Goal: Task Accomplishment & Management: Use online tool/utility

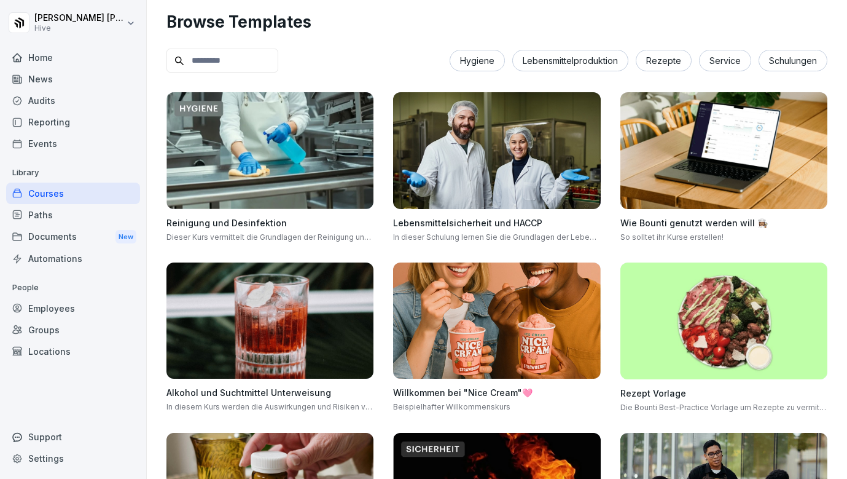
click at [72, 195] on div "Courses" at bounding box center [73, 193] width 134 height 22
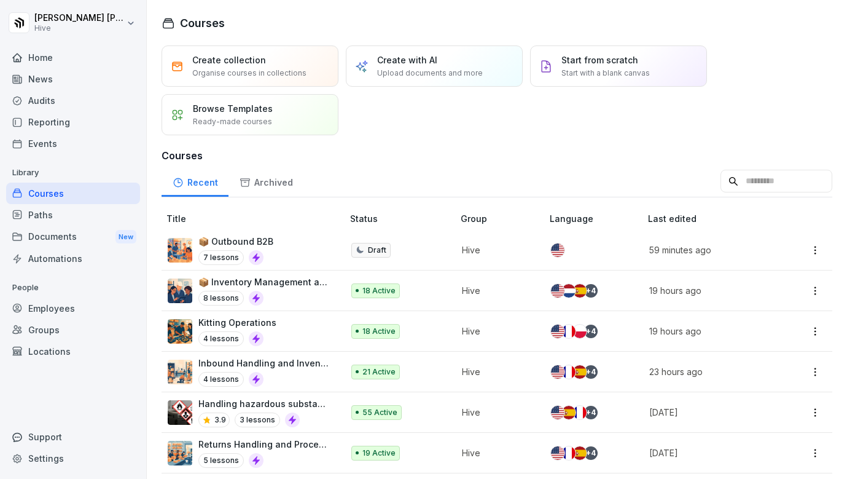
click at [305, 376] on div "4 lessons" at bounding box center [264, 379] width 132 height 15
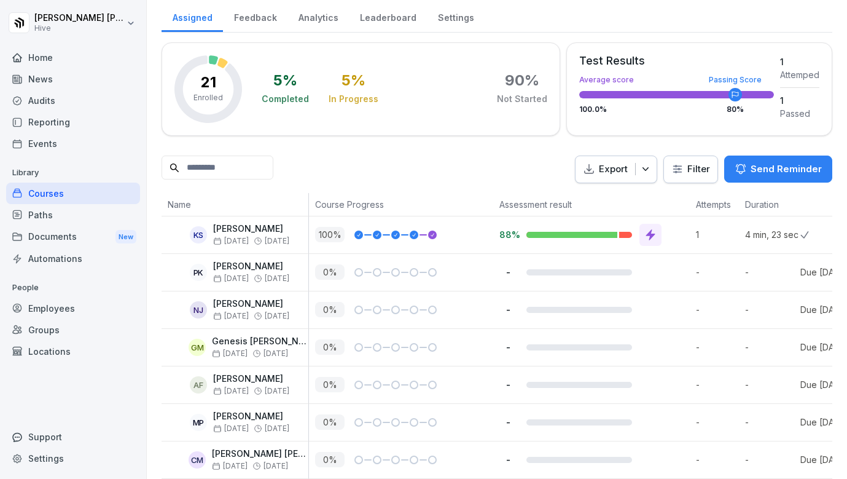
scroll to position [158, 0]
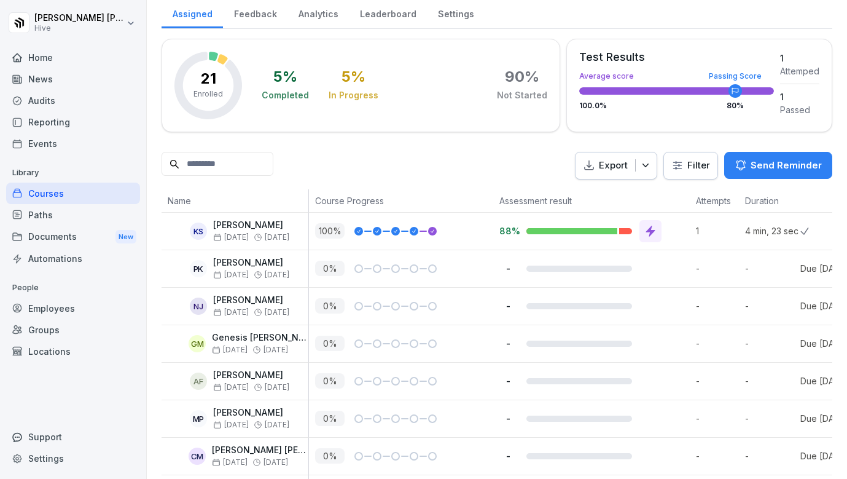
click at [74, 189] on div "Courses" at bounding box center [73, 193] width 134 height 22
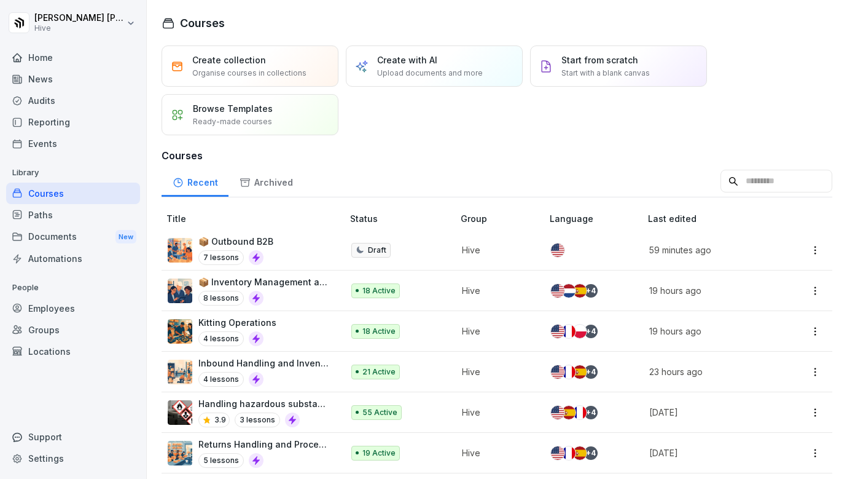
scroll to position [70, 0]
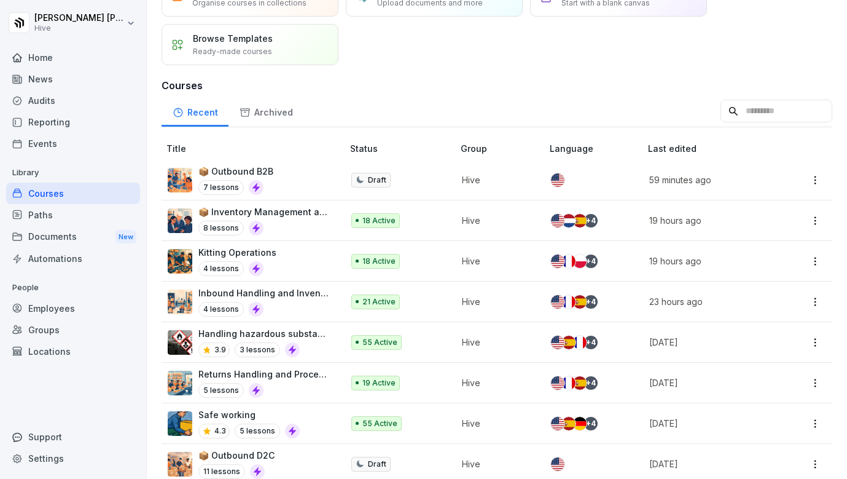
click at [316, 313] on div "4 lessons" at bounding box center [264, 309] width 132 height 15
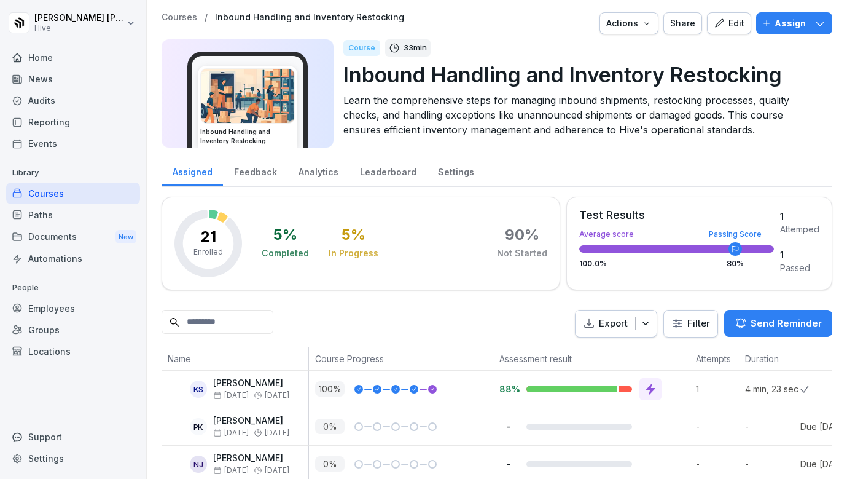
click at [791, 25] on p "Assign" at bounding box center [790, 24] width 31 height 14
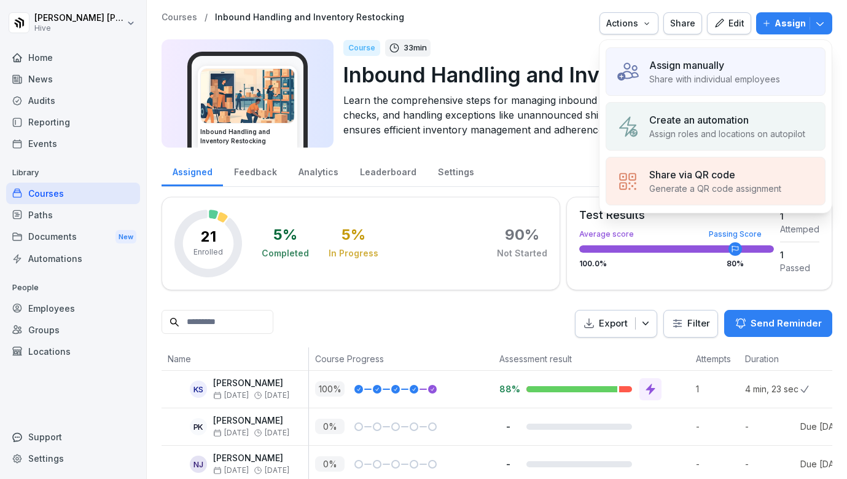
click at [713, 77] on p "Share with individual employees" at bounding box center [714, 78] width 131 height 13
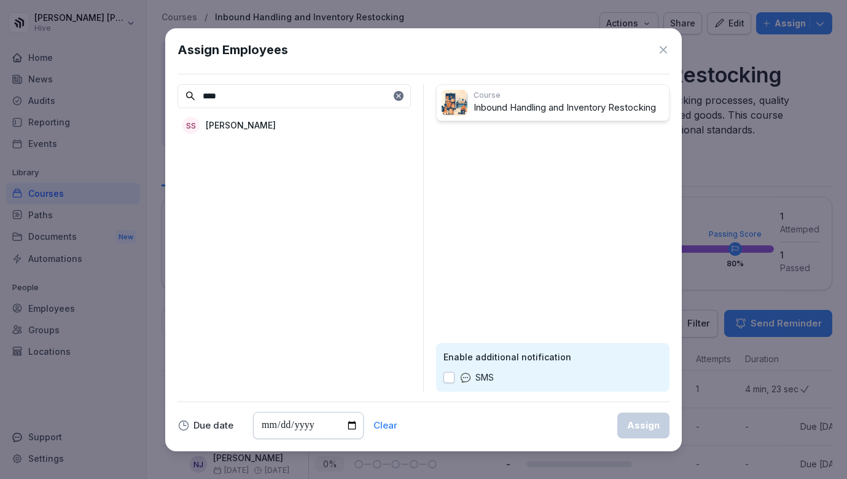
type input "****"
drag, startPoint x: 697, startPoint y: 86, endPoint x: 319, endPoint y: 133, distance: 380.1
click at [319, 133] on div "SS Siddhanth Shetty" at bounding box center [294, 125] width 233 height 22
click at [667, 52] on icon at bounding box center [663, 50] width 12 height 12
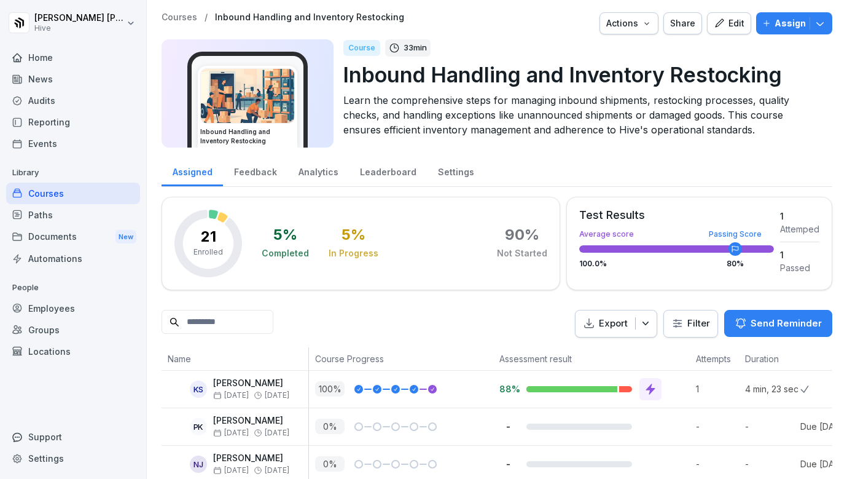
click at [74, 218] on div "Paths" at bounding box center [73, 215] width 134 height 22
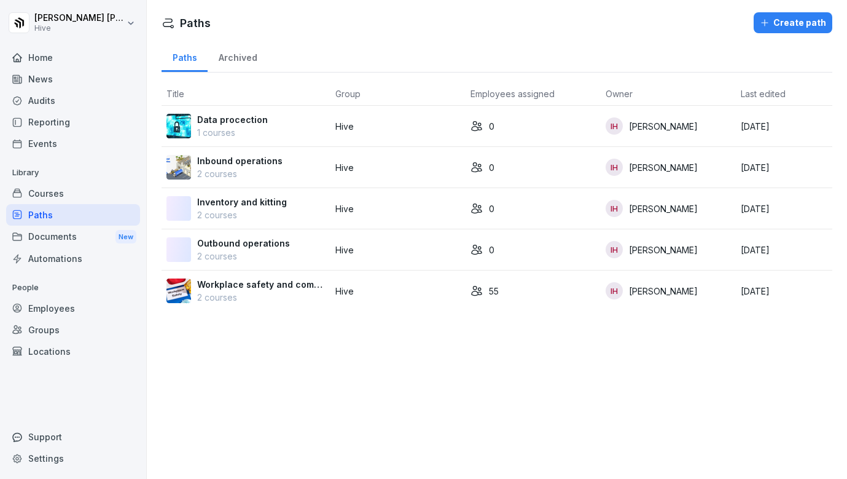
click at [66, 198] on div "Courses" at bounding box center [73, 193] width 134 height 22
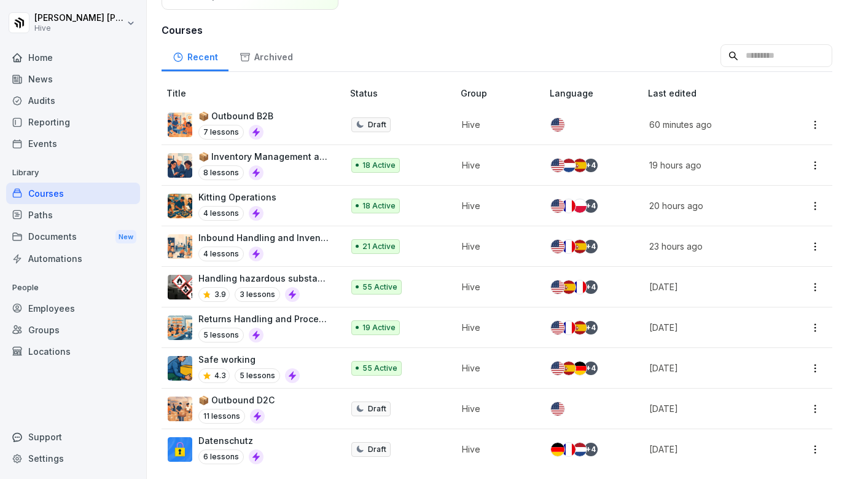
scroll to position [125, 0]
click at [284, 120] on div "📦 Outbound B2B 7 lessons" at bounding box center [249, 124] width 163 height 30
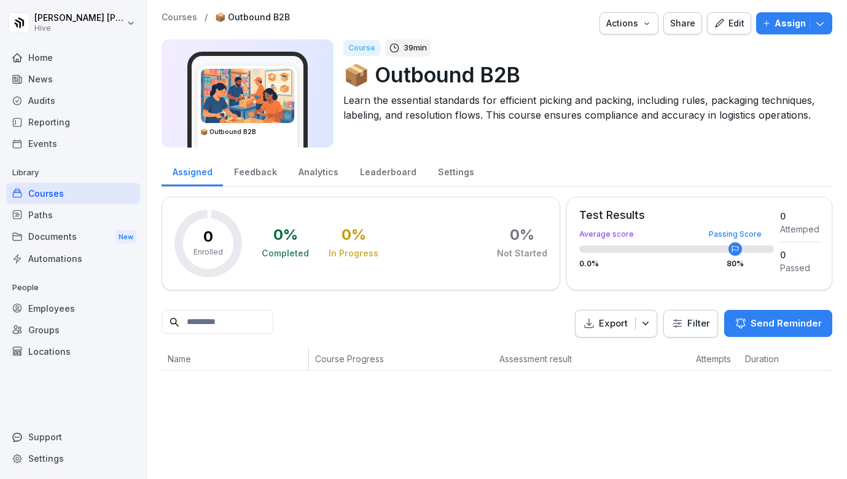
click at [735, 21] on div "Edit" at bounding box center [729, 24] width 31 height 14
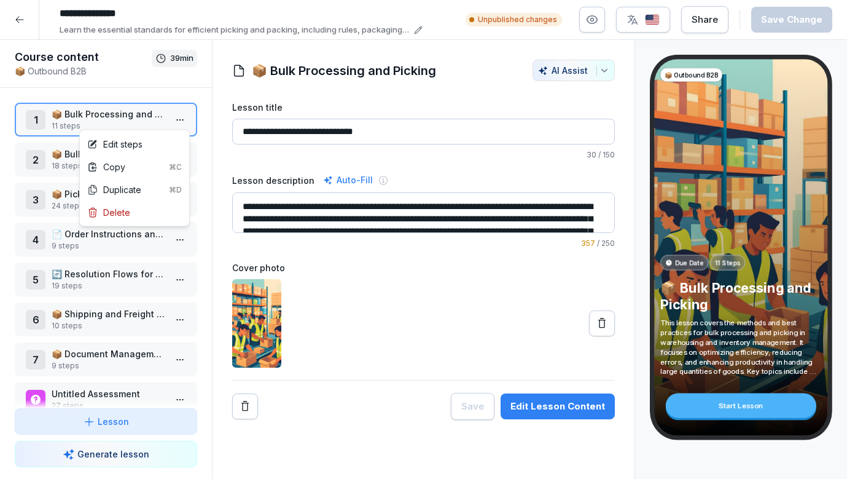
click at [177, 122] on html "**********" at bounding box center [423, 239] width 847 height 479
click at [152, 143] on div "Edit steps" at bounding box center [134, 144] width 104 height 23
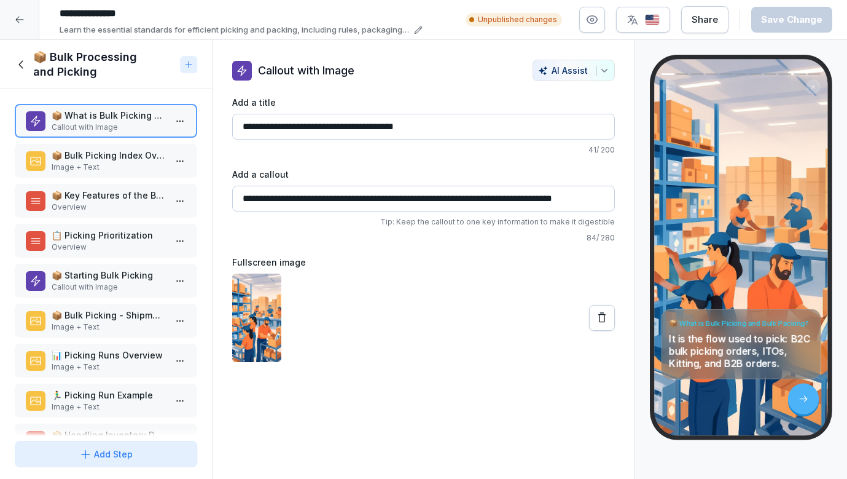
click at [141, 159] on p "📦 Bulk Picking Index Overview" at bounding box center [109, 155] width 114 height 13
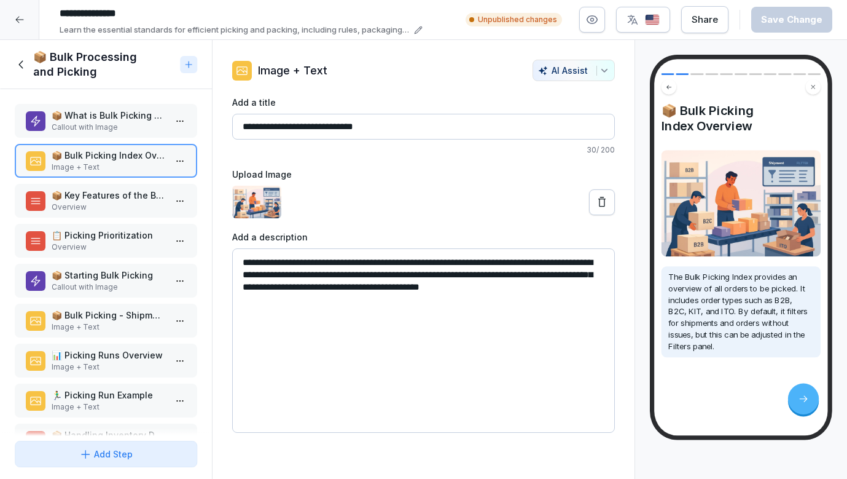
click at [78, 120] on p "📦 What is Bulk Picking and Bulk Packing?" at bounding box center [109, 115] width 114 height 13
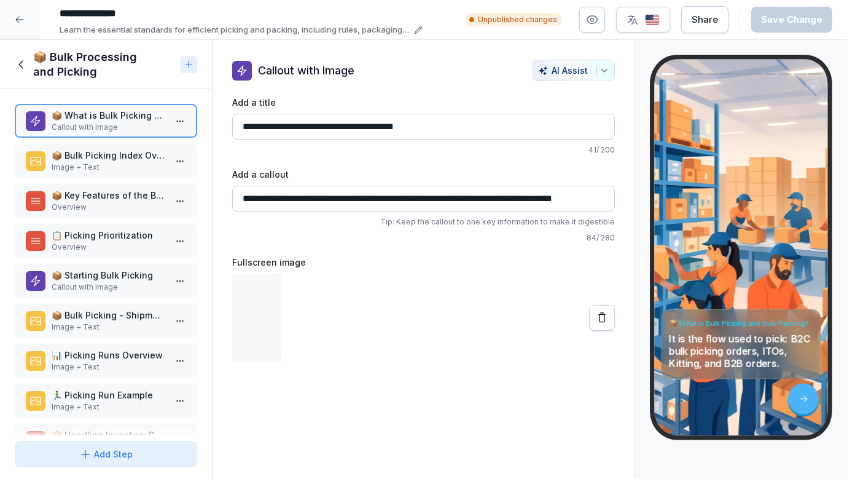
click at [104, 157] on p "📦 Bulk Picking Index Overview" at bounding box center [109, 155] width 114 height 13
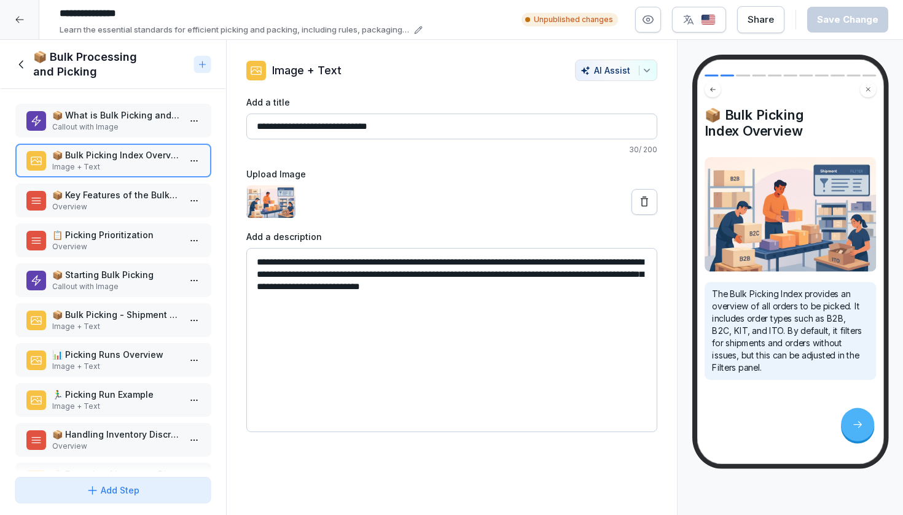
click at [111, 123] on p "Callout with Image" at bounding box center [116, 127] width 128 height 11
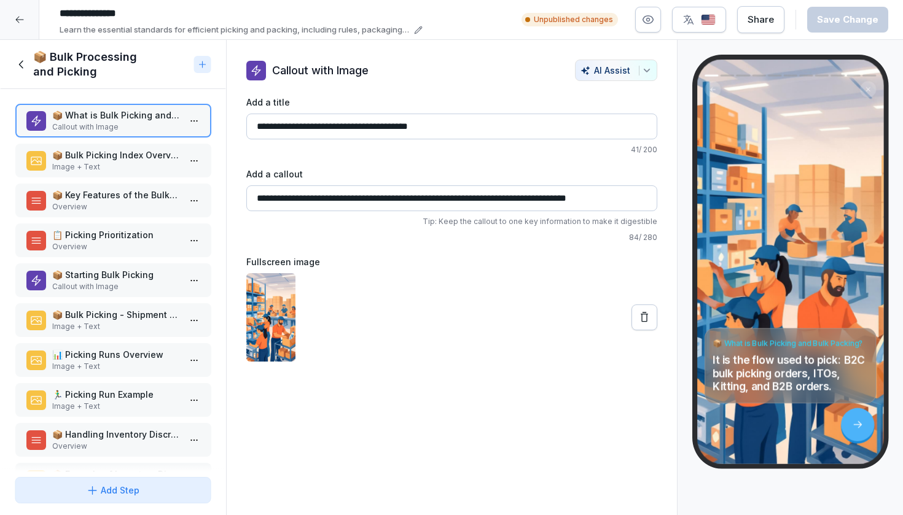
click at [109, 163] on p "Image + Text" at bounding box center [116, 167] width 128 height 11
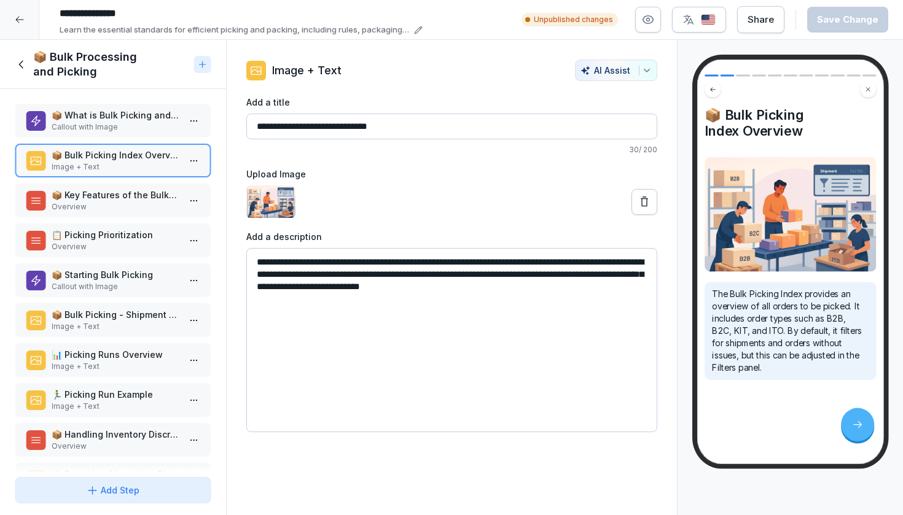
click at [267, 200] on img at bounding box center [270, 202] width 49 height 33
click at [647, 200] on icon at bounding box center [644, 202] width 7 height 10
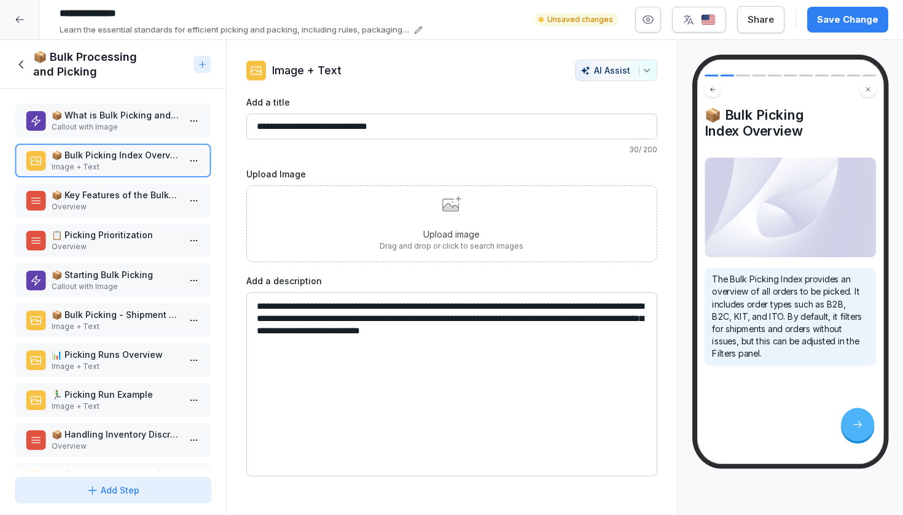
click at [426, 217] on div "Upload image Drag and drop or click to search images" at bounding box center [452, 224] width 144 height 56
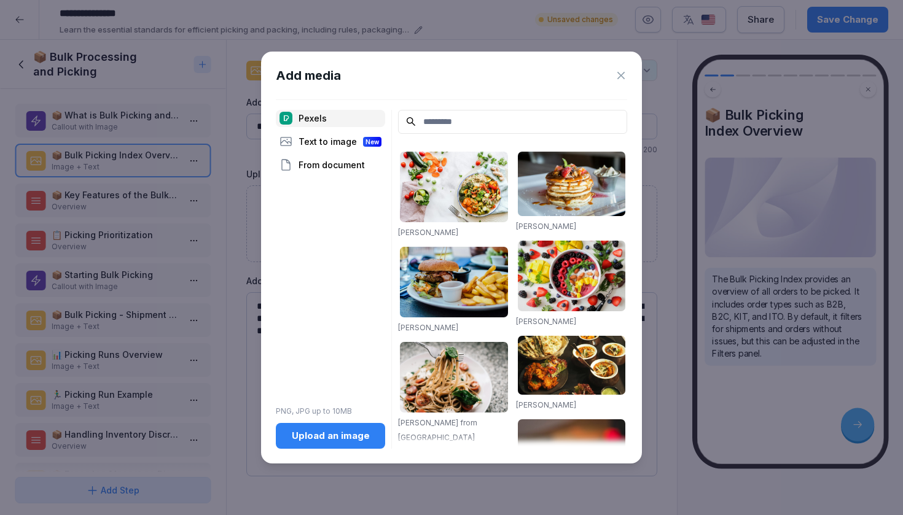
click at [313, 440] on div "Upload an image" at bounding box center [331, 436] width 90 height 14
click at [619, 75] on icon at bounding box center [621, 75] width 12 height 12
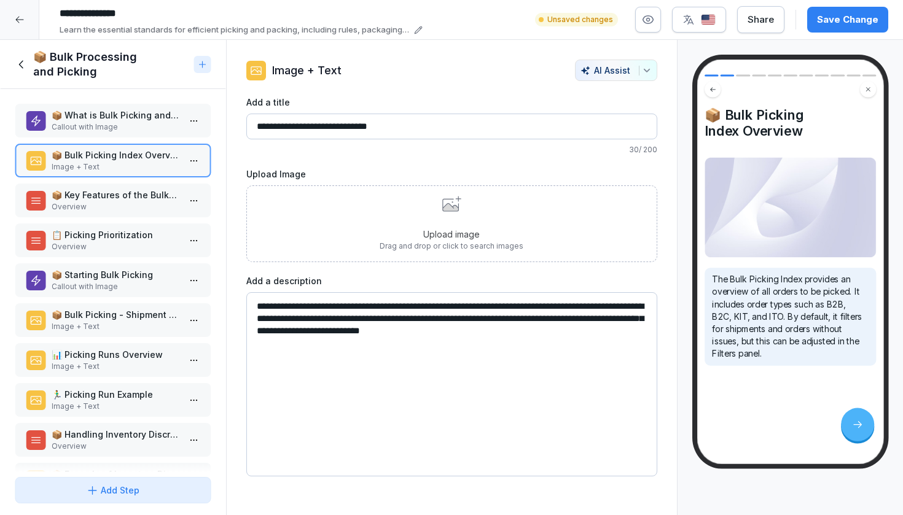
click at [108, 202] on p "Overview" at bounding box center [116, 207] width 128 height 11
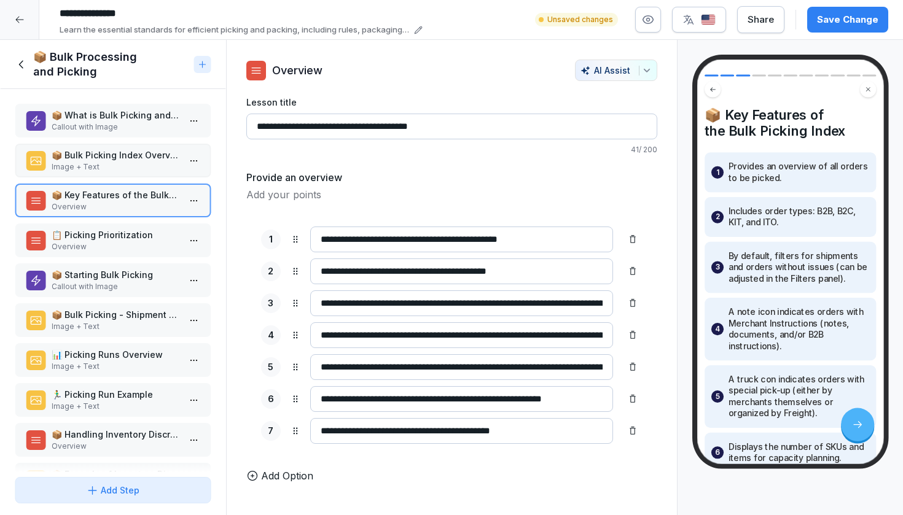
click at [109, 151] on p "📦 Bulk Picking Index Overview" at bounding box center [116, 155] width 128 height 13
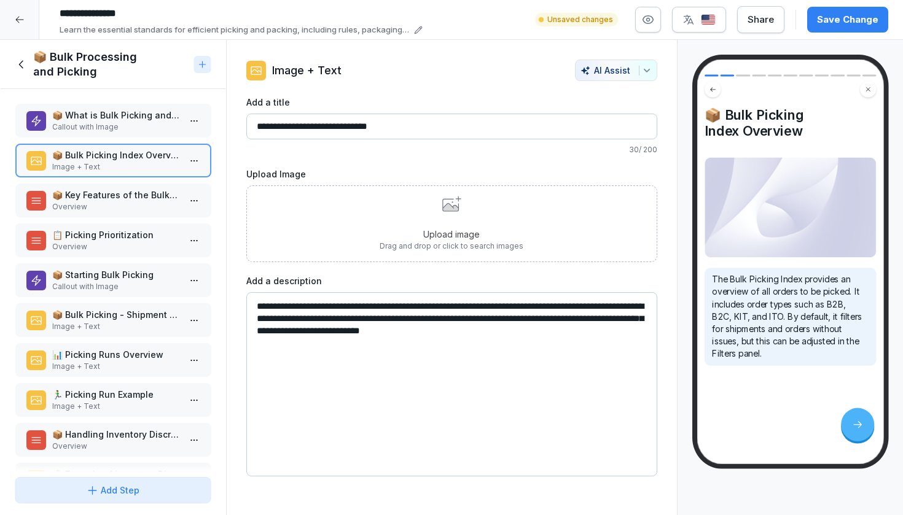
click at [110, 119] on p "📦 What is Bulk Picking and Bulk Packing?" at bounding box center [116, 115] width 128 height 13
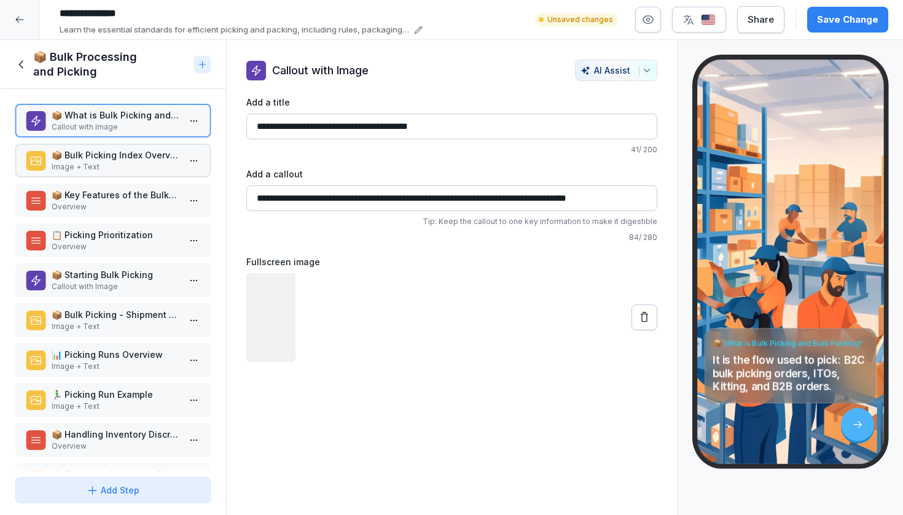
click at [106, 173] on div "📦 Bulk Picking Index Overview Image + Text" at bounding box center [113, 161] width 197 height 34
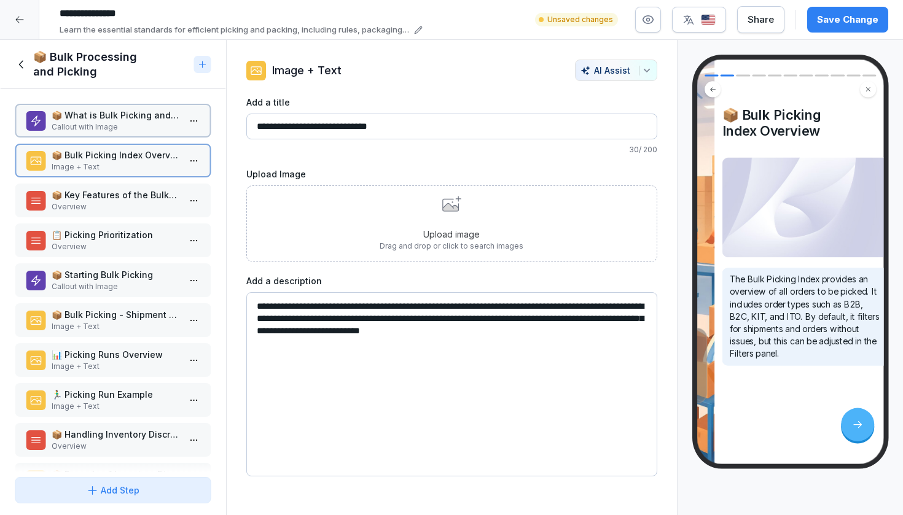
click at [105, 212] on p "Overview" at bounding box center [116, 207] width 128 height 11
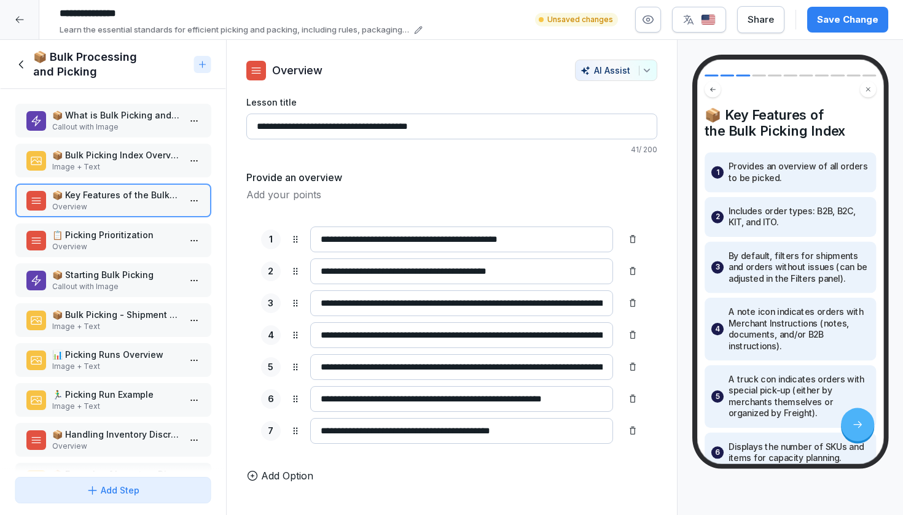
click at [103, 241] on p "Overview" at bounding box center [116, 246] width 128 height 11
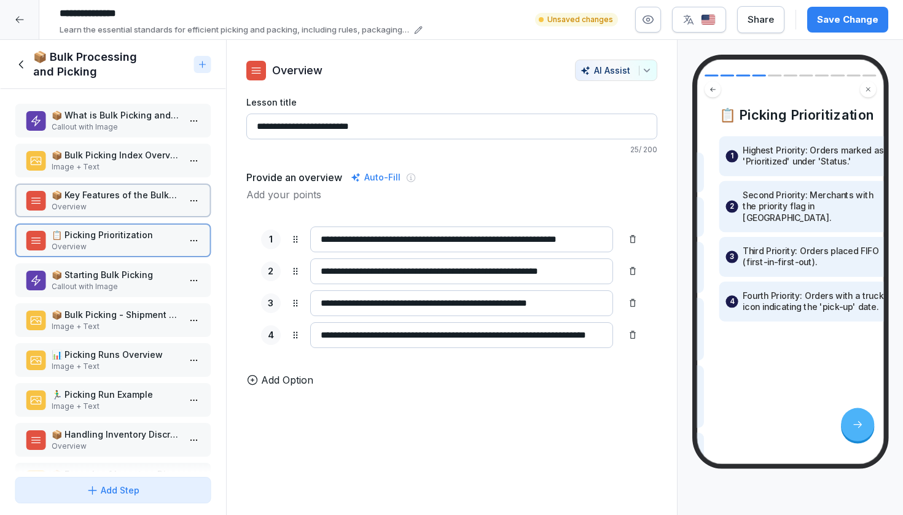
click at [106, 190] on p "📦 Key Features of the Bulk Picking Index" at bounding box center [116, 195] width 128 height 13
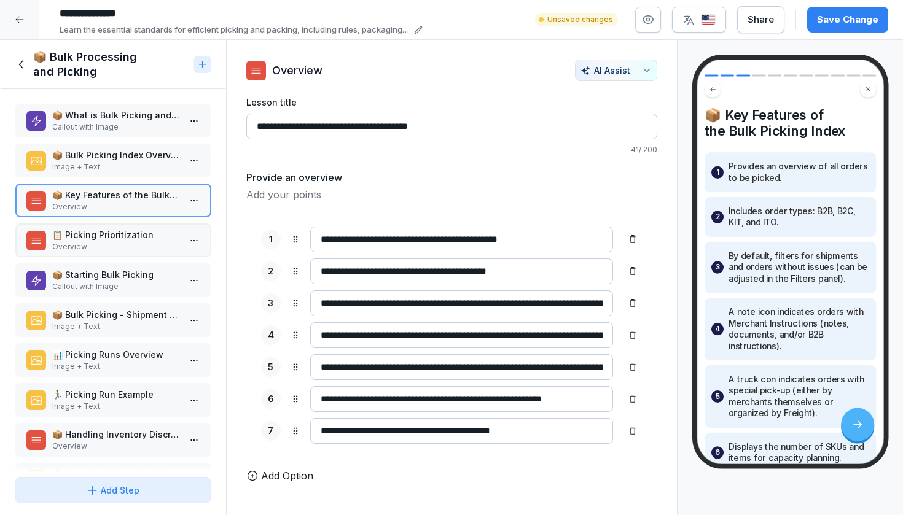
click at [106, 164] on p "Image + Text" at bounding box center [116, 167] width 128 height 11
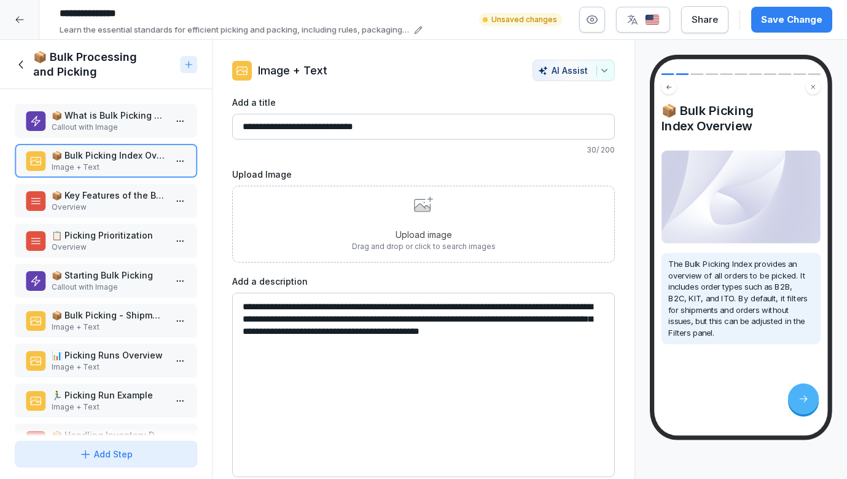
click at [354, 226] on div "Upload image Drag and drop or click to search images" at bounding box center [424, 224] width 144 height 56
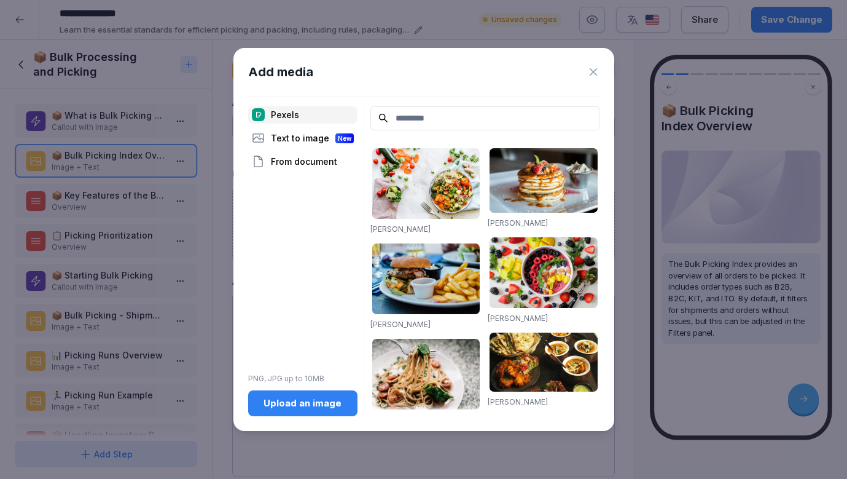
click at [300, 391] on button "Upload an image" at bounding box center [302, 403] width 109 height 26
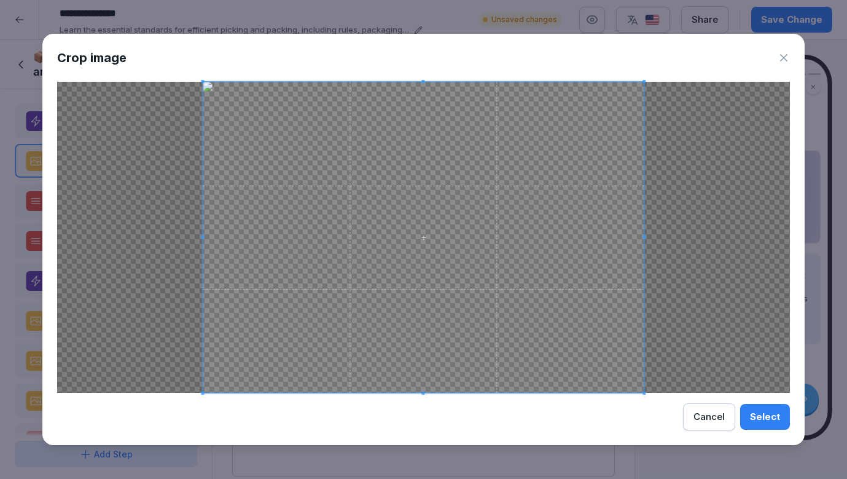
click at [777, 418] on div "Select" at bounding box center [765, 417] width 30 height 14
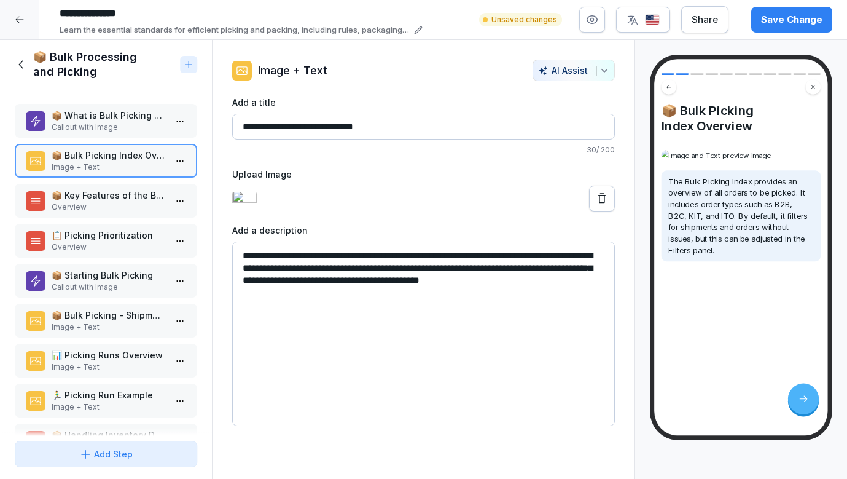
click at [148, 123] on p "Callout with Image" at bounding box center [109, 127] width 114 height 11
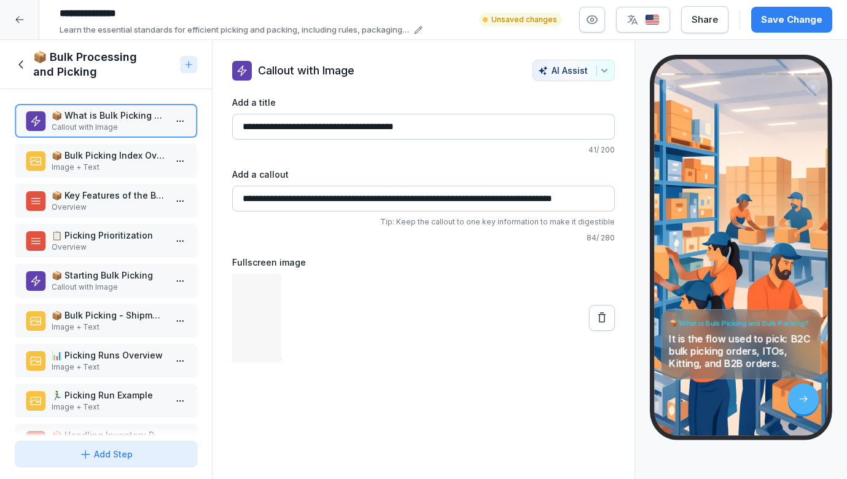
click at [144, 167] on p "Image + Text" at bounding box center [109, 167] width 114 height 11
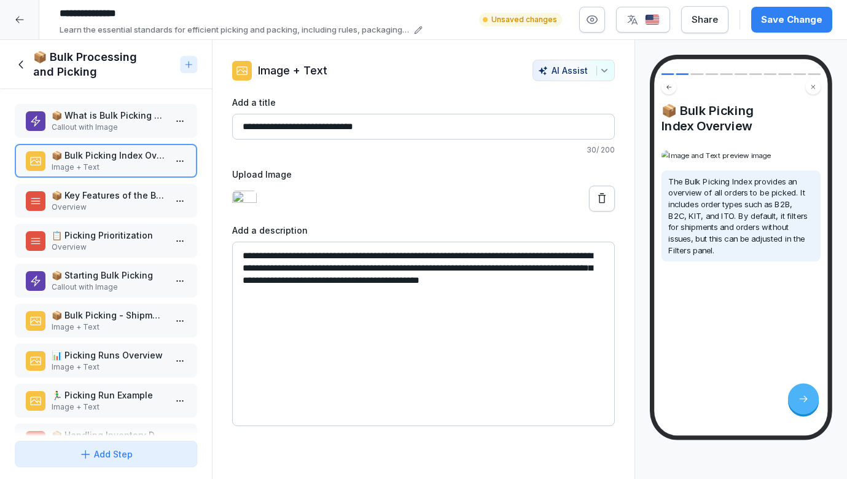
click at [145, 125] on p "Callout with Image" at bounding box center [109, 127] width 114 height 11
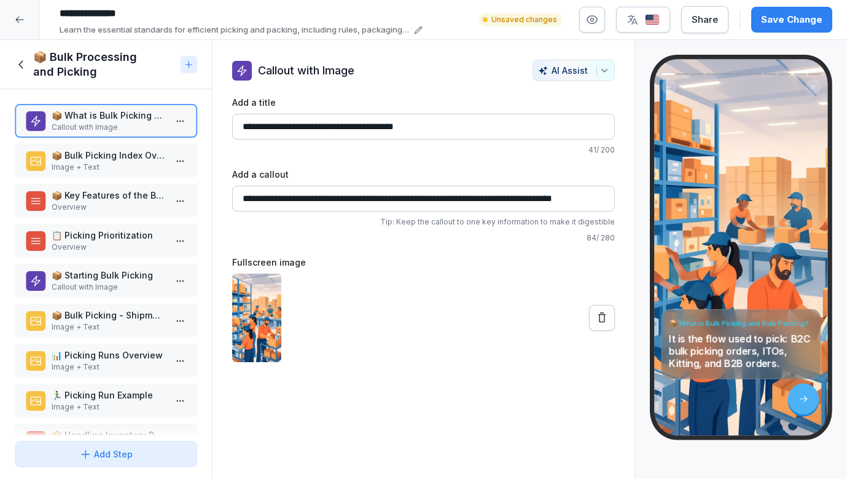
click at [144, 154] on p "📦 Bulk Picking Index Overview" at bounding box center [109, 155] width 114 height 13
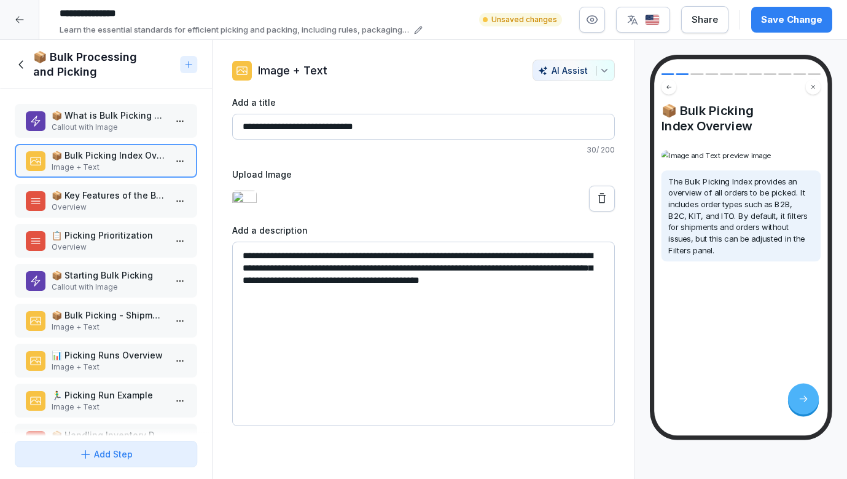
click at [136, 194] on p "📦 Key Features of the Bulk Picking Index" at bounding box center [109, 195] width 114 height 13
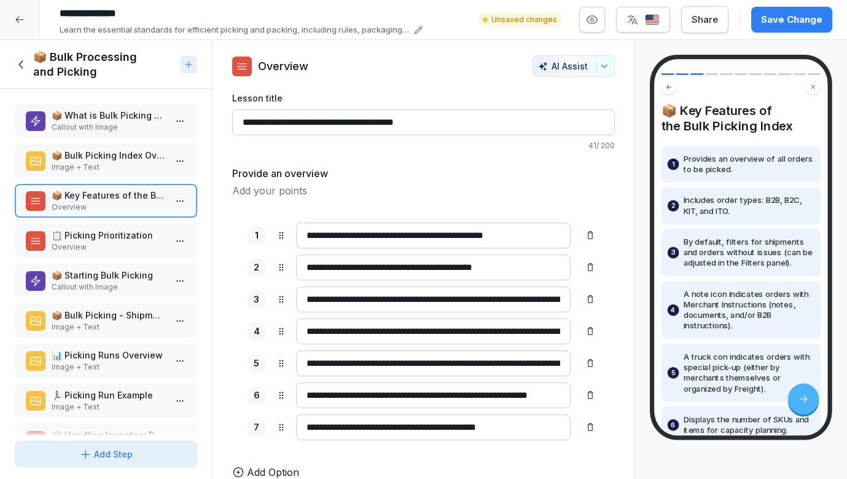
click at [112, 162] on p "Image + Text" at bounding box center [109, 167] width 114 height 11
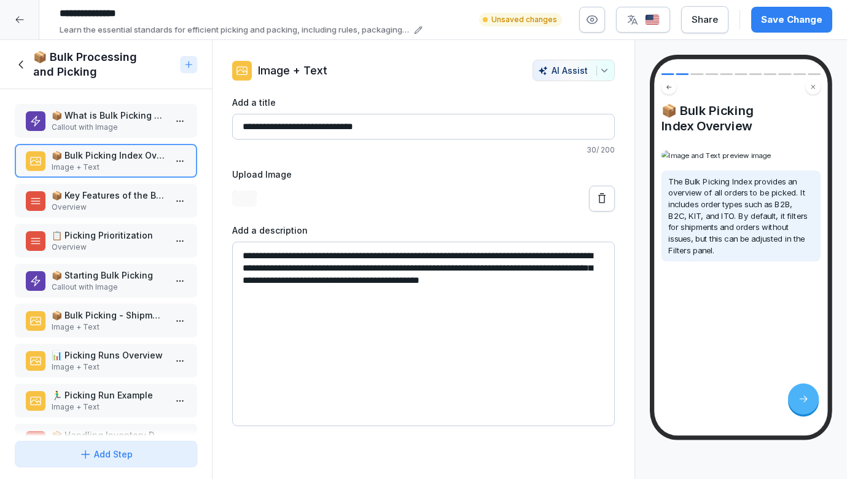
click at [112, 194] on p "📦 Key Features of the Bulk Picking Index" at bounding box center [109, 195] width 114 height 13
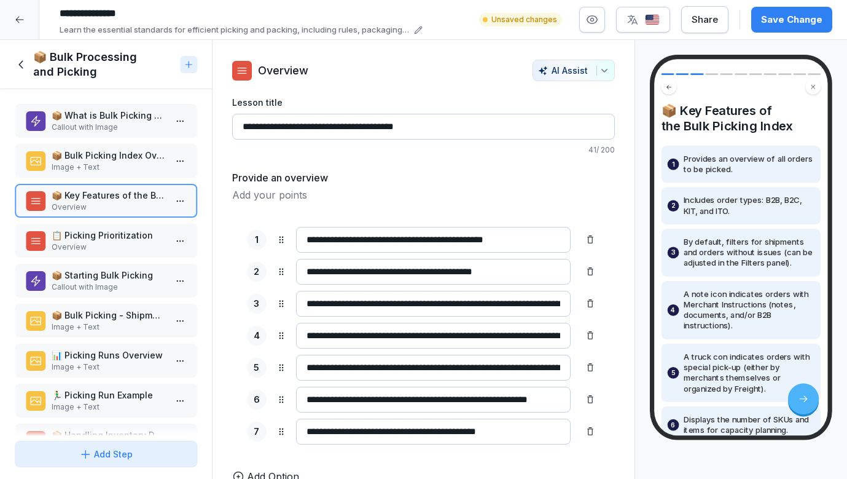
click at [113, 237] on p "📋 Picking Prioritization" at bounding box center [109, 235] width 114 height 13
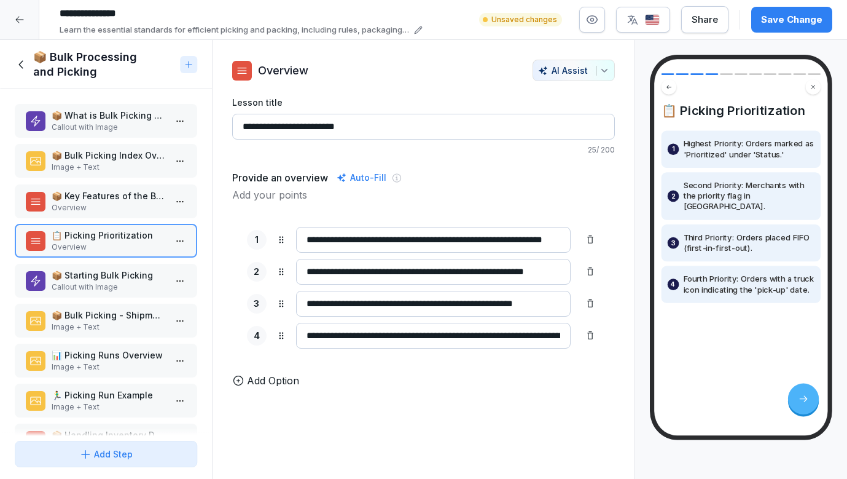
click at [145, 192] on p "📦 Key Features of the Bulk Picking Index" at bounding box center [109, 195] width 114 height 13
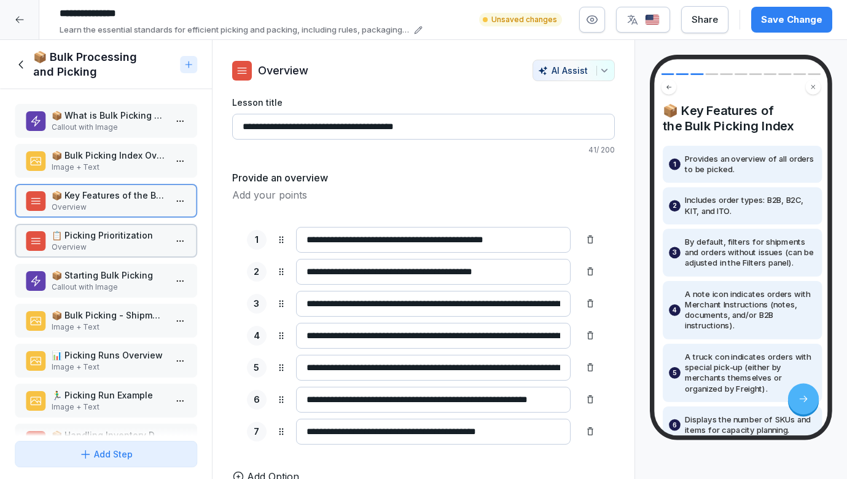
click at [141, 250] on p "Overview" at bounding box center [109, 246] width 114 height 11
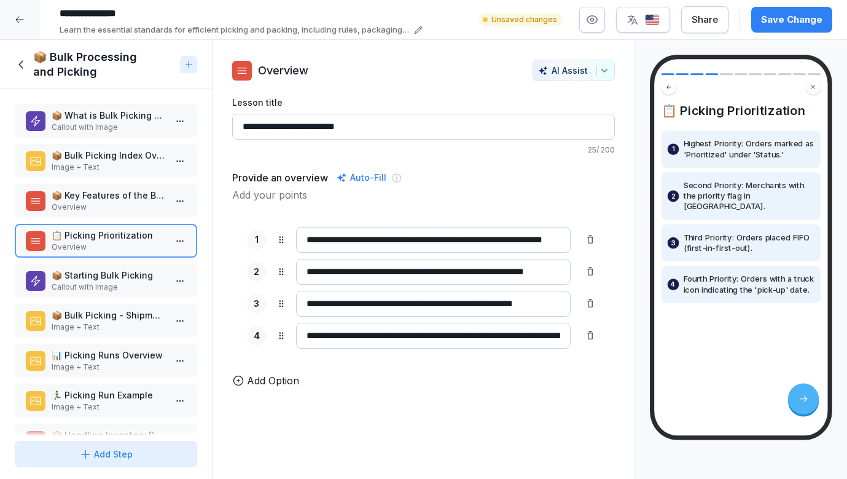
click at [158, 184] on div "📦 Key Features of the Bulk Picking Index Overview" at bounding box center [106, 201] width 182 height 34
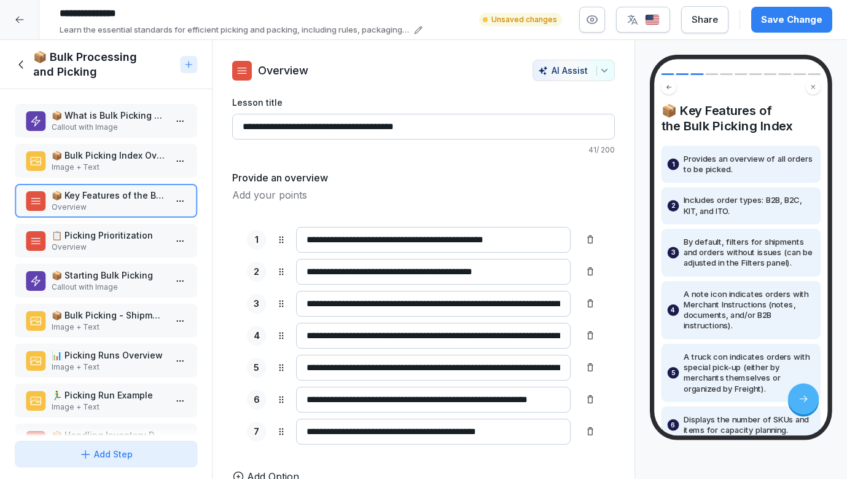
click at [149, 233] on p "📋 Picking Prioritization" at bounding box center [109, 235] width 114 height 13
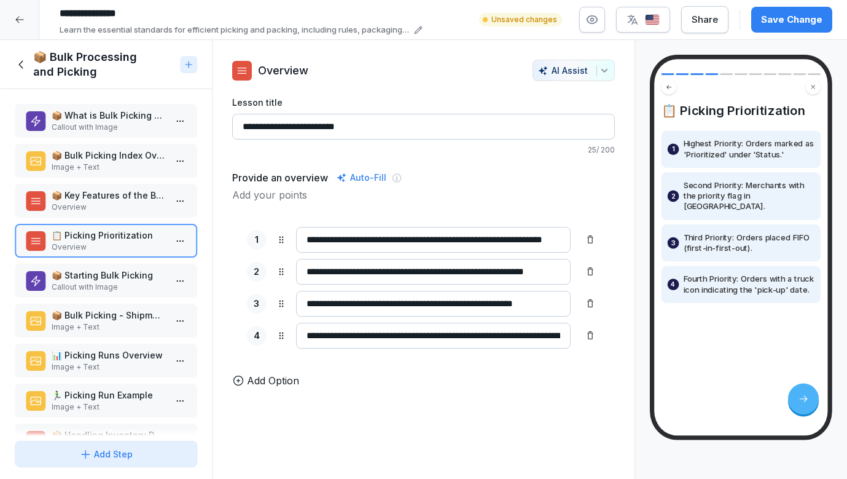
click at [132, 272] on p "📦 Starting Bulk Picking" at bounding box center [109, 274] width 114 height 13
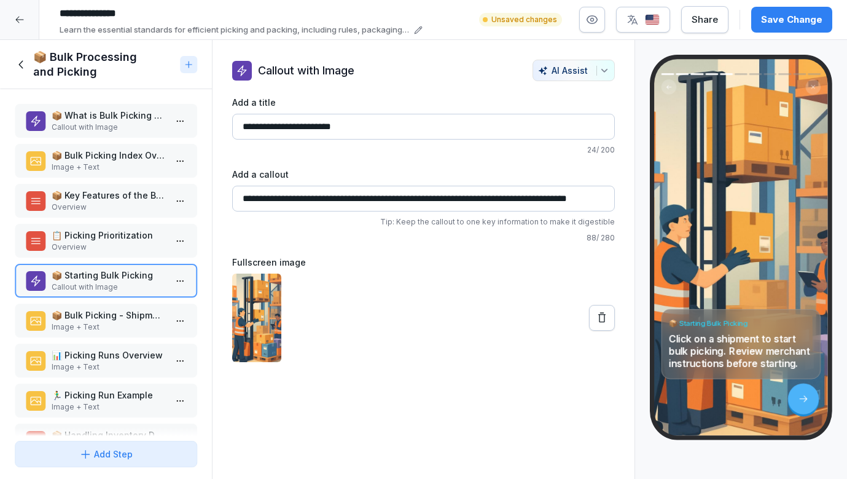
click at [136, 220] on div "📦 What is Bulk Picking and Bulk Packing? Callout with Image 📦 Bulk Picking Inde…" at bounding box center [106, 262] width 212 height 346
click at [131, 242] on p "Overview" at bounding box center [109, 246] width 114 height 11
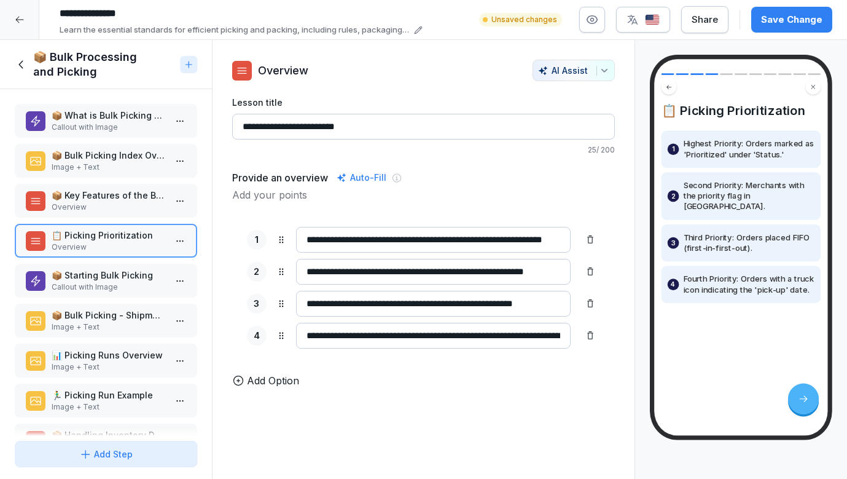
click at [123, 201] on p "📦 Key Features of the Bulk Picking Index" at bounding box center [109, 195] width 114 height 13
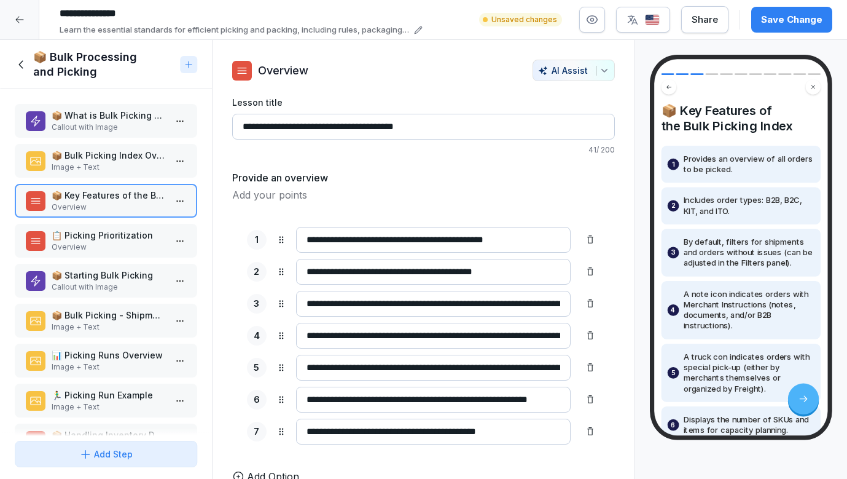
click at [121, 247] on p "Overview" at bounding box center [109, 246] width 114 height 11
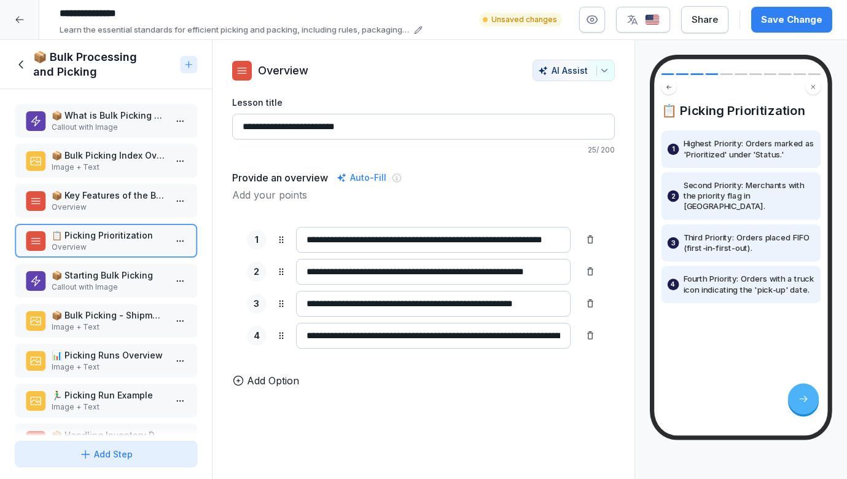
click at [103, 280] on p "📦 Starting Bulk Picking" at bounding box center [109, 274] width 114 height 13
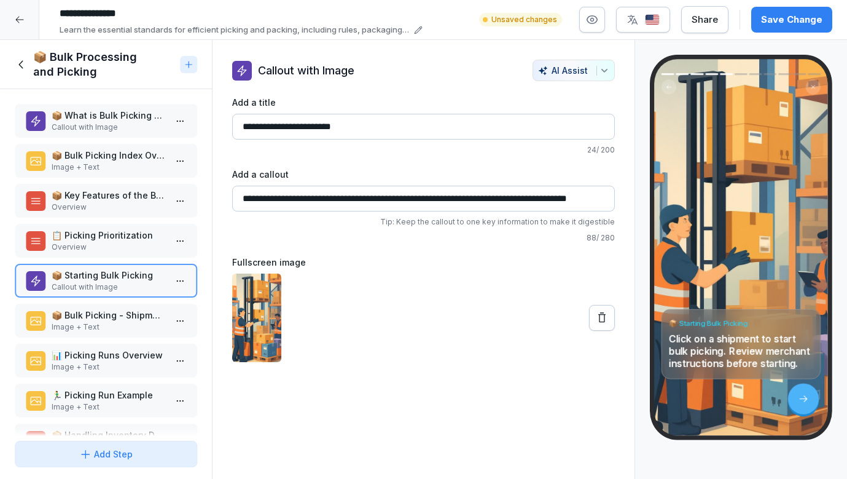
click at [265, 301] on img at bounding box center [256, 317] width 49 height 88
click at [119, 313] on p "📦 Bulk Picking - Shipment Example" at bounding box center [109, 314] width 114 height 13
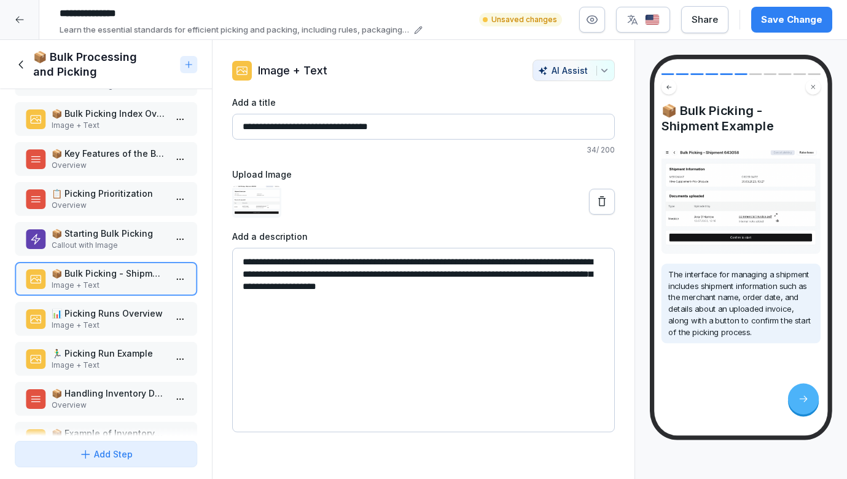
scroll to position [56, 0]
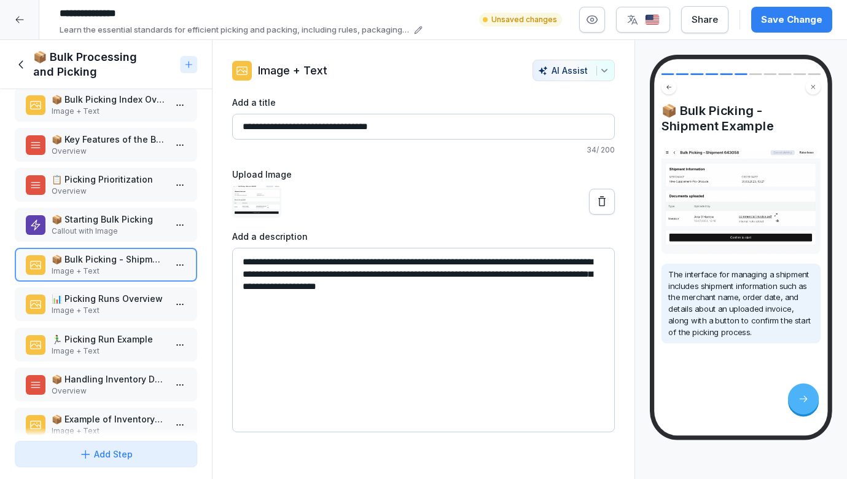
click at [106, 305] on p "Image + Text" at bounding box center [109, 310] width 114 height 11
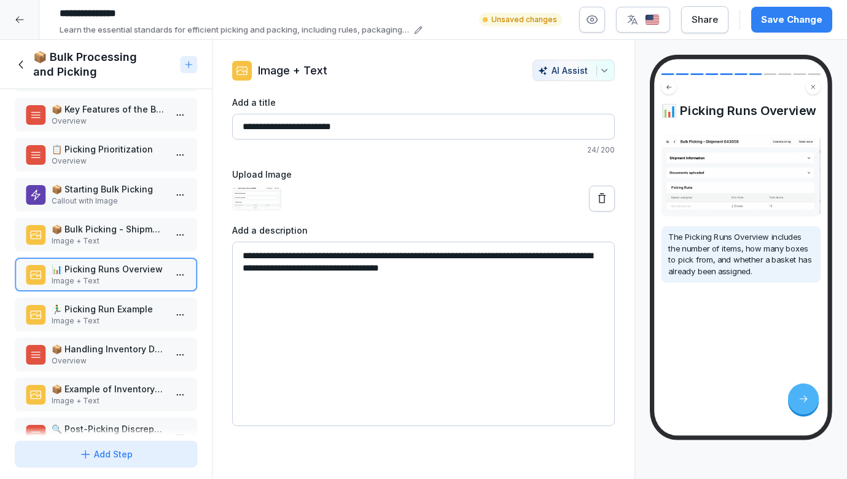
scroll to position [87, 0]
click at [106, 307] on p "🏃‍♂️ Picking Run Example" at bounding box center [109, 308] width 114 height 13
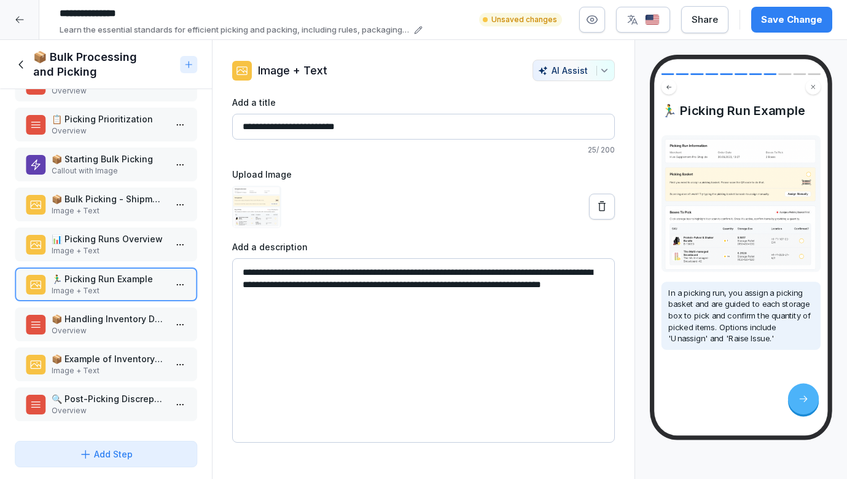
scroll to position [116, 0]
click at [101, 325] on p "Overview" at bounding box center [109, 330] width 114 height 11
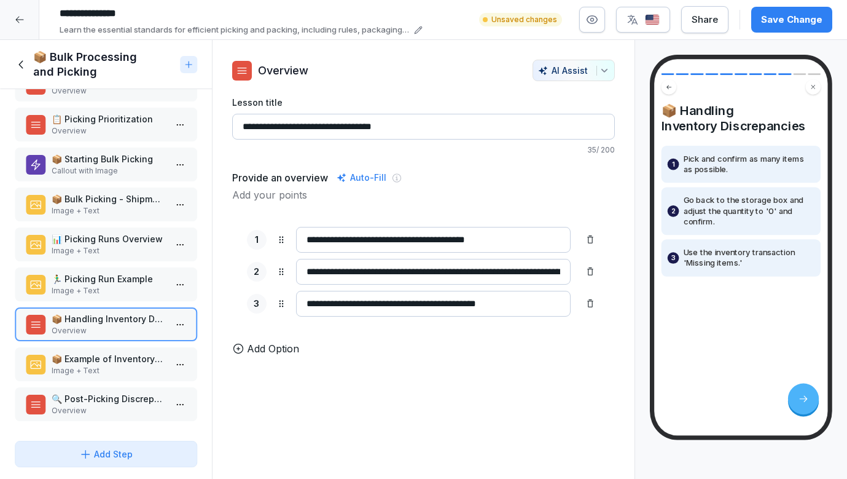
click at [100, 383] on div "📦 What is Bulk Picking and Bulk Packing? Callout with Image 📦 Bulk Picking Inde…" at bounding box center [106, 262] width 212 height 346
click at [100, 375] on p "Image + Text" at bounding box center [109, 370] width 114 height 11
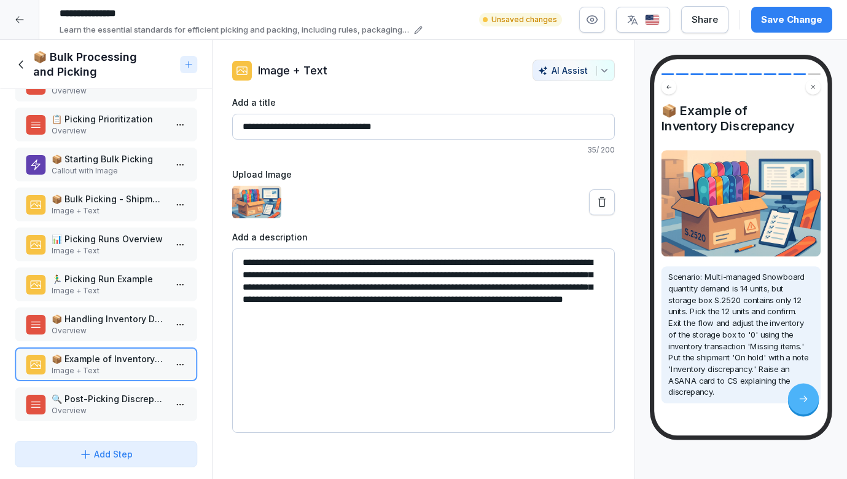
click at [146, 318] on p "📦 Handling Inventory Discrepancies" at bounding box center [109, 318] width 114 height 13
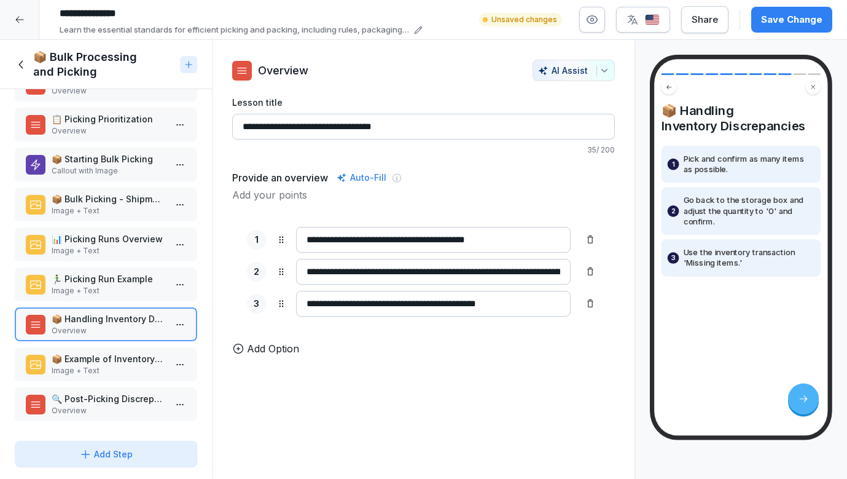
click at [138, 374] on p "Image + Text" at bounding box center [109, 370] width 114 height 11
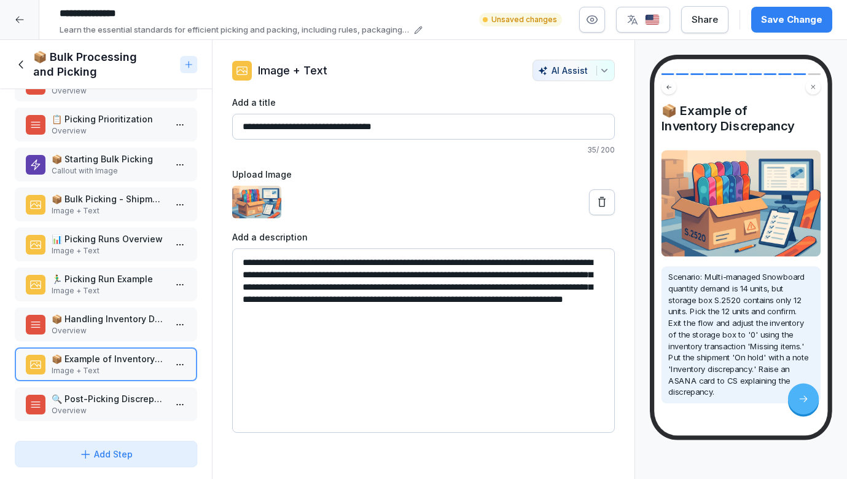
click at [108, 415] on p "Overview" at bounding box center [109, 410] width 114 height 11
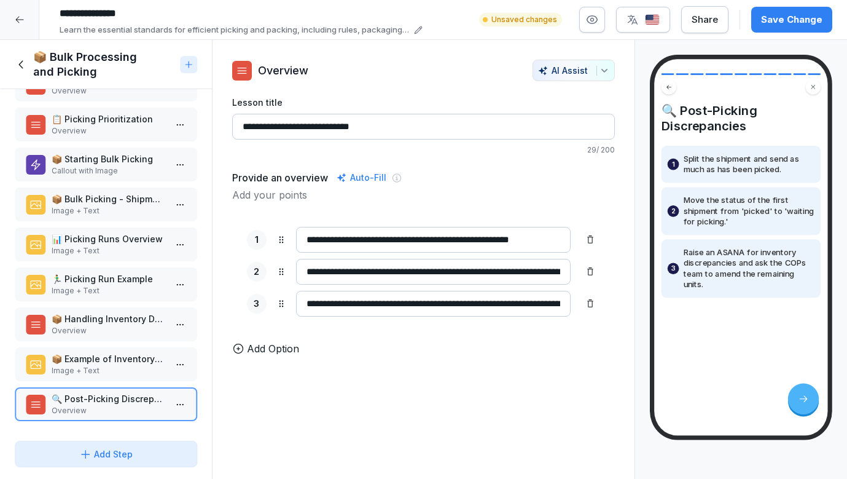
click at [20, 61] on icon at bounding box center [22, 65] width 14 height 14
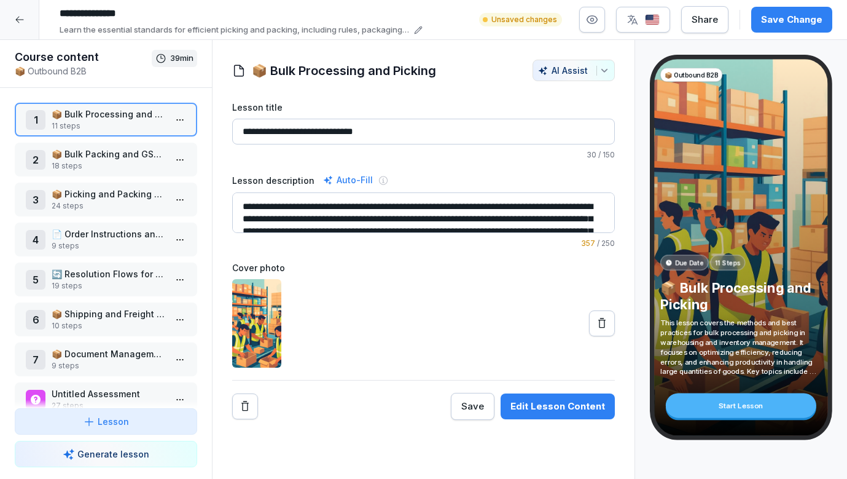
click at [68, 162] on p "18 steps" at bounding box center [109, 165] width 114 height 11
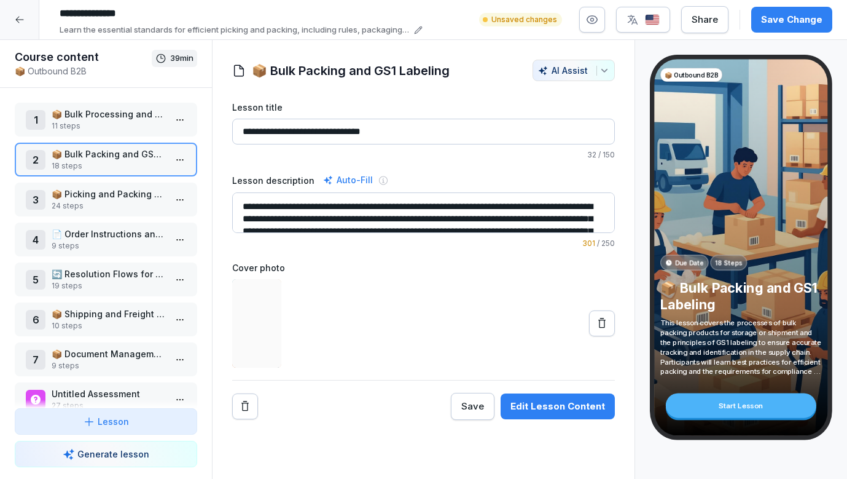
click at [181, 159] on html "**********" at bounding box center [423, 239] width 847 height 479
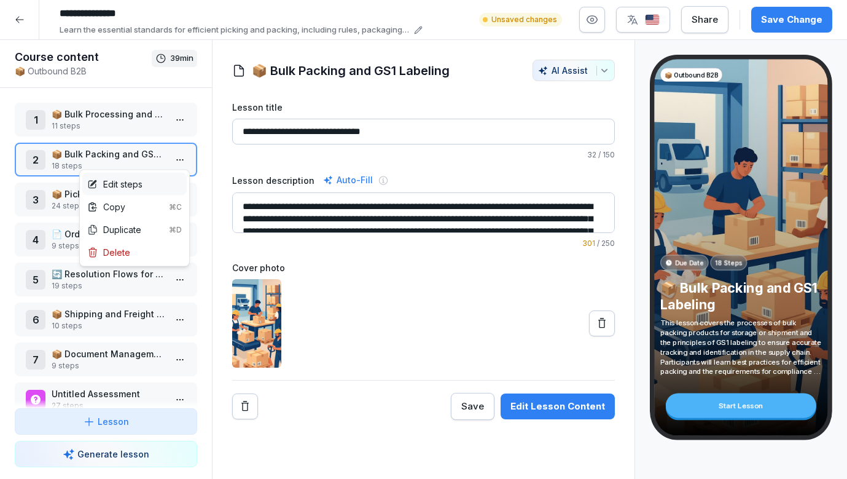
click at [152, 183] on div "Edit steps" at bounding box center [134, 184] width 104 height 23
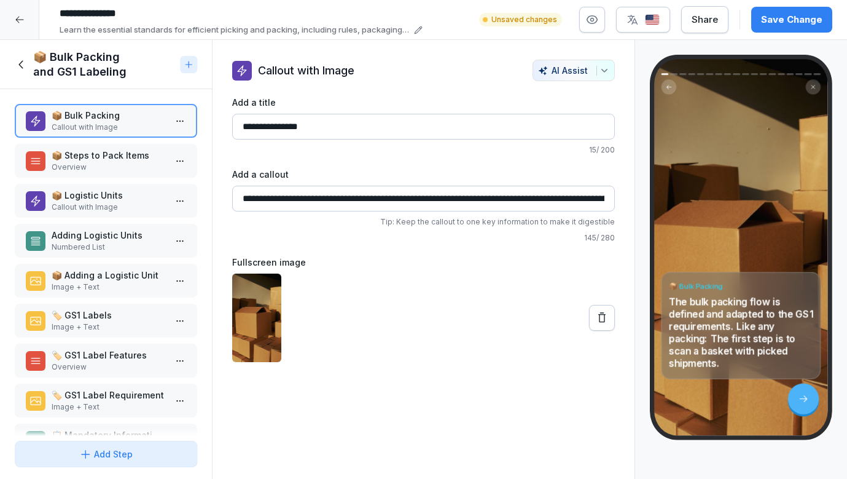
click at [76, 168] on p "Overview" at bounding box center [109, 167] width 114 height 11
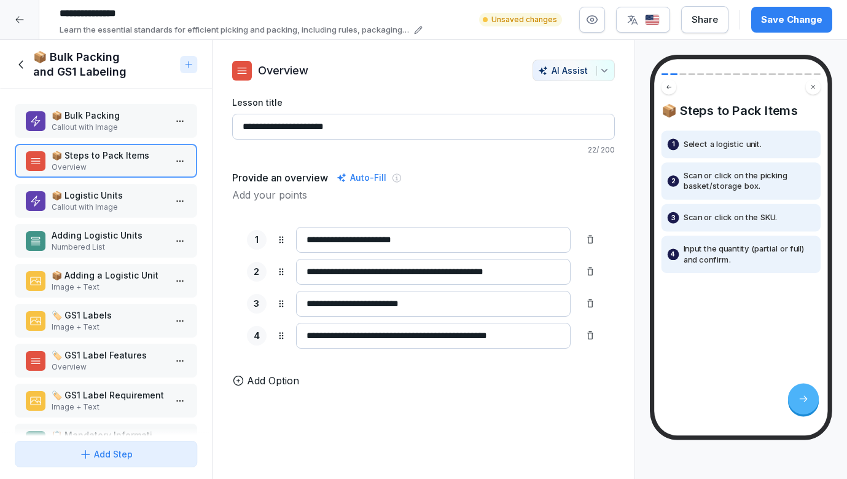
click at [105, 204] on p "Callout with Image" at bounding box center [109, 207] width 114 height 11
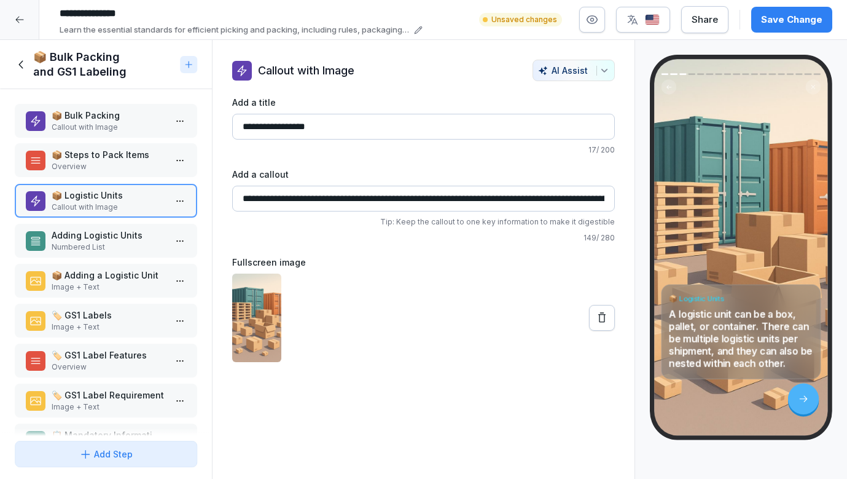
click at [120, 175] on div "📦 Steps to Pack Items Overview" at bounding box center [106, 160] width 182 height 34
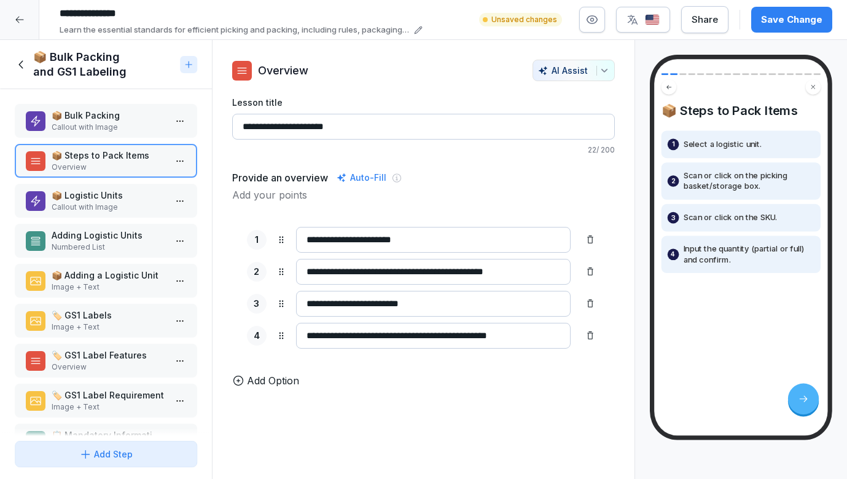
click at [142, 203] on p "Callout with Image" at bounding box center [109, 207] width 114 height 11
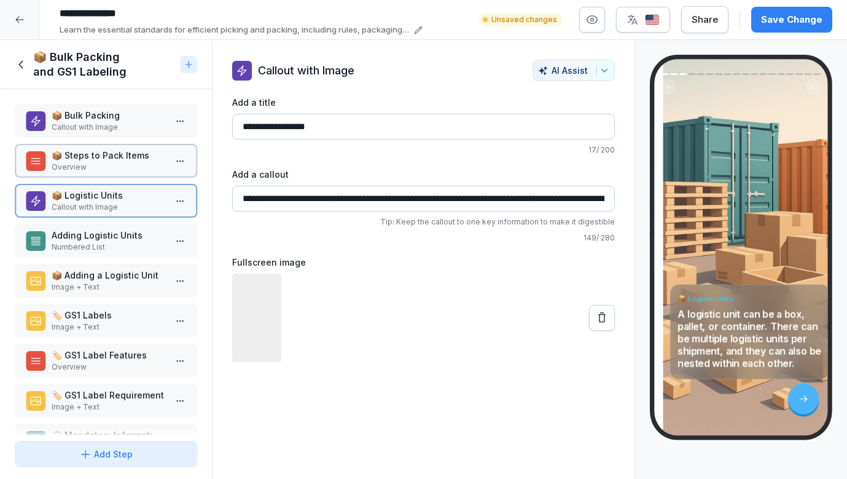
click at [136, 162] on p "Overview" at bounding box center [109, 167] width 114 height 11
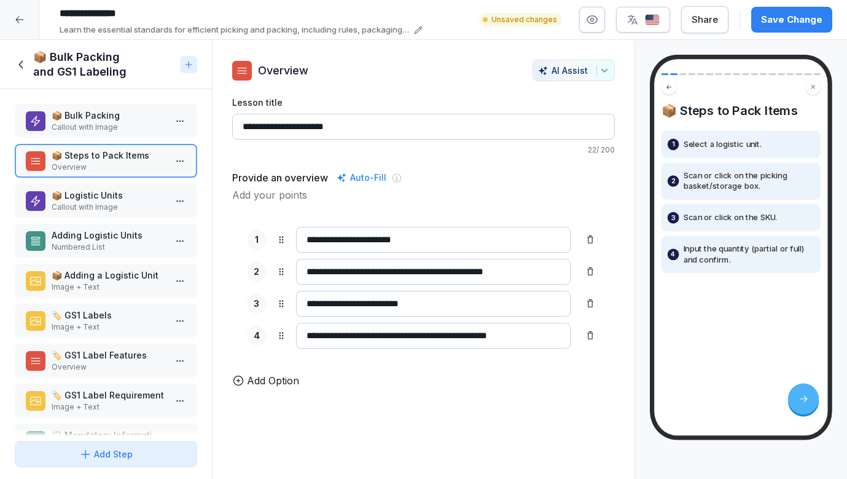
click at [144, 198] on p "📦 Logistic Units" at bounding box center [109, 195] width 114 height 13
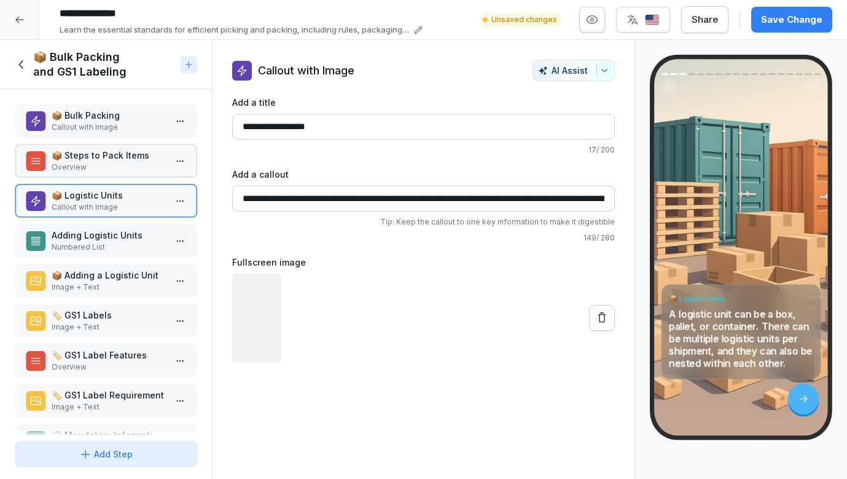
click at [135, 227] on div "Adding Logistic Units Numbered List" at bounding box center [106, 241] width 182 height 34
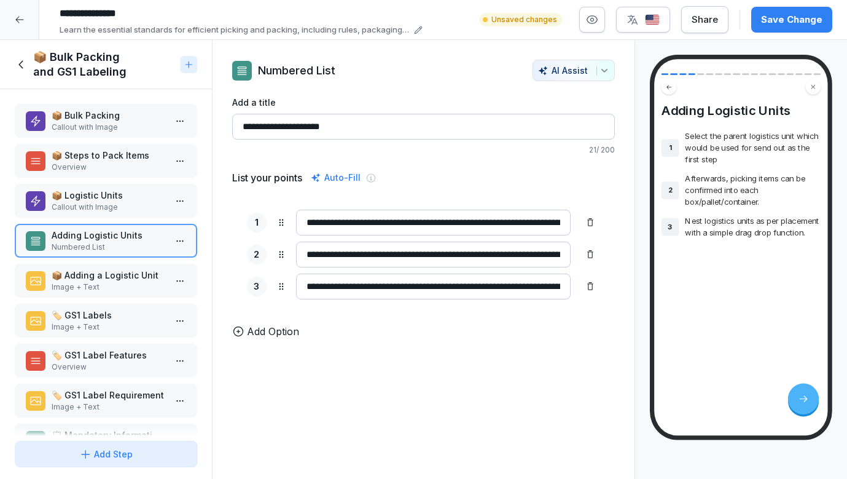
click at [133, 200] on p "📦 Logistic Units" at bounding box center [109, 195] width 114 height 13
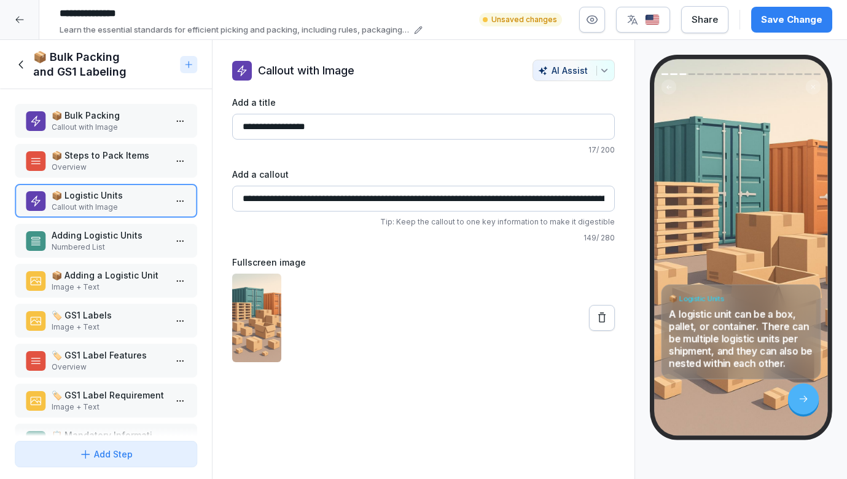
click at [114, 264] on div "📦 Adding a Logistic Unit Image + Text" at bounding box center [106, 281] width 182 height 34
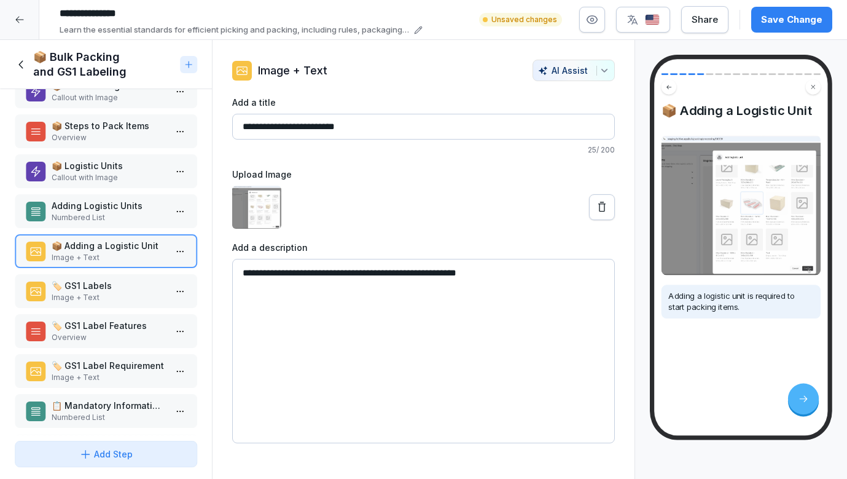
scroll to position [62, 0]
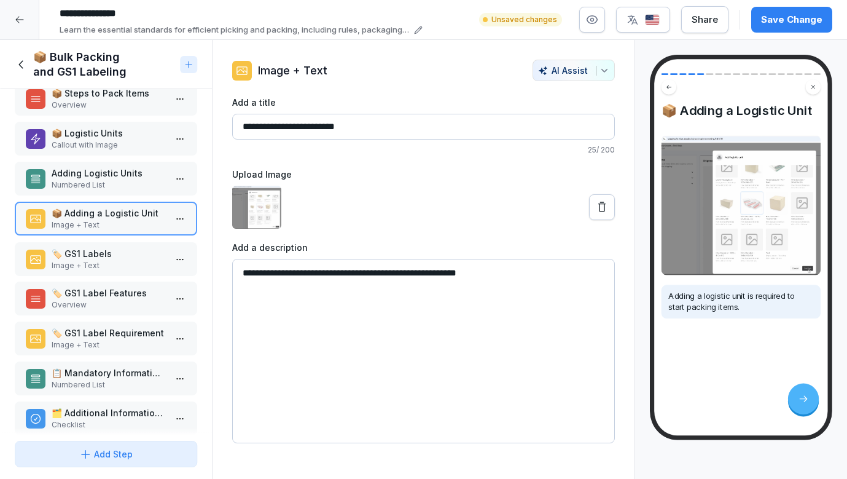
click at [88, 256] on p "🏷️ GS1 Labels" at bounding box center [109, 253] width 114 height 13
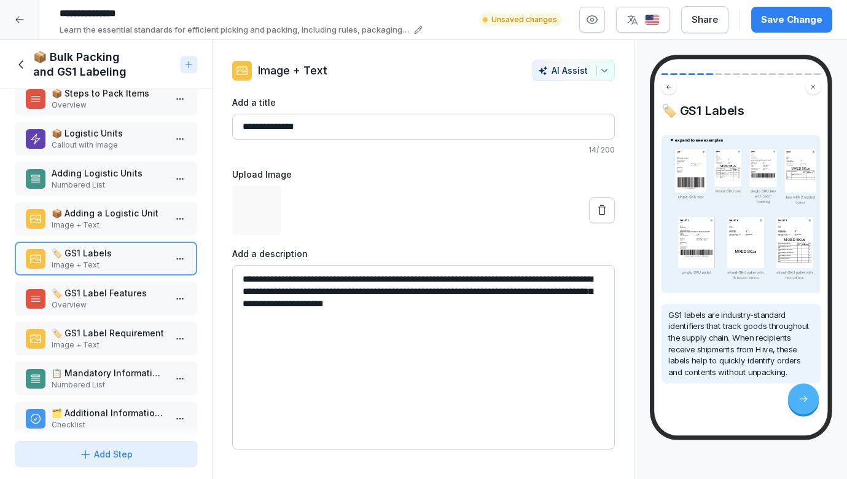
click at [94, 291] on p "🏷️ GS1 Label Features" at bounding box center [109, 292] width 114 height 13
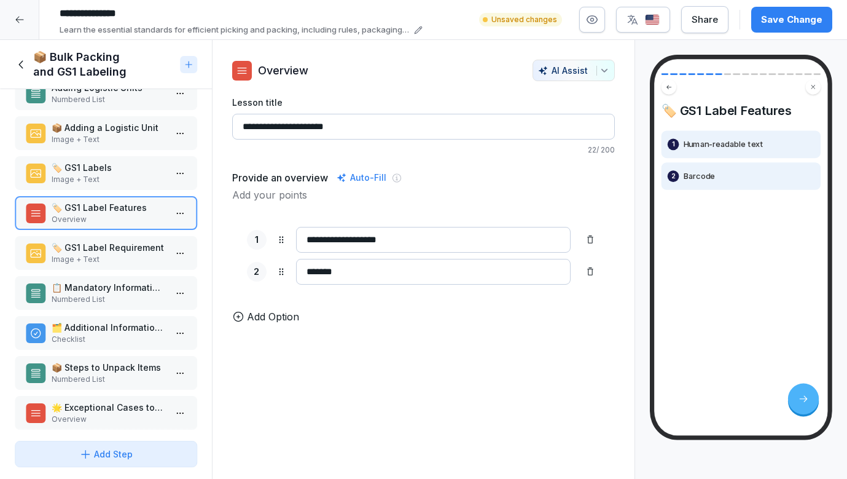
scroll to position [163, 0]
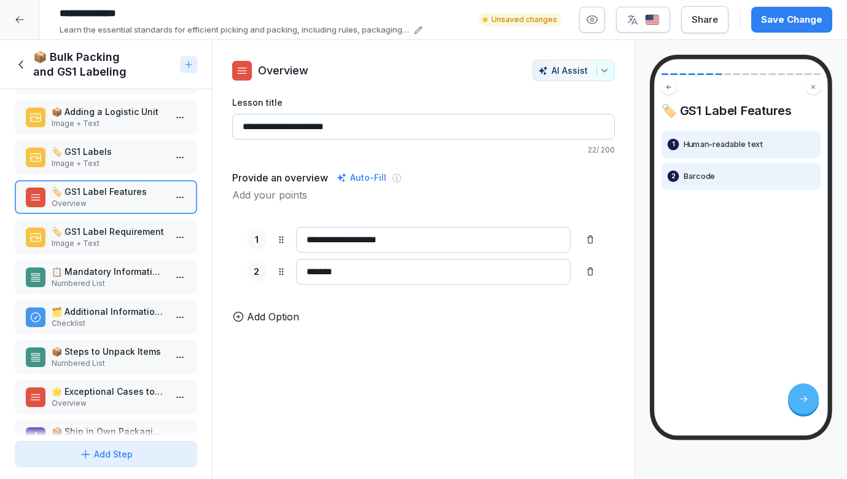
click at [101, 233] on p "🏷️ GS1 Label Requirement" at bounding box center [109, 231] width 114 height 13
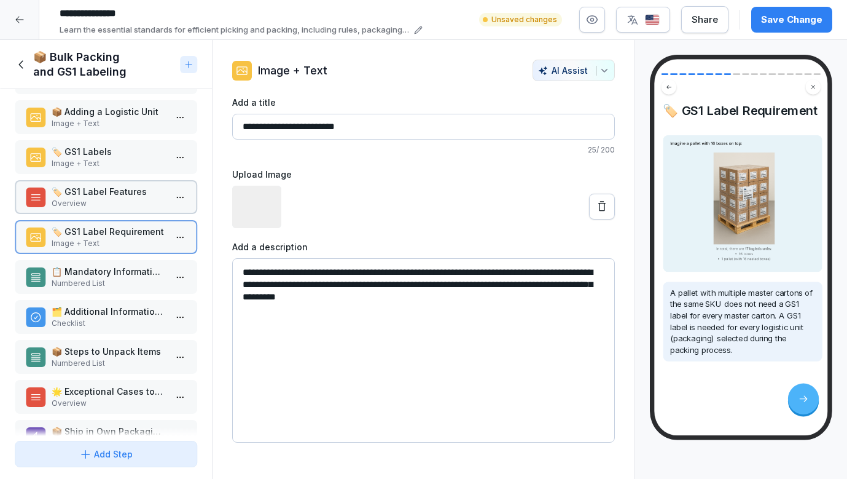
click at [101, 293] on div "📋 Mandatory Information on GS1 Labels Numbered List" at bounding box center [106, 277] width 182 height 34
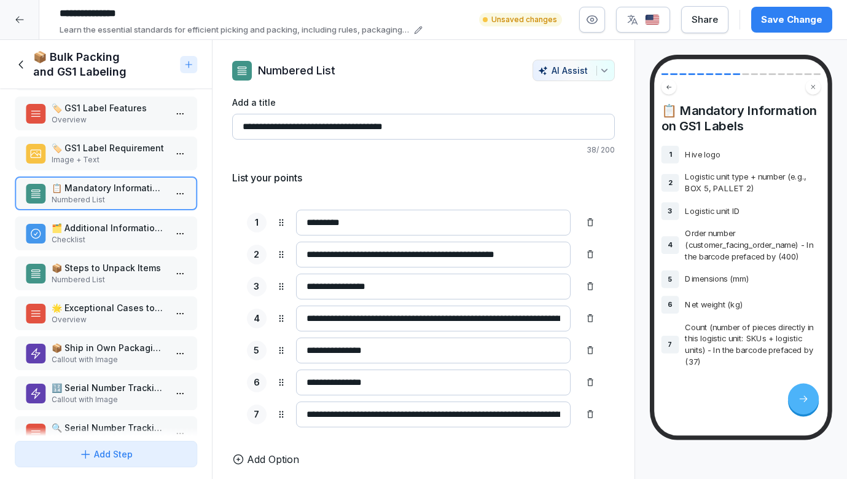
scroll to position [249, 0]
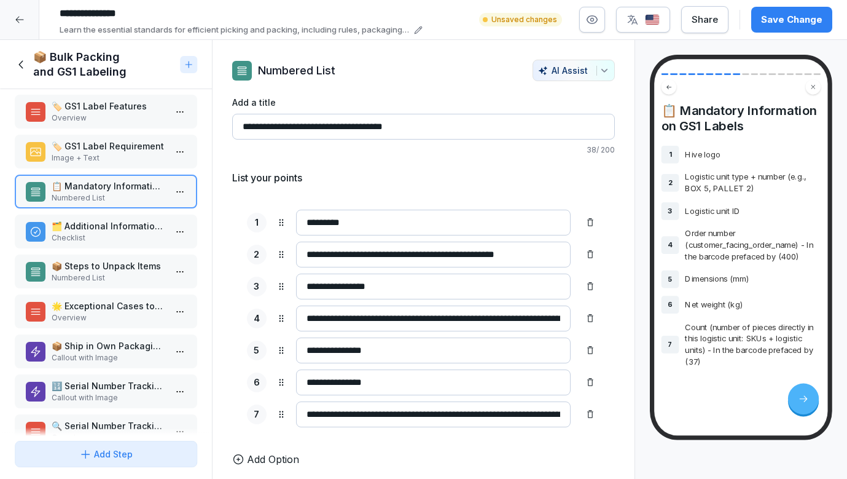
click at [104, 235] on p "Checklist" at bounding box center [109, 237] width 114 height 11
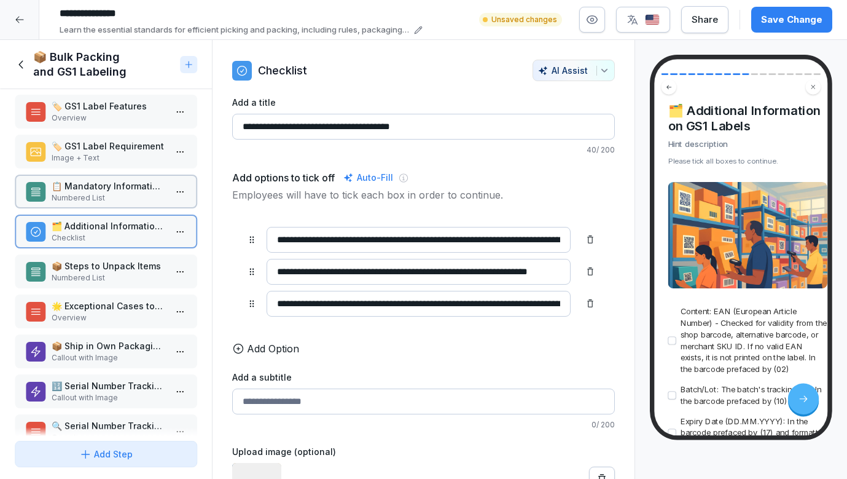
click at [104, 264] on p "📦 Steps to Unpack Items" at bounding box center [109, 265] width 114 height 13
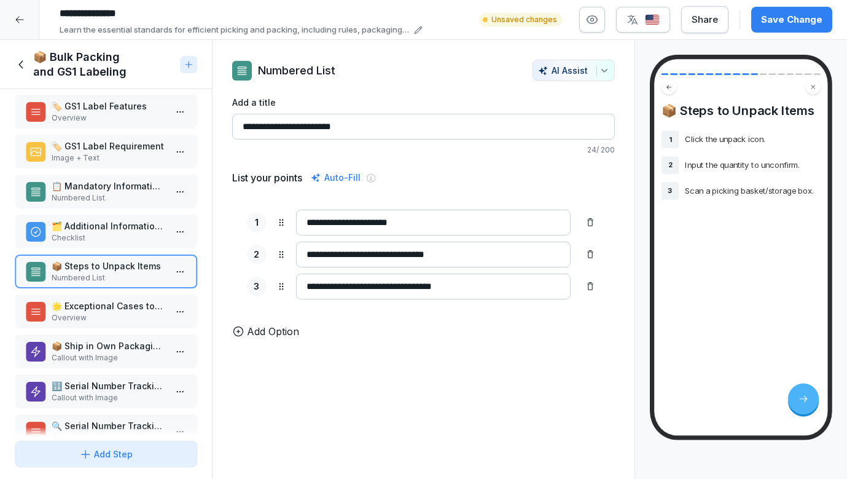
click at [106, 225] on p "🗂️ Additional Information on GS1 Labels" at bounding box center [109, 225] width 114 height 13
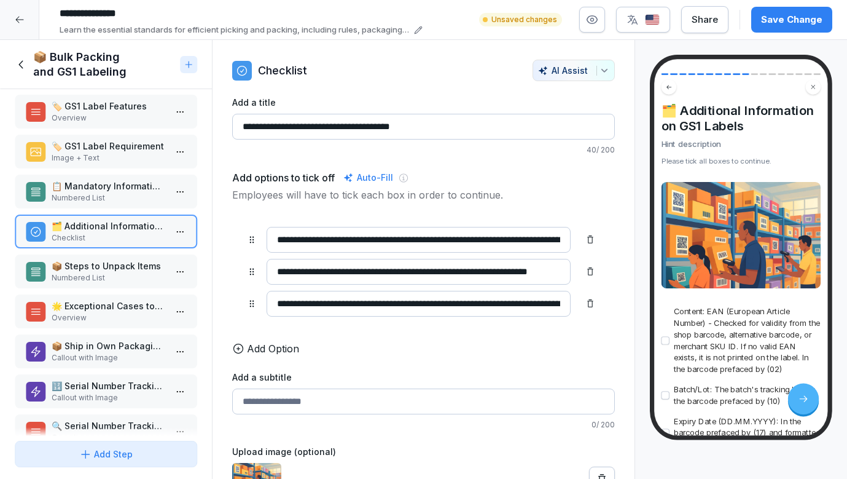
click at [106, 268] on p "📦 Steps to Unpack Items" at bounding box center [109, 265] width 114 height 13
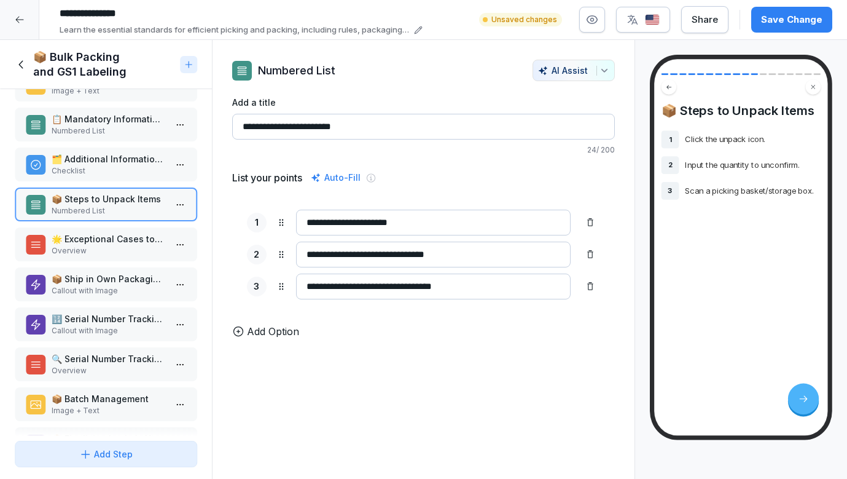
scroll to position [345, 0]
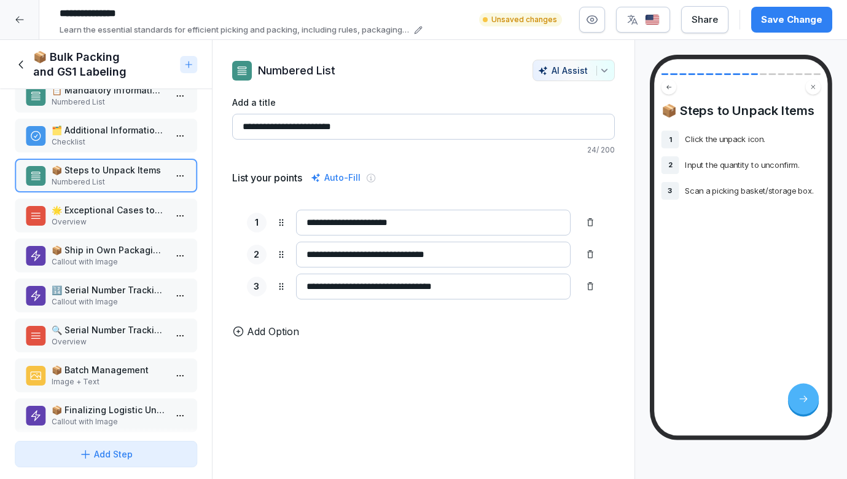
click at [108, 207] on p "🌟 Exceptional Cases to not select logistic units" at bounding box center [109, 209] width 114 height 13
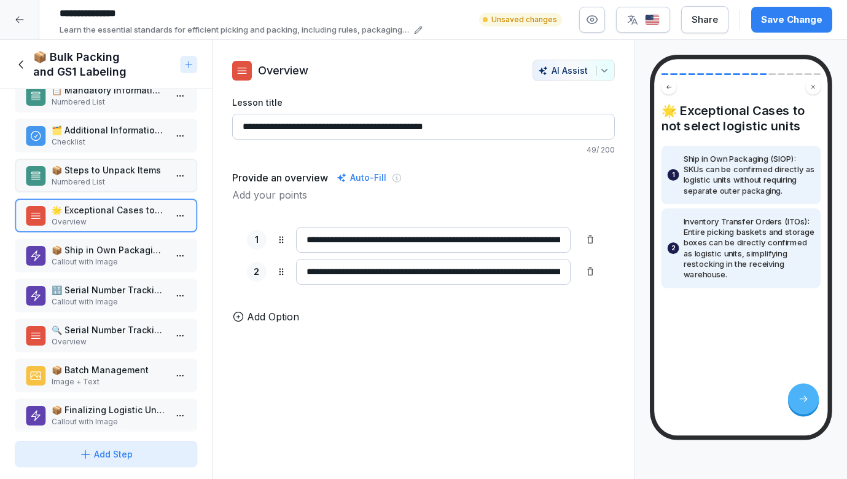
click at [108, 251] on p "📦 Ship in Own Packaging (SIOP)" at bounding box center [109, 249] width 114 height 13
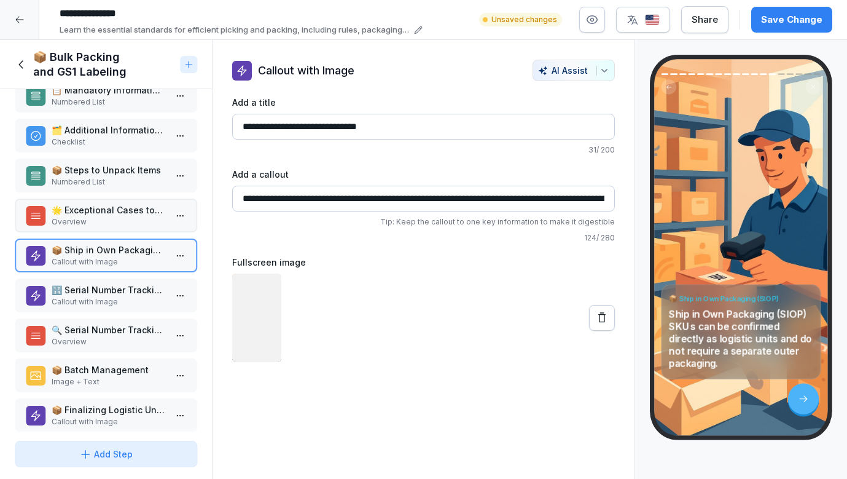
click at [106, 290] on p "🔢 Serial Number Tracking" at bounding box center [109, 289] width 114 height 13
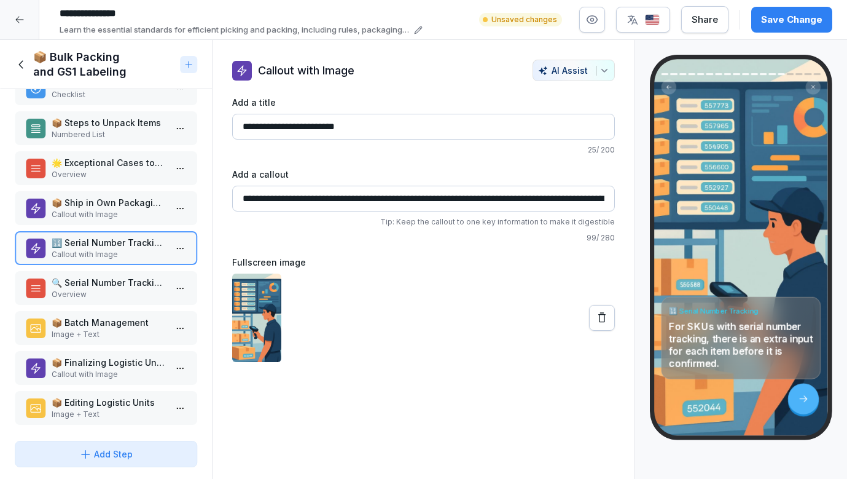
scroll to position [393, 0]
click at [108, 278] on p "🔍 Serial Number Tracking Details" at bounding box center [109, 281] width 114 height 13
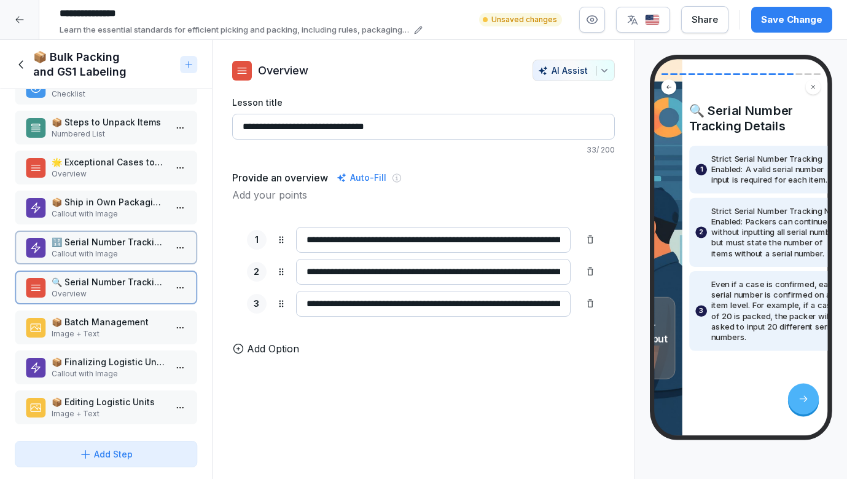
click at [105, 336] on p "Image + Text" at bounding box center [109, 333] width 114 height 11
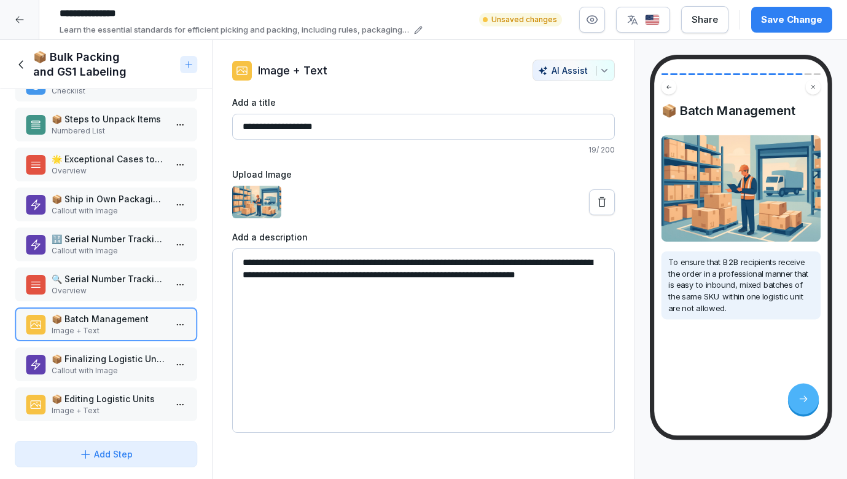
scroll to position [396, 0]
click at [87, 387] on div "📦 Editing Logistic Units Image + Text" at bounding box center [106, 404] width 182 height 34
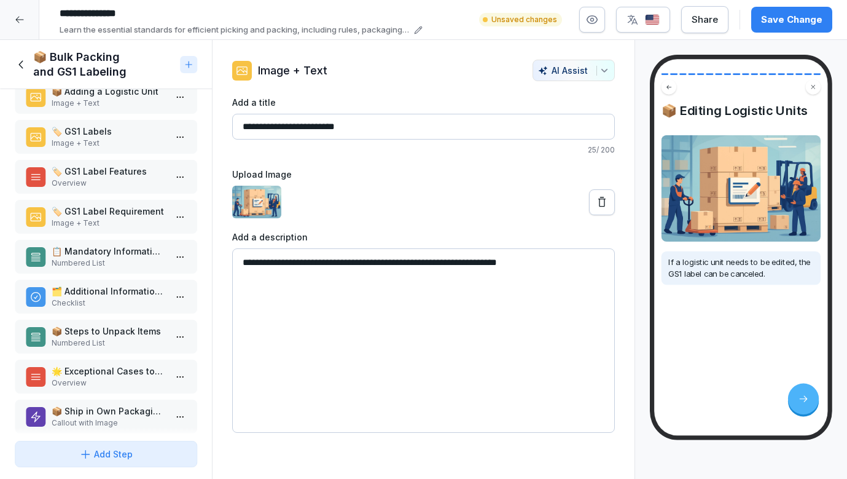
scroll to position [182, 0]
click at [94, 224] on p "Image + Text" at bounding box center [109, 224] width 114 height 11
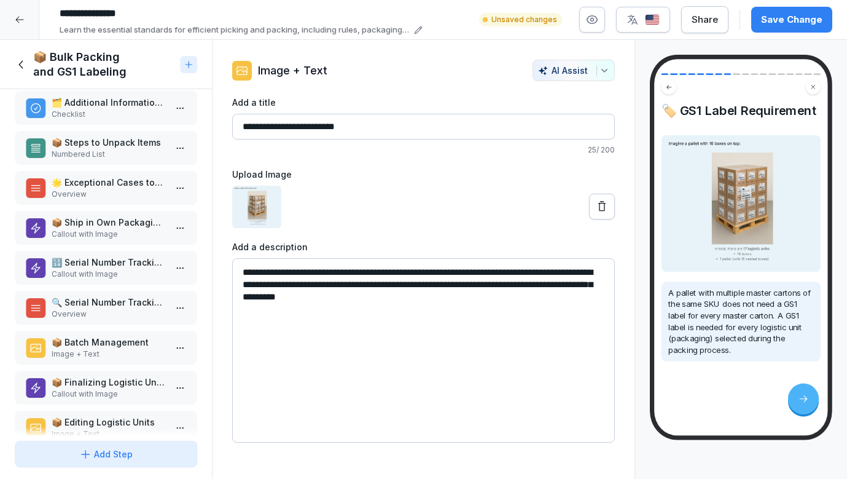
scroll to position [396, 0]
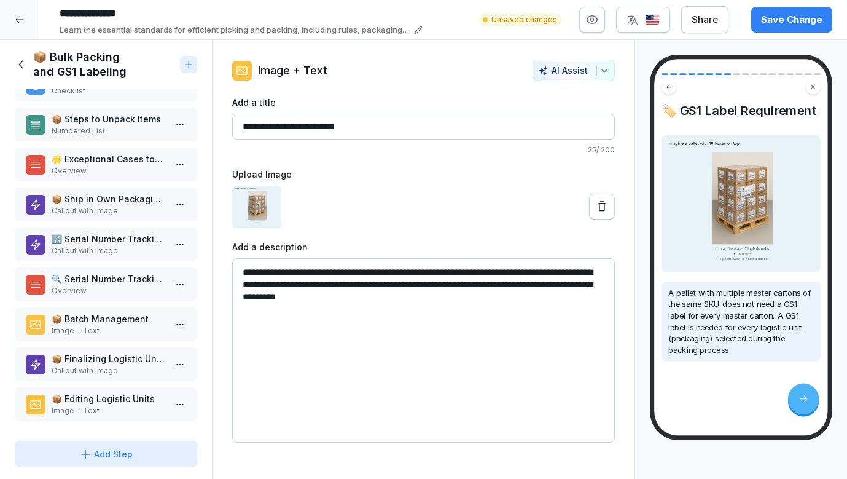
click at [106, 399] on p "📦 Editing Logistic Units" at bounding box center [109, 398] width 114 height 13
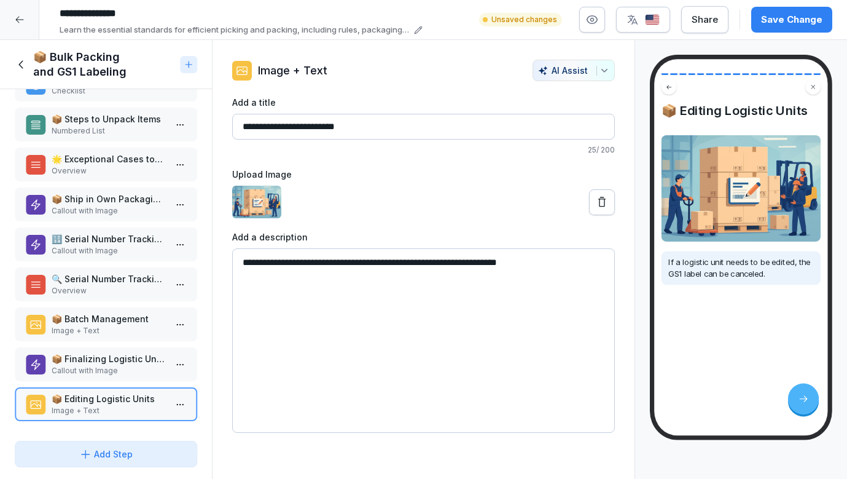
click at [26, 66] on icon at bounding box center [22, 65] width 14 height 14
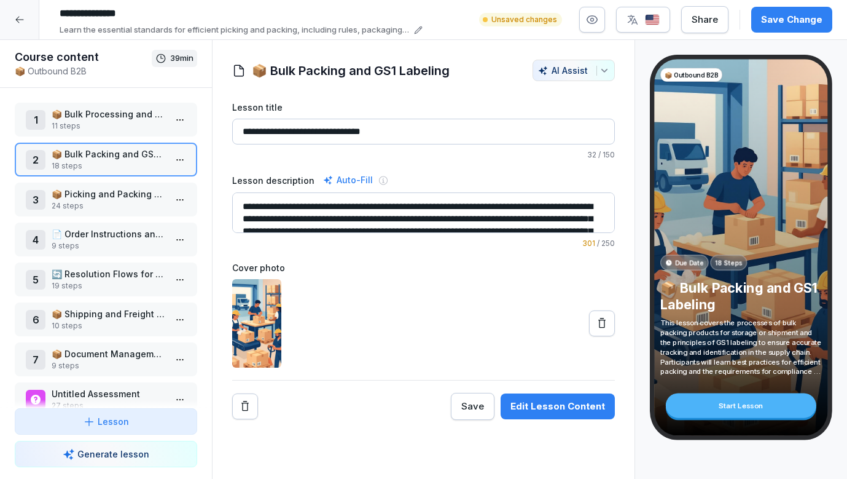
click at [98, 205] on p "24 steps" at bounding box center [109, 205] width 114 height 11
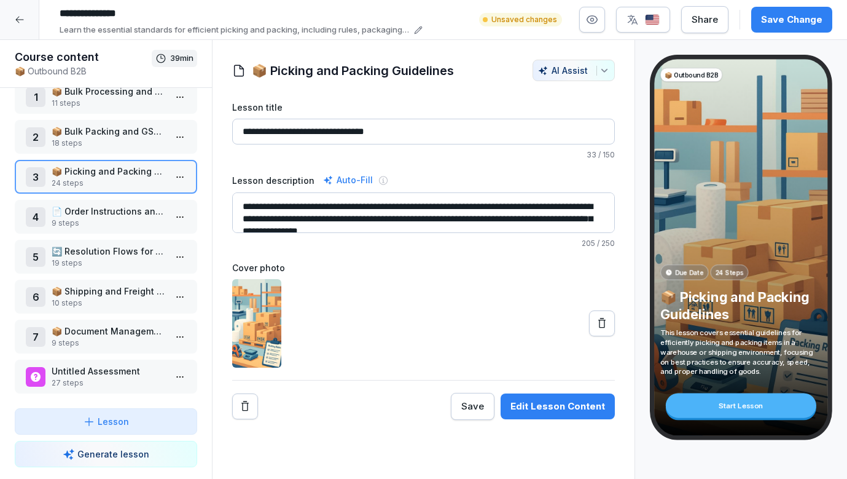
scroll to position [23, 0]
click at [178, 178] on html "**********" at bounding box center [423, 239] width 847 height 479
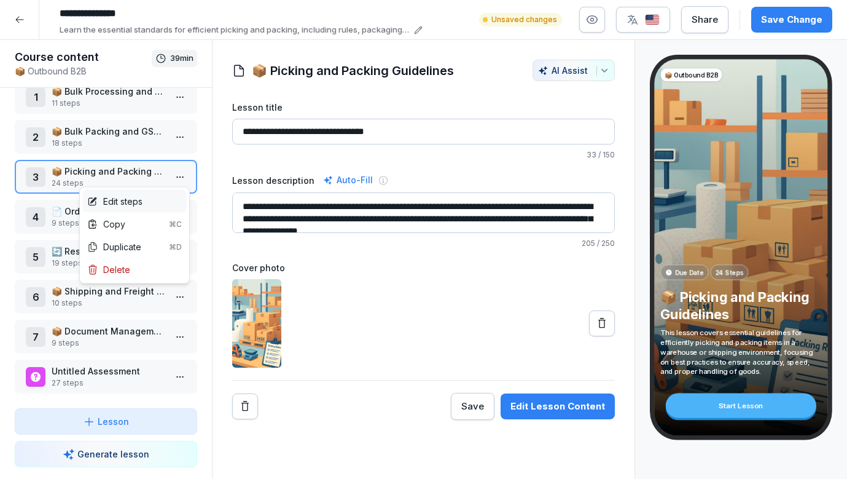
click at [158, 206] on div "Edit steps" at bounding box center [134, 201] width 104 height 23
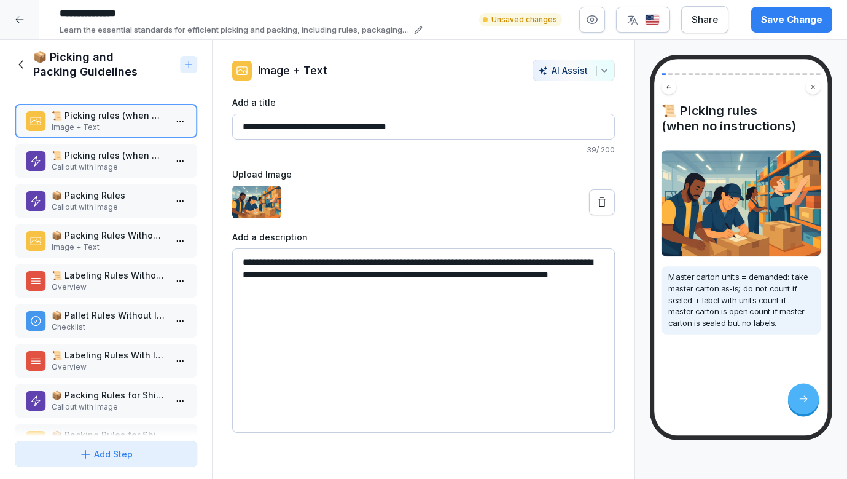
click at [131, 152] on p "📜 Picking rules (when no instructions)" at bounding box center [109, 155] width 114 height 13
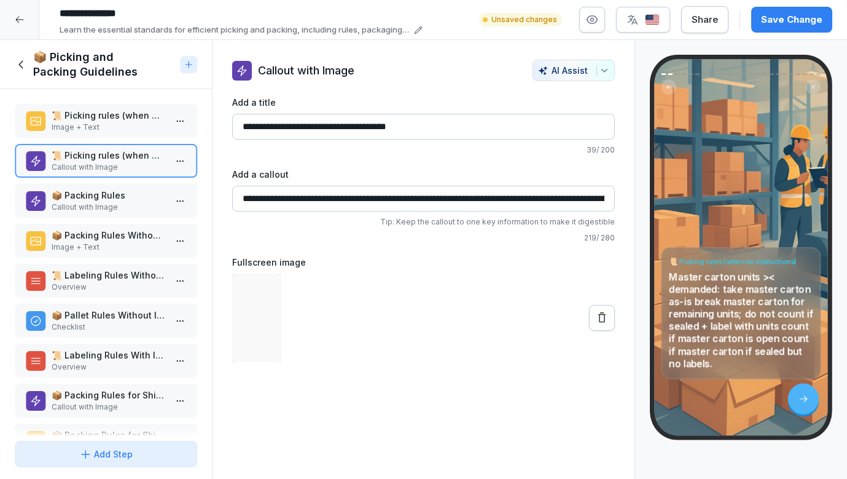
click at [123, 199] on p "📦 Packing Rules" at bounding box center [109, 195] width 114 height 13
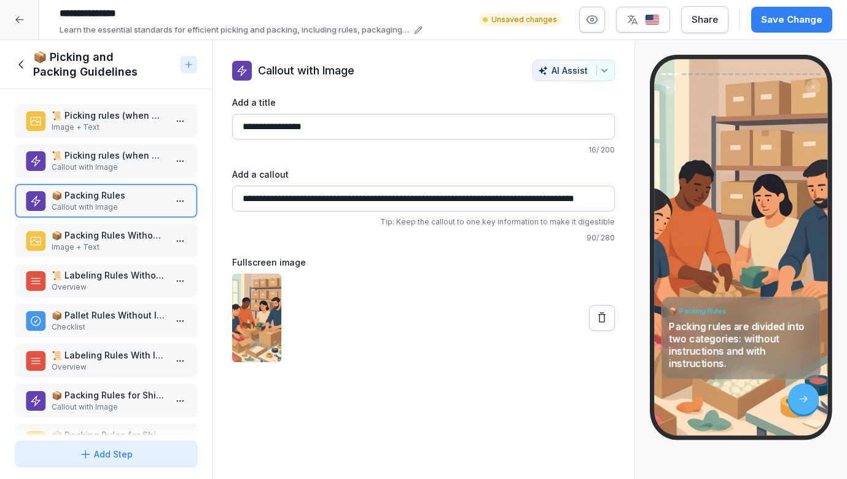
click at [122, 232] on p "📦 Packing Rules Without Instructions" at bounding box center [109, 235] width 114 height 13
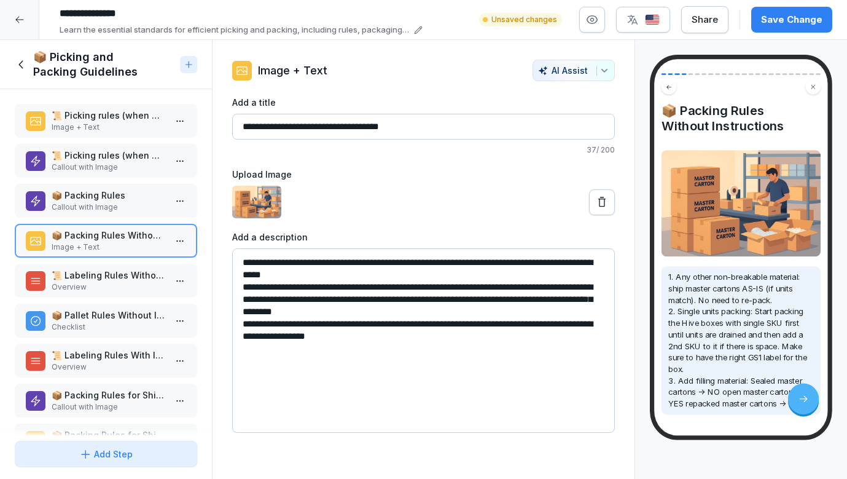
click at [116, 279] on p "📜 Labeling Rules Without Instructions" at bounding box center [109, 274] width 114 height 13
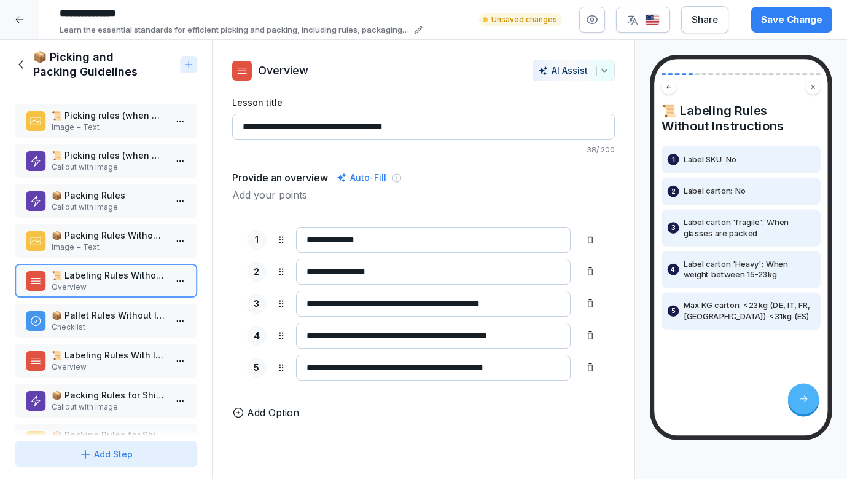
click at [113, 319] on p "📦 Pallet Rules Without Instructions" at bounding box center [109, 314] width 114 height 13
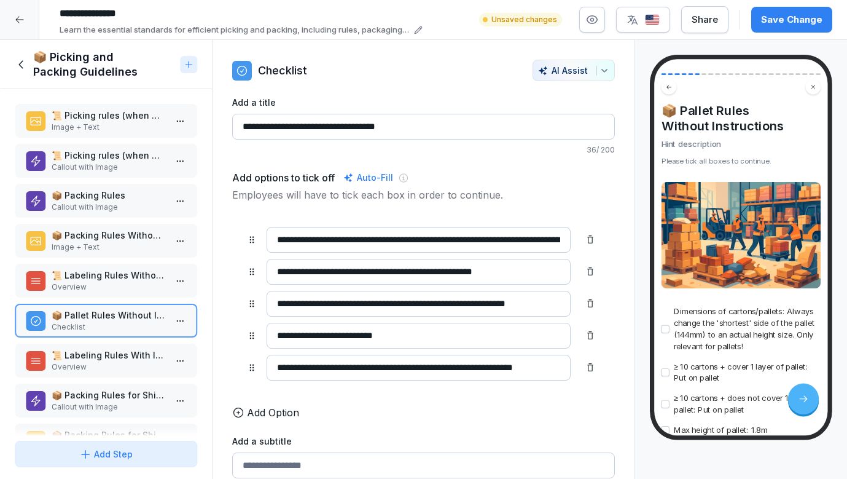
click at [111, 354] on p "📜 Labeling Rules With Instructions" at bounding box center [109, 354] width 114 height 13
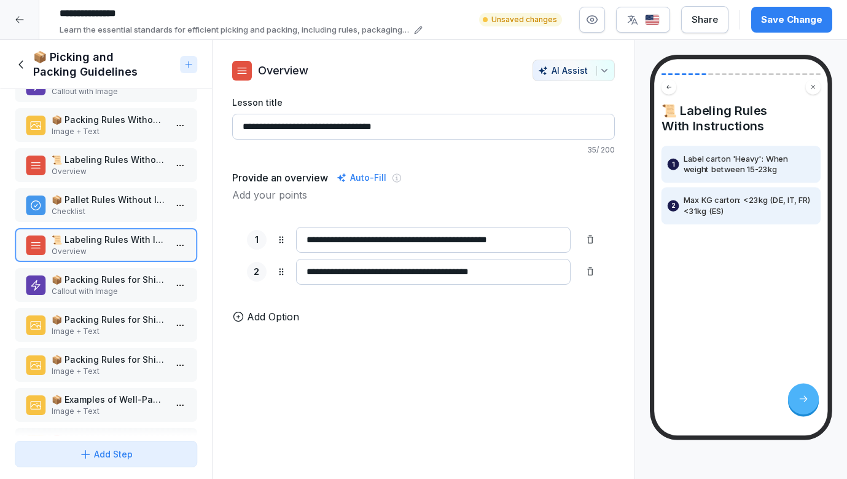
scroll to position [119, 0]
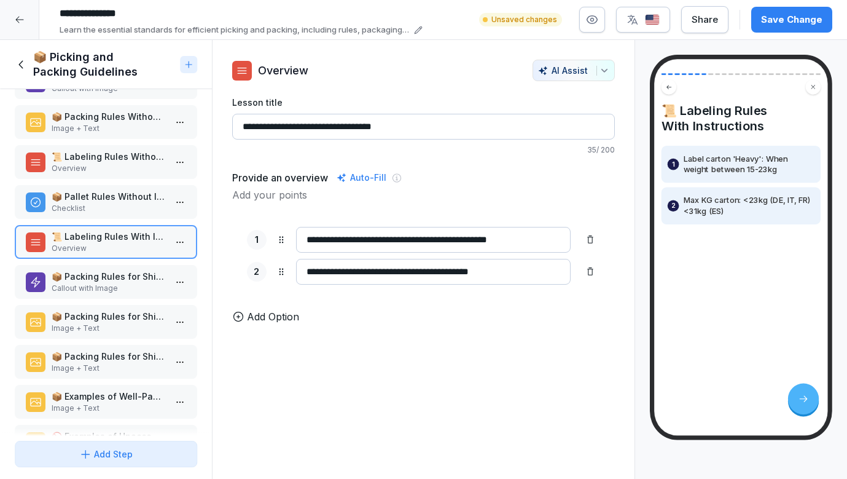
click at [112, 297] on div "📦 Packing Rules for Shipments Callout with Image" at bounding box center [106, 282] width 182 height 34
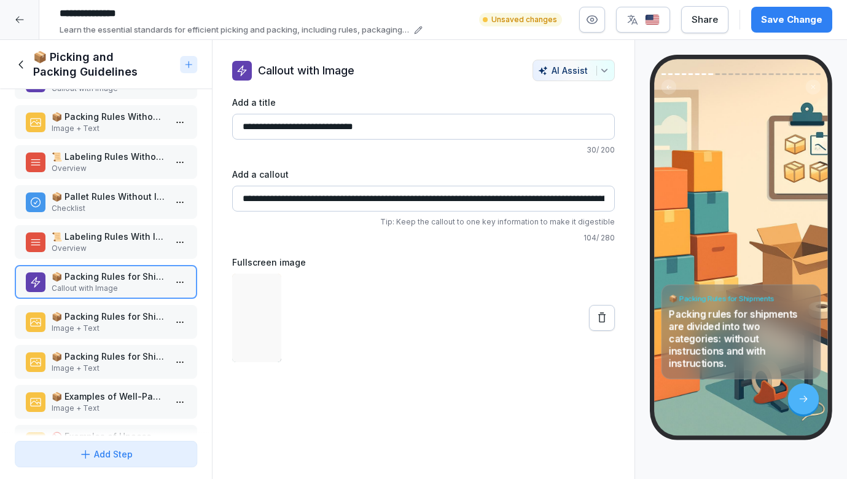
click at [109, 314] on p "📦 Packing Rules for Shipments Without Instructions" at bounding box center [109, 316] width 114 height 13
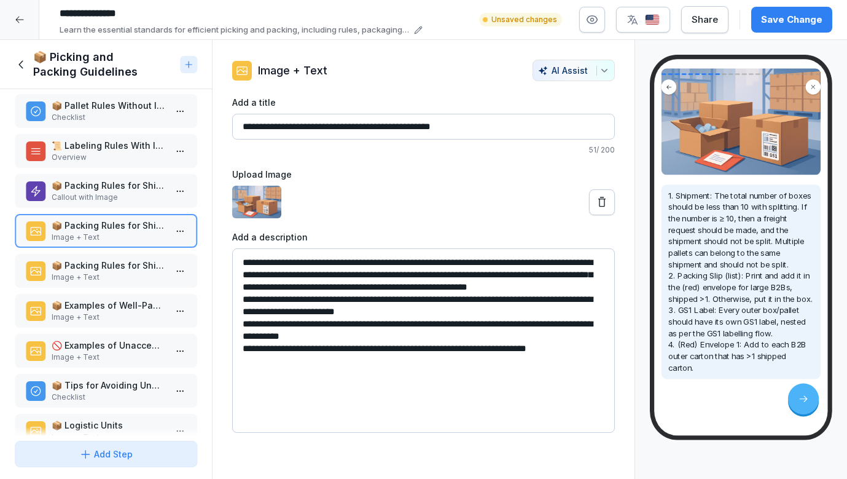
scroll to position [166, 0]
click at [98, 259] on p "📦 Packing Rules for Shipments With Instructions" at bounding box center [109, 265] width 114 height 13
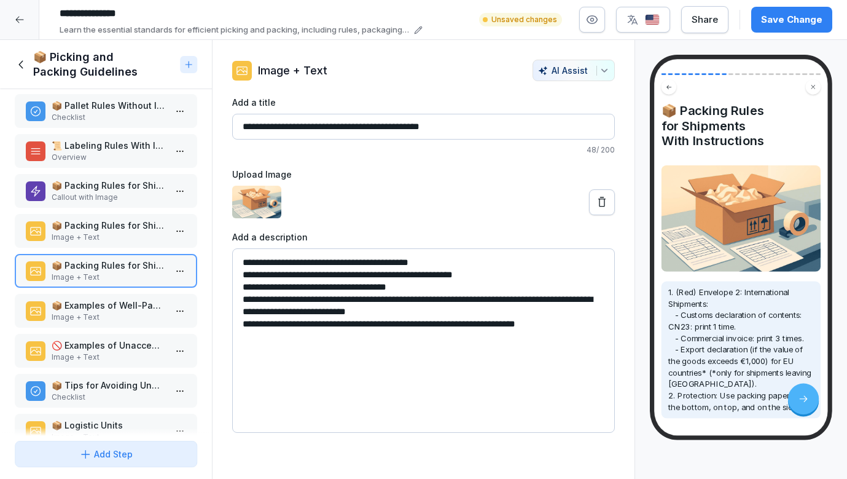
click at [93, 302] on p "📦 Examples of Well-Packed Goods" at bounding box center [109, 305] width 114 height 13
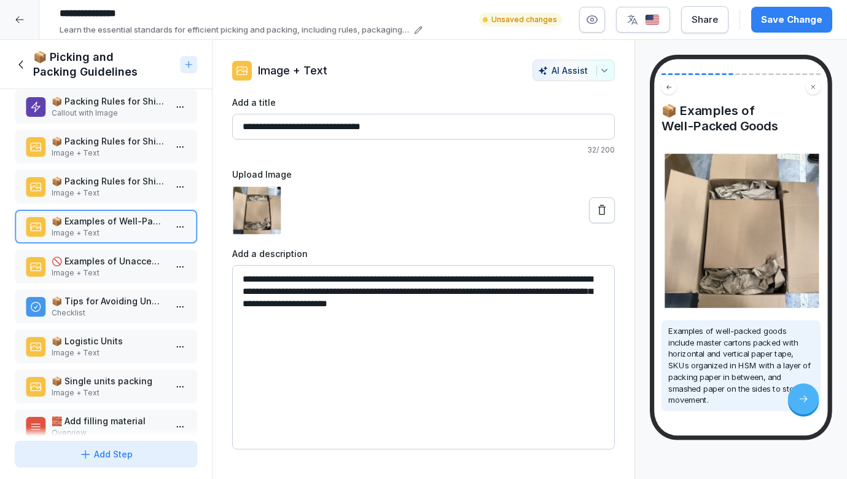
scroll to position [294, 0]
click at [93, 263] on p "🚫 Examples of Unacceptable Packed Goods" at bounding box center [109, 260] width 114 height 13
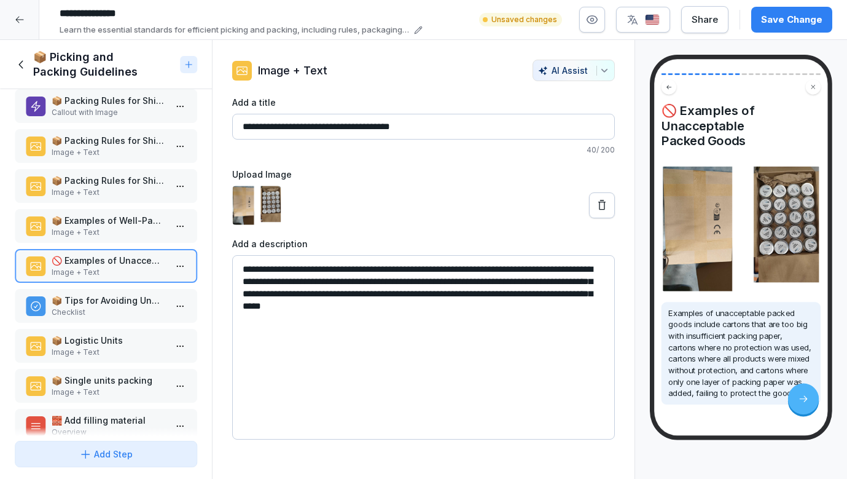
click at [98, 305] on p "📦 Tips for Avoiding Unacceptable Packing" at bounding box center [109, 300] width 114 height 13
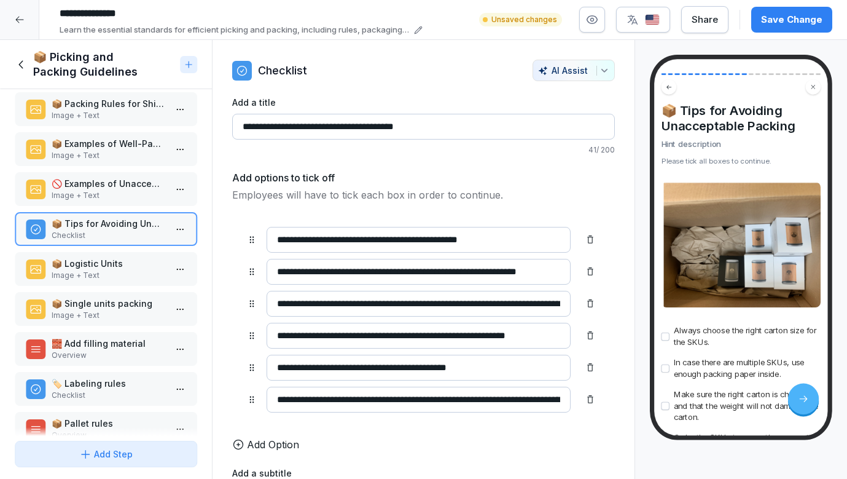
scroll to position [372, 0]
click at [101, 272] on p "Image + Text" at bounding box center [109, 274] width 114 height 11
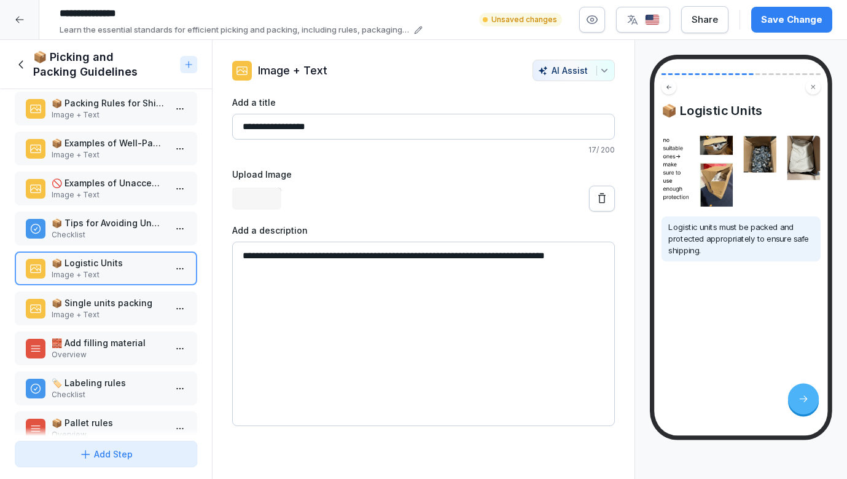
click at [100, 305] on p "📦 Single units packing" at bounding box center [109, 302] width 114 height 13
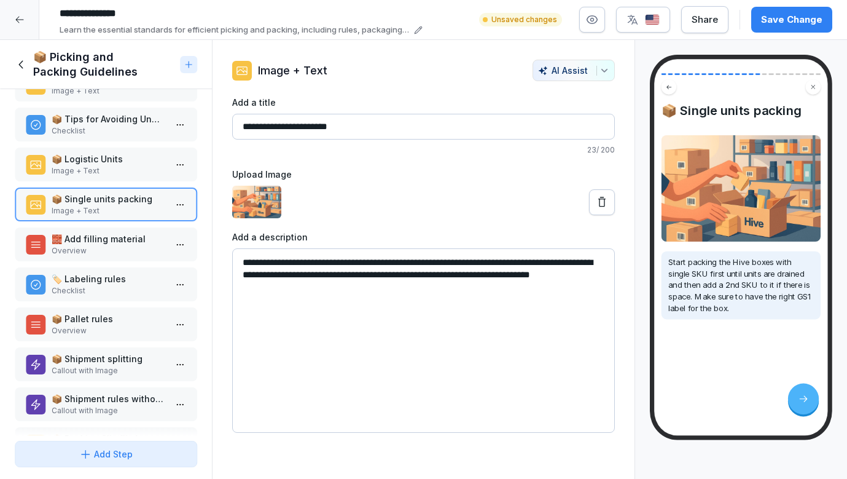
scroll to position [477, 0]
click at [104, 245] on p "Overview" at bounding box center [109, 249] width 114 height 11
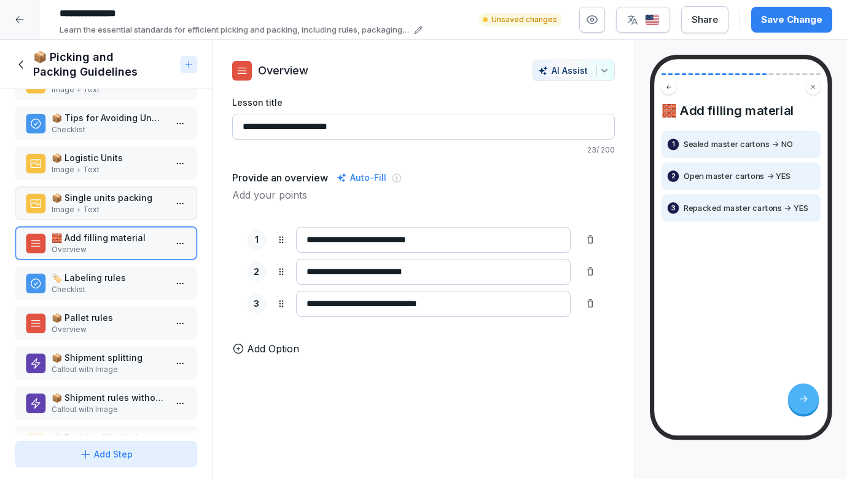
click at [101, 278] on p "🏷️ Labeling rules" at bounding box center [109, 277] width 114 height 13
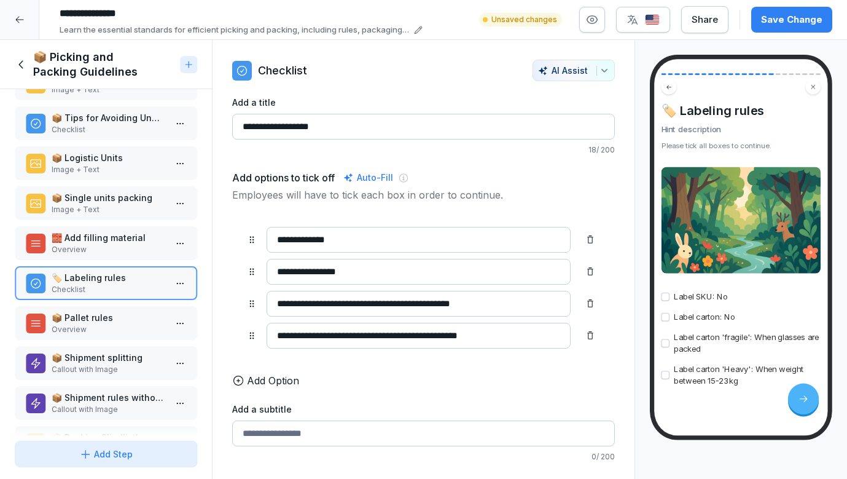
click at [98, 313] on p "📦 Pallet rules" at bounding box center [109, 317] width 114 height 13
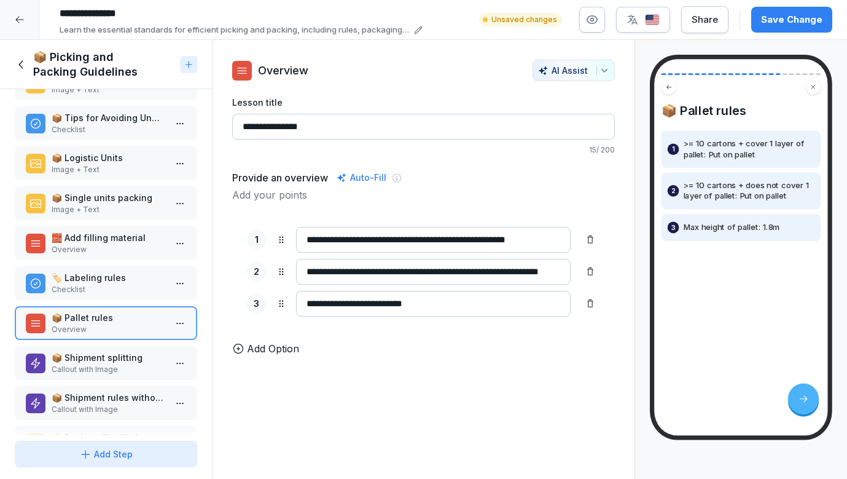
click at [106, 259] on div "🧱 Add filling material Overview" at bounding box center [106, 243] width 182 height 34
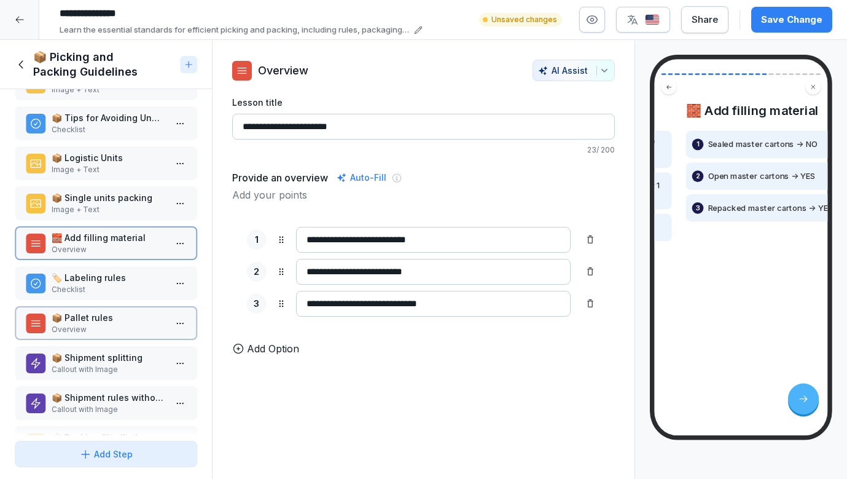
click at [105, 273] on p "🏷️ Labeling rules" at bounding box center [109, 277] width 114 height 13
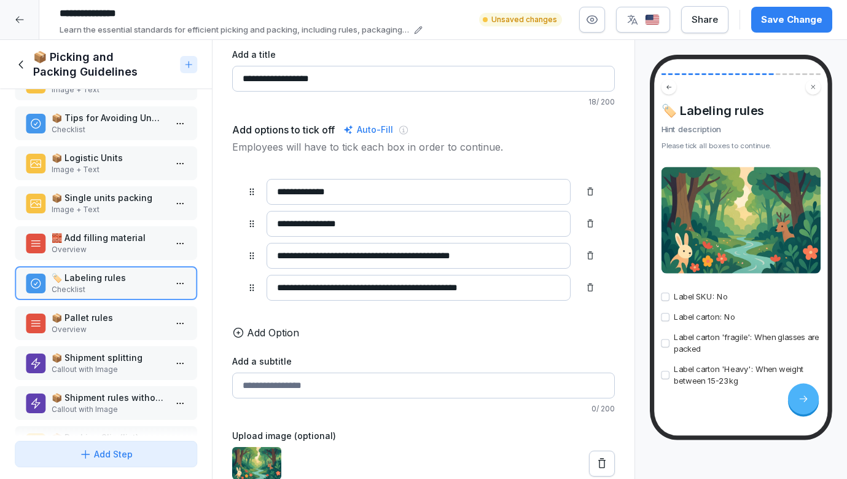
scroll to position [48, 0]
click at [609, 461] on button at bounding box center [602, 463] width 26 height 26
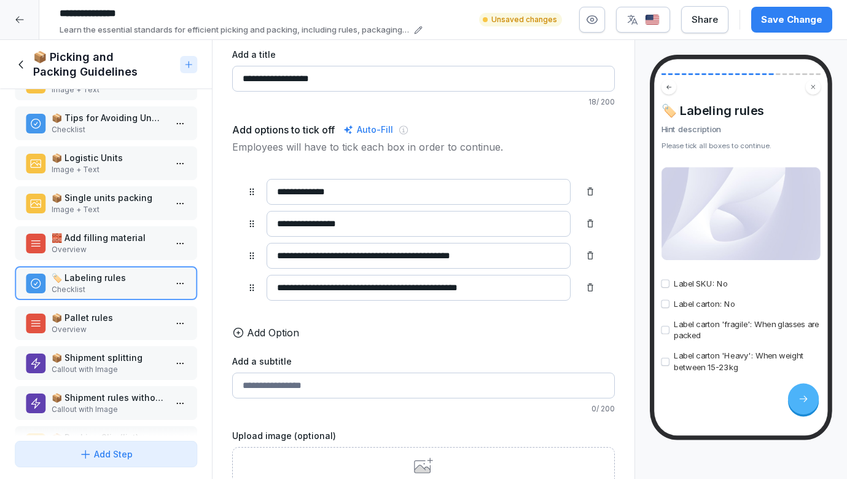
click at [409, 459] on div "Upload image Drag and drop or click to search images" at bounding box center [424, 485] width 144 height 56
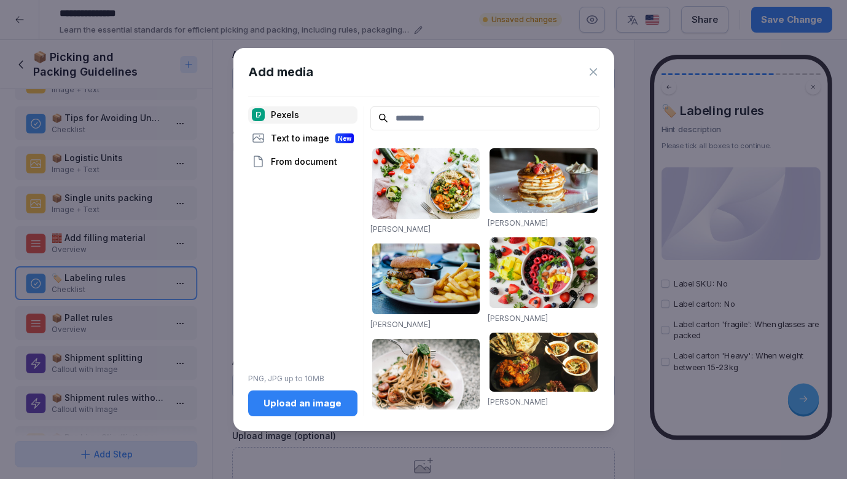
click at [401, 120] on input at bounding box center [484, 118] width 229 height 24
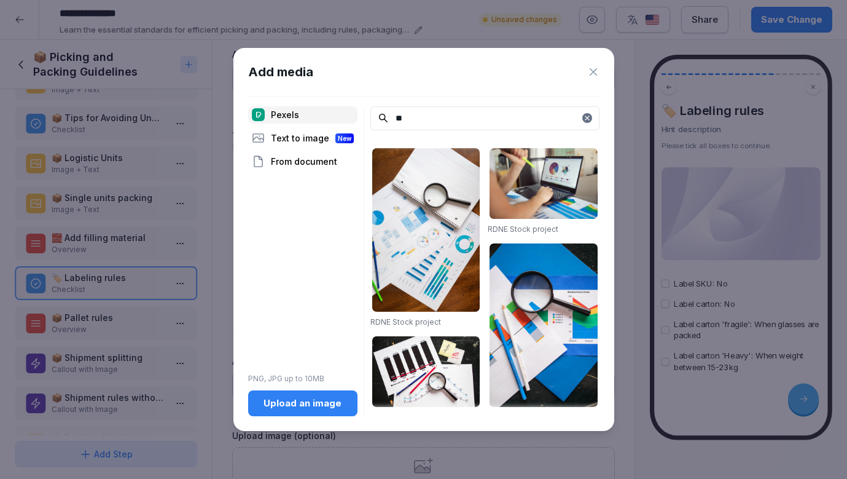
type input "*"
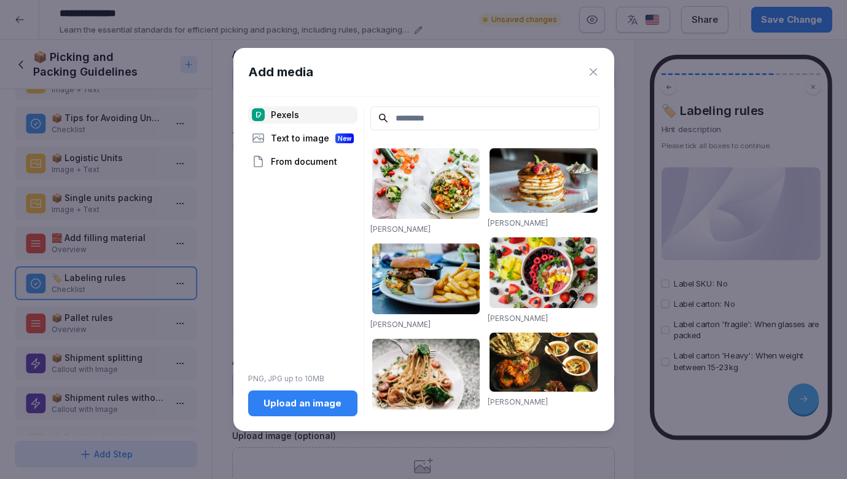
click at [307, 160] on div "From document" at bounding box center [302, 161] width 109 height 17
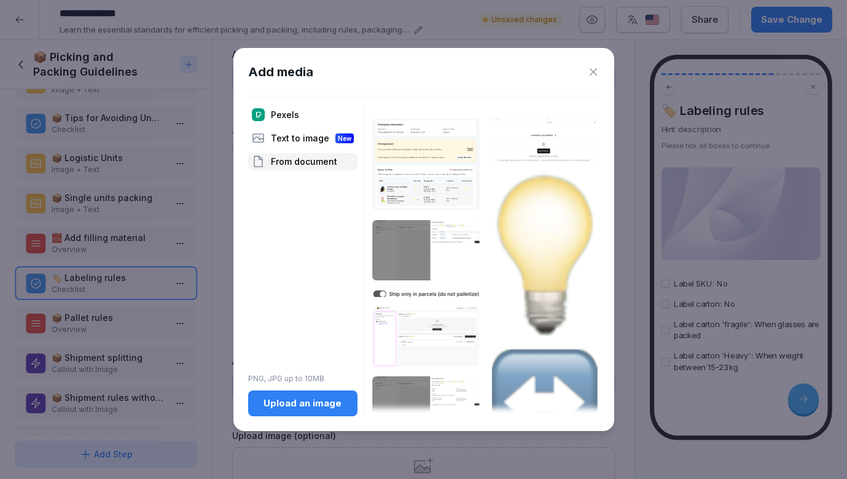
scroll to position [0, 0]
click at [538, 239] on img at bounding box center [544, 253] width 108 height 163
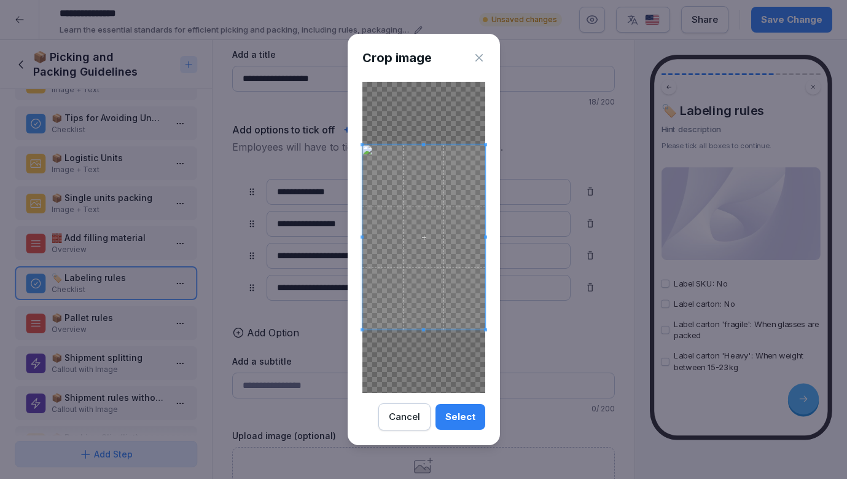
click at [469, 416] on div "Select" at bounding box center [460, 417] width 30 height 14
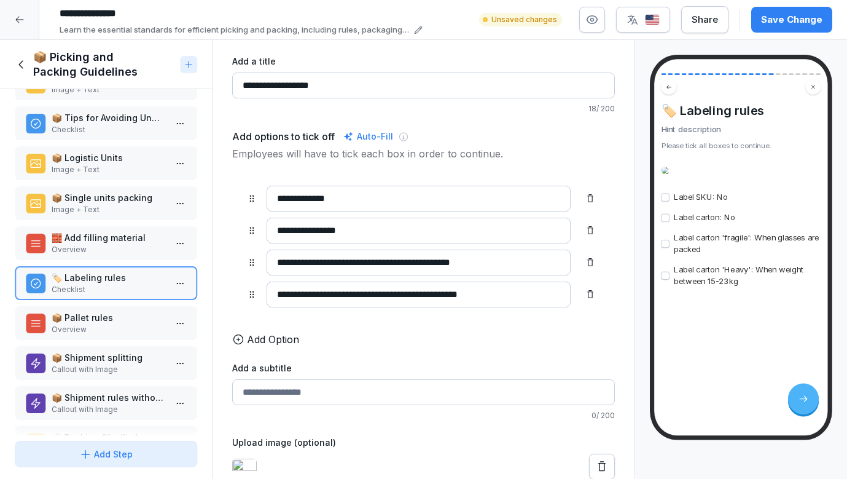
scroll to position [89, 0]
click at [601, 460] on icon at bounding box center [602, 466] width 12 height 12
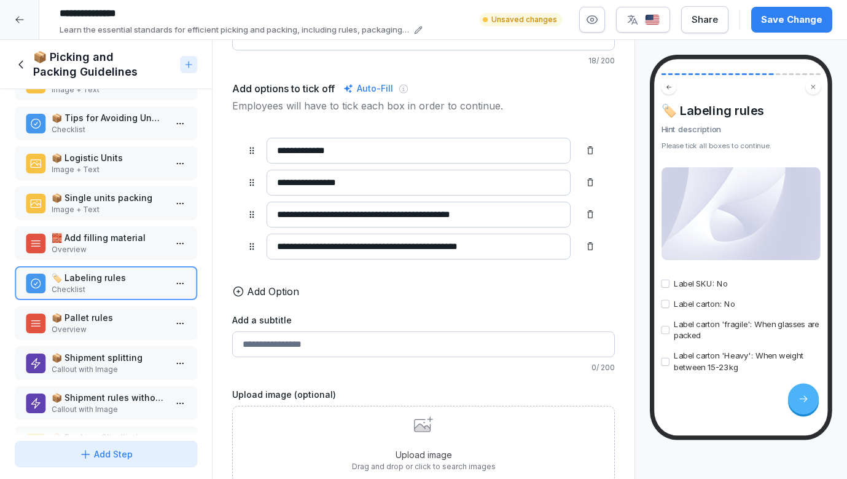
click at [555, 442] on div "Upload image Drag and drop or click to search images" at bounding box center [423, 443] width 383 height 77
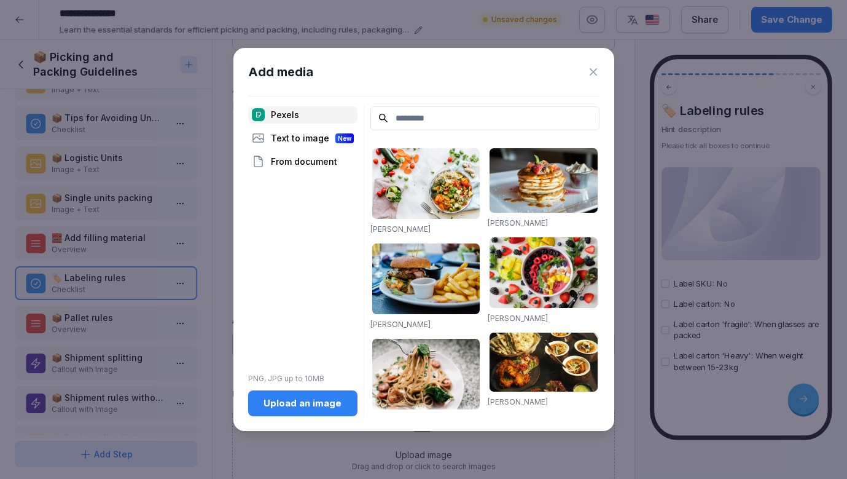
click at [586, 72] on div "Add media" at bounding box center [423, 72] width 351 height 18
click at [595, 71] on icon at bounding box center [593, 72] width 12 height 12
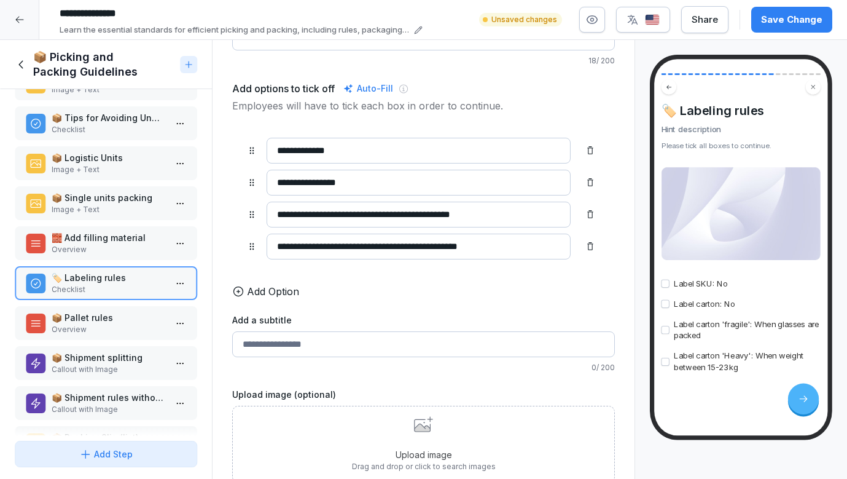
click at [432, 443] on div "Upload image Drag and drop or click to search images" at bounding box center [424, 444] width 144 height 56
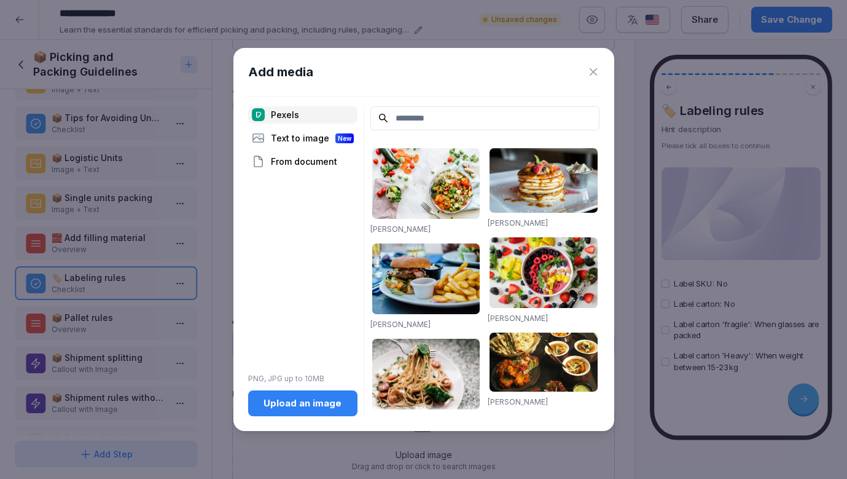
click at [296, 404] on div "Upload an image" at bounding box center [303, 403] width 90 height 14
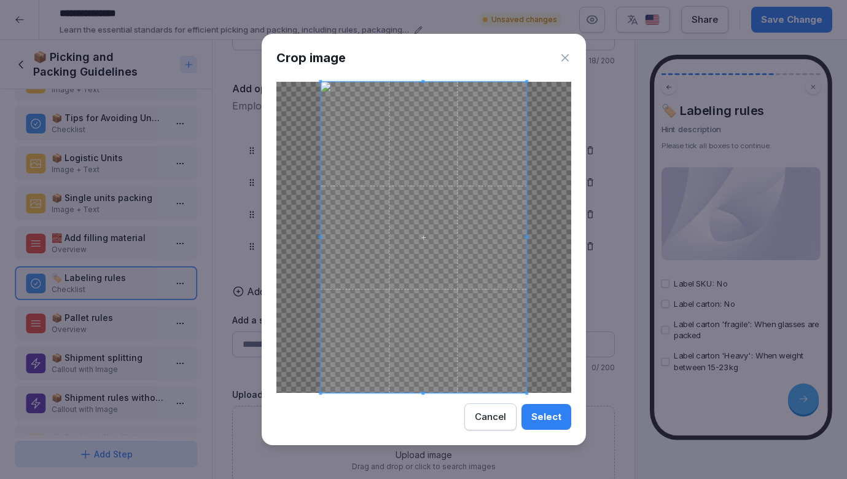
click at [544, 419] on div "Select" at bounding box center [546, 417] width 30 height 14
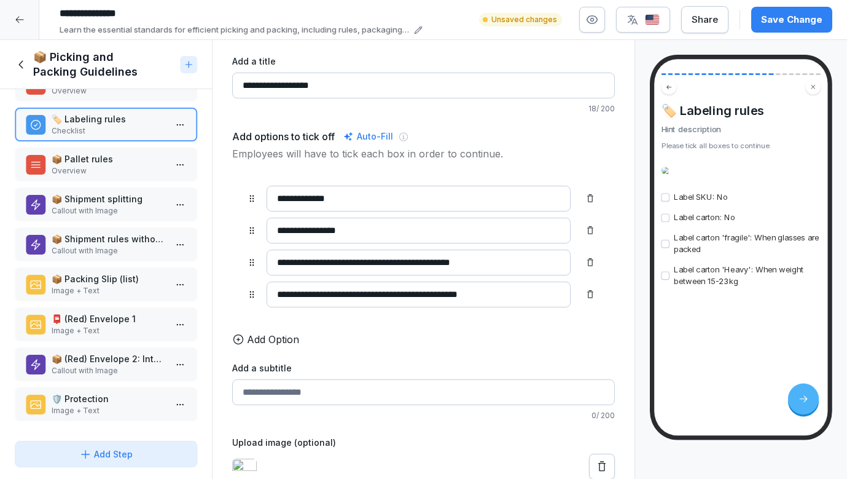
scroll to position [635, 0]
click at [116, 160] on p "📦 Pallet rules" at bounding box center [109, 158] width 114 height 13
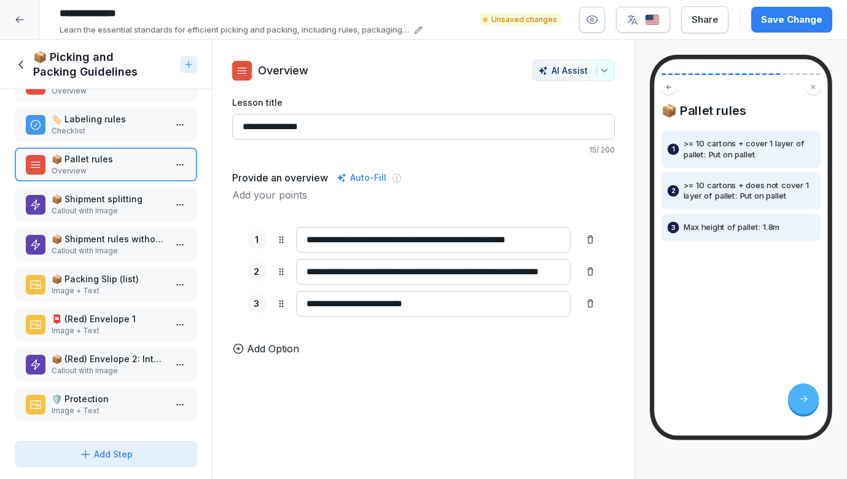
click at [111, 219] on div "📦 Shipment splitting Callout with Image" at bounding box center [106, 204] width 182 height 34
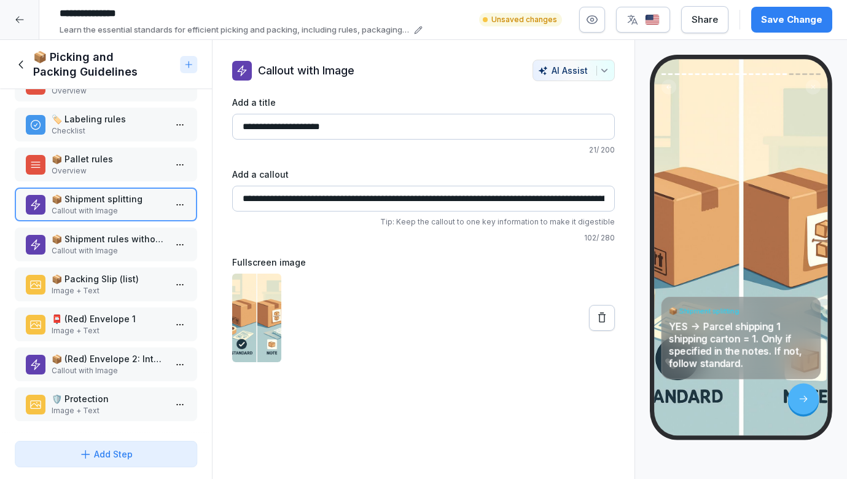
click at [107, 243] on p "📦 Shipment rules without instructions" at bounding box center [109, 238] width 114 height 13
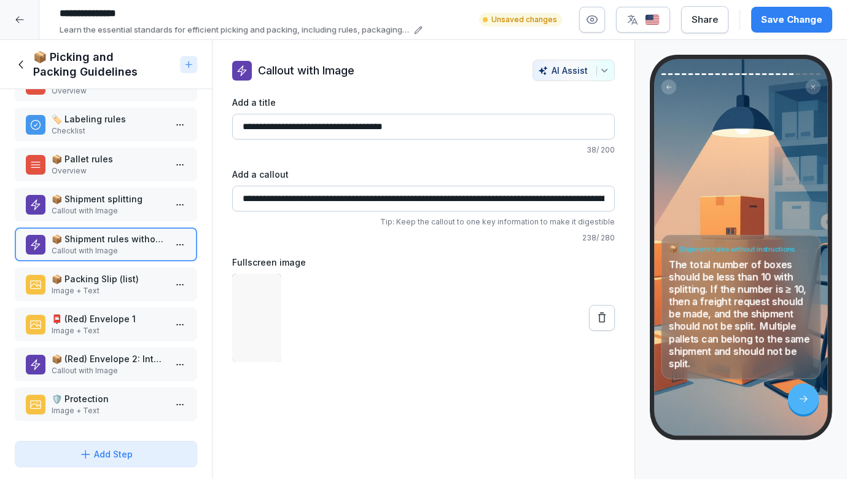
click at [102, 284] on p "📦 Packing Slip (list)" at bounding box center [109, 278] width 114 height 13
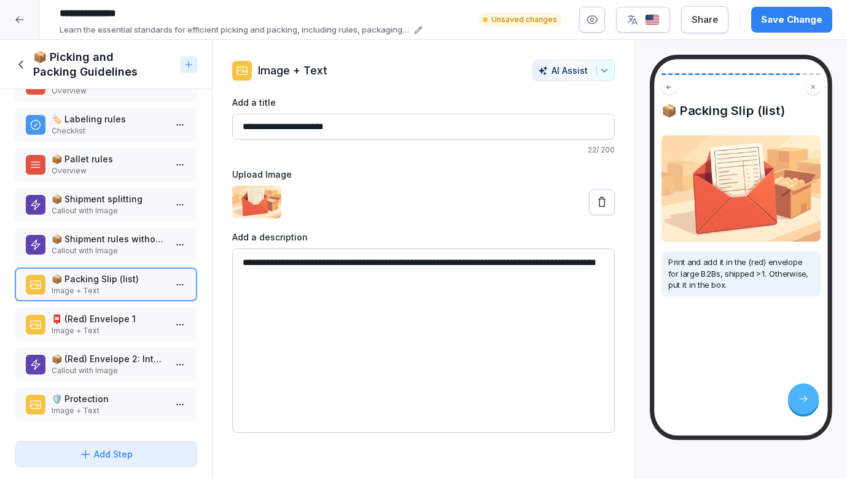
click at [110, 334] on p "Image + Text" at bounding box center [109, 330] width 114 height 11
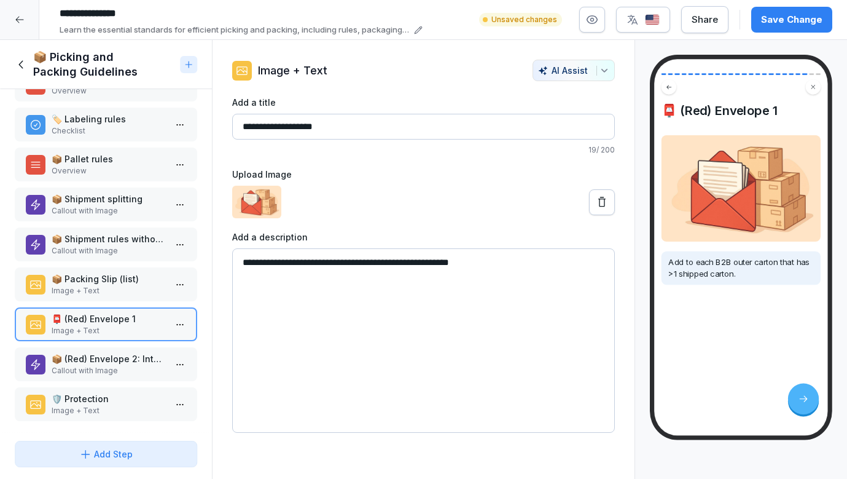
click at [109, 291] on p "Image + Text" at bounding box center [109, 290] width 114 height 11
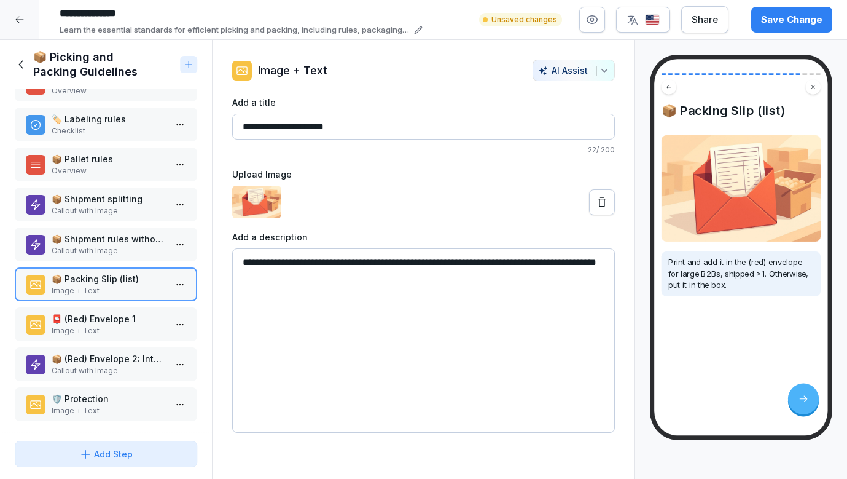
click at [103, 331] on p "Image + Text" at bounding box center [109, 330] width 114 height 11
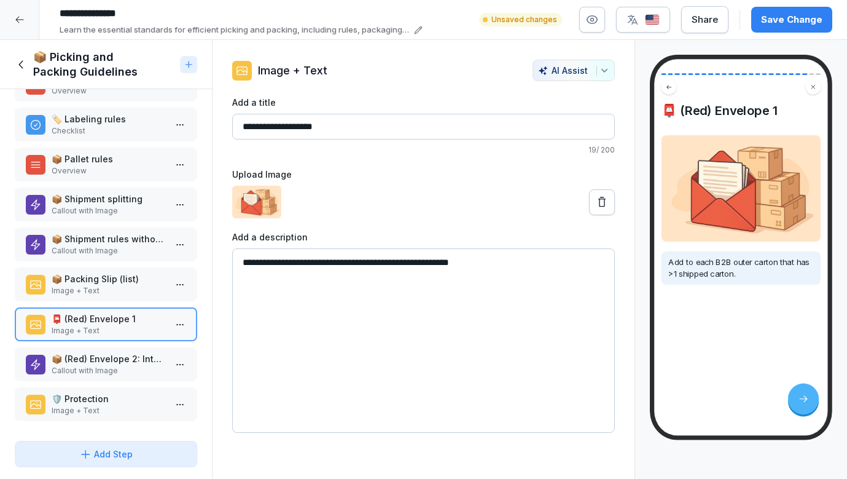
click at [103, 364] on p "📦 (Red) Envelope 2: International Shipments" at bounding box center [109, 358] width 114 height 13
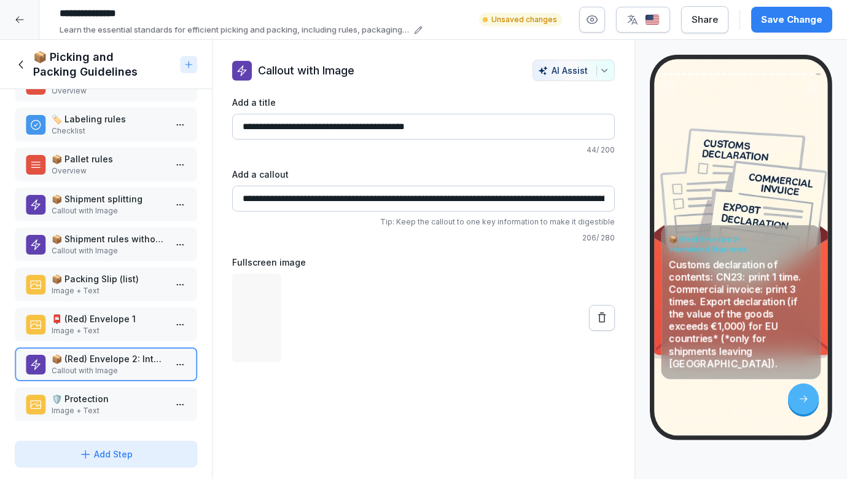
click at [103, 396] on p "🛡️ Protection" at bounding box center [109, 398] width 114 height 13
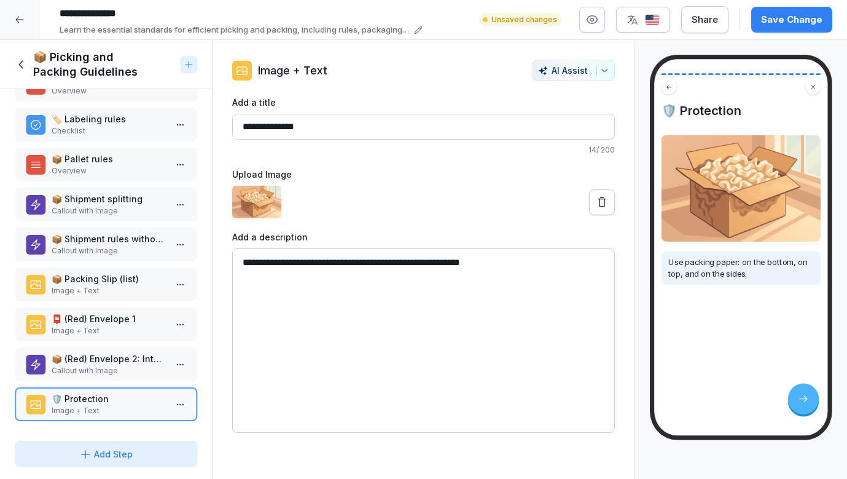
click at [794, 9] on button "Save Change" at bounding box center [791, 20] width 81 height 26
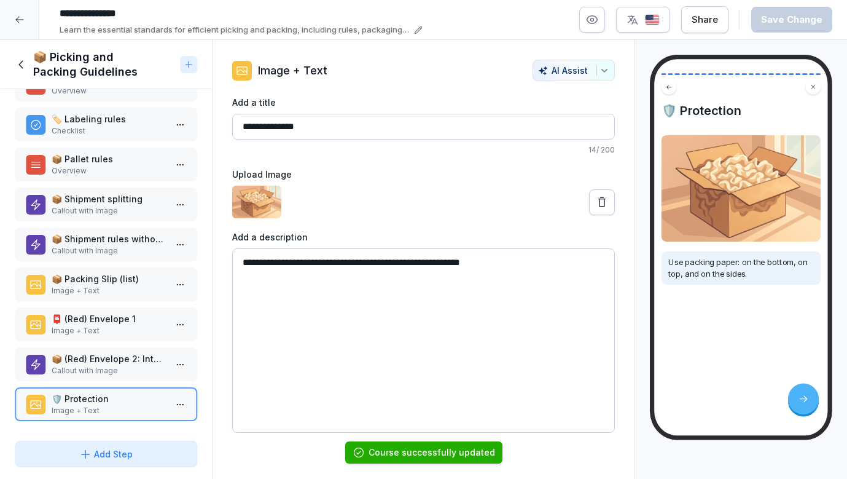
click at [20, 64] on icon at bounding box center [22, 65] width 14 height 14
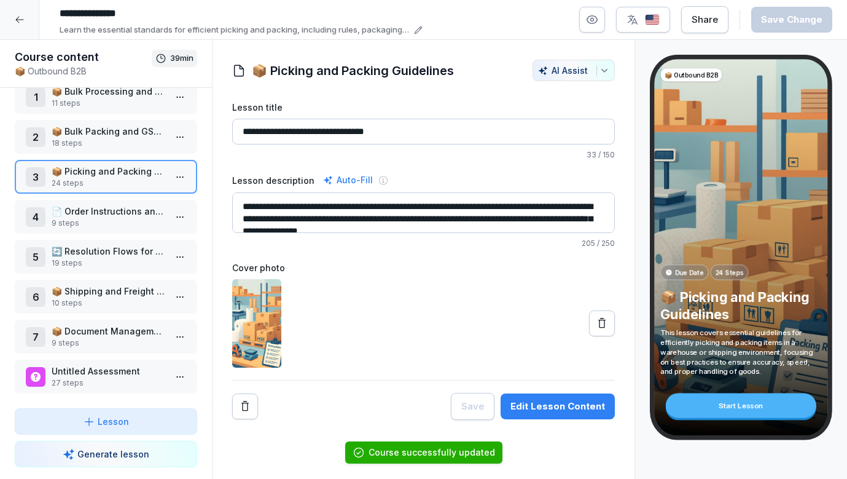
click at [101, 217] on p "📄 Order Instructions and Specifications" at bounding box center [109, 211] width 114 height 13
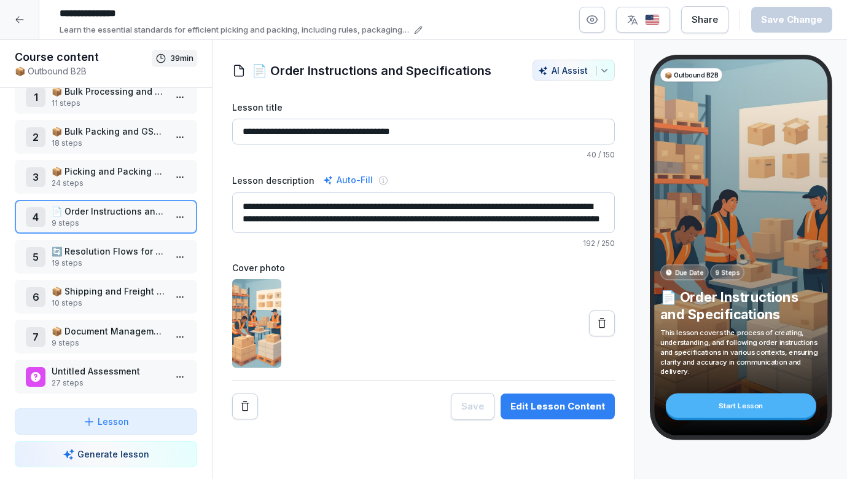
click at [122, 256] on p "🔄 Resolution Flows for Pending Information" at bounding box center [109, 251] width 114 height 13
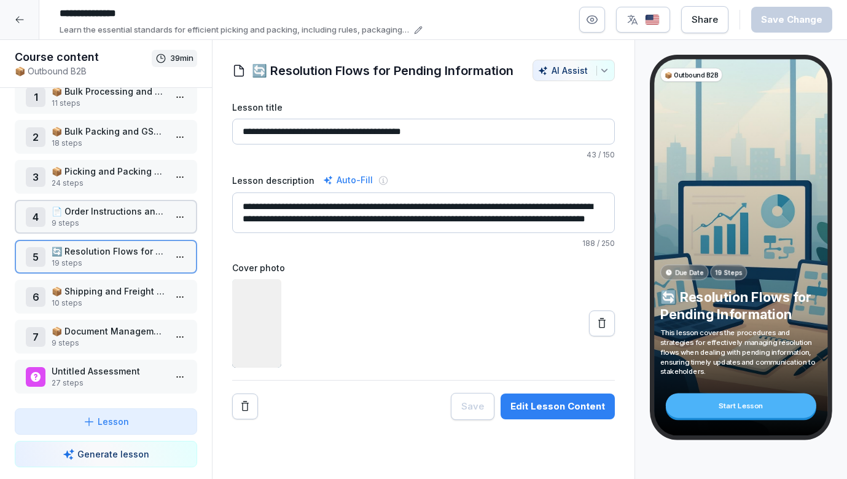
click at [120, 221] on p "9 steps" at bounding box center [109, 222] width 114 height 11
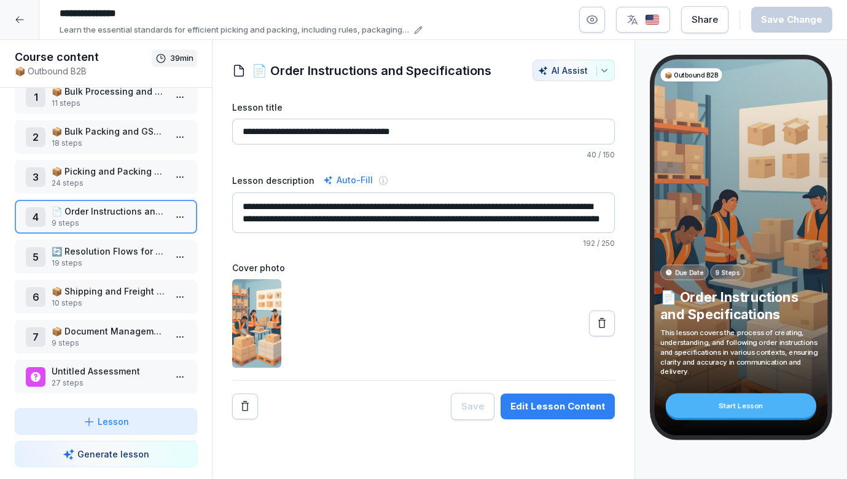
scroll to position [12, 0]
click at [149, 256] on p "🔄 Resolution Flows for Pending Information" at bounding box center [109, 251] width 114 height 13
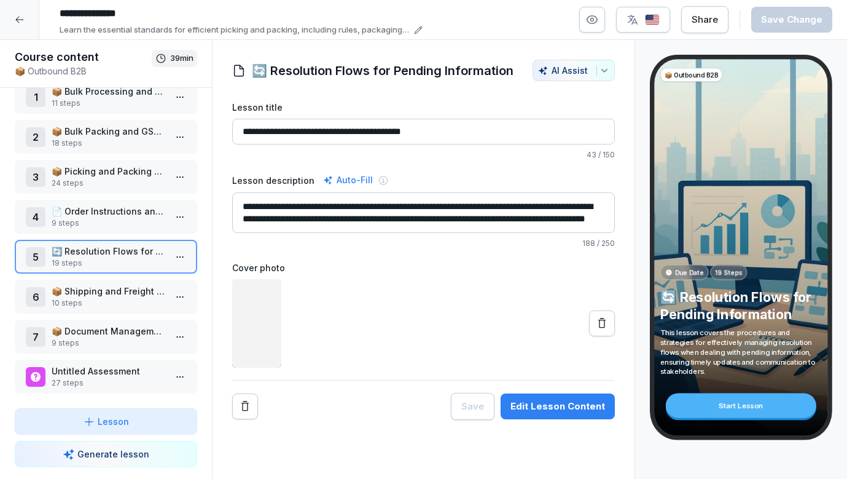
click at [139, 220] on p "9 steps" at bounding box center [109, 222] width 114 height 11
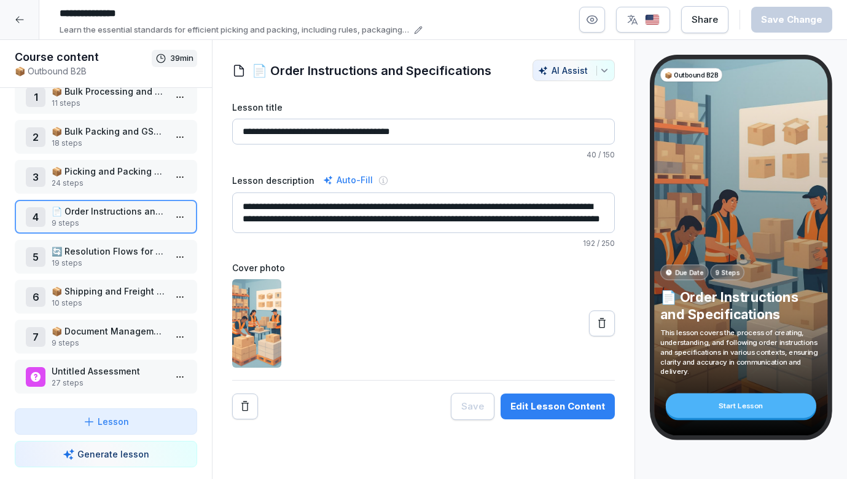
click at [118, 208] on p "📄 Order Instructions and Specifications" at bounding box center [109, 211] width 114 height 13
click at [108, 246] on p "🔄 Resolution Flows for Pending Information" at bounding box center [109, 251] width 114 height 13
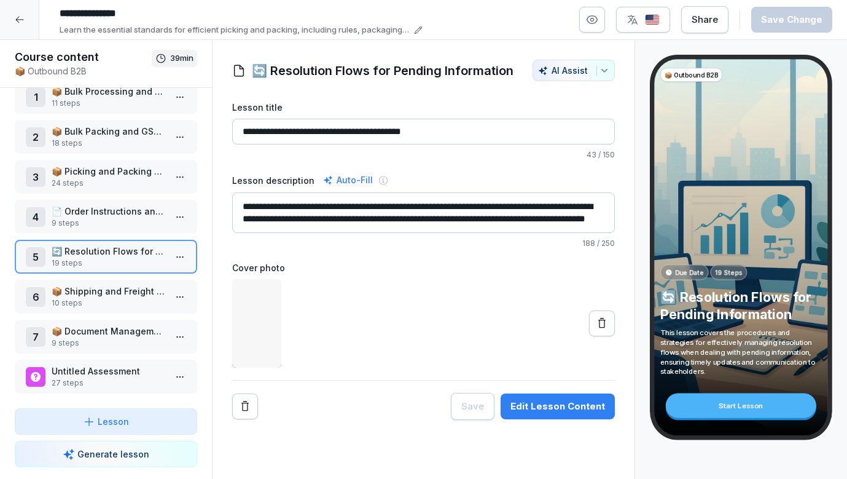
click at [108, 213] on p "📄 Order Instructions and Specifications" at bounding box center [109, 211] width 114 height 13
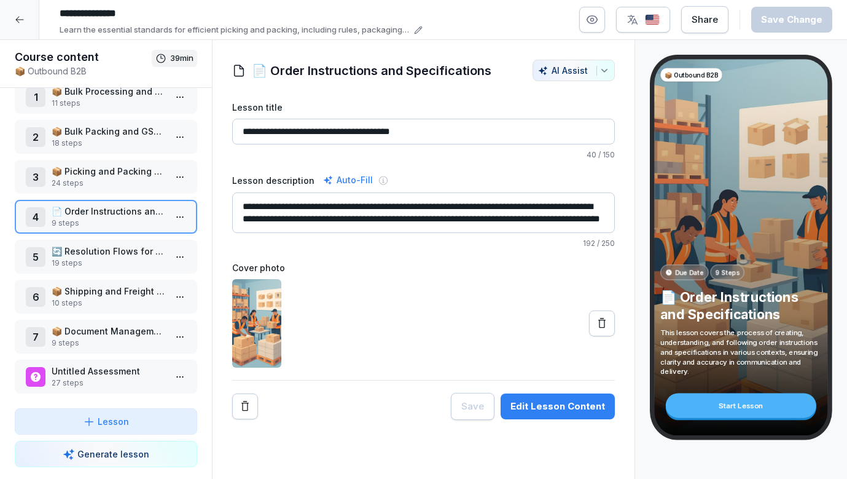
click at [95, 254] on p "🔄 Resolution Flows for Pending Information" at bounding box center [109, 251] width 114 height 13
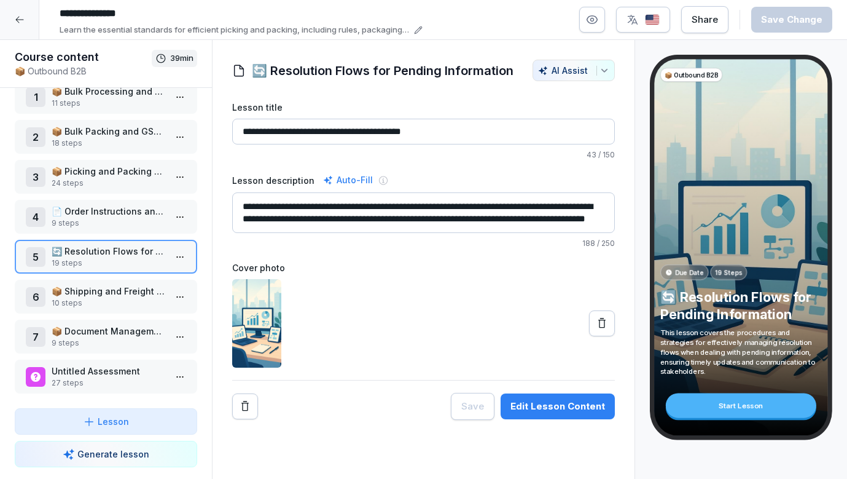
click at [101, 219] on p "9 steps" at bounding box center [109, 222] width 114 height 11
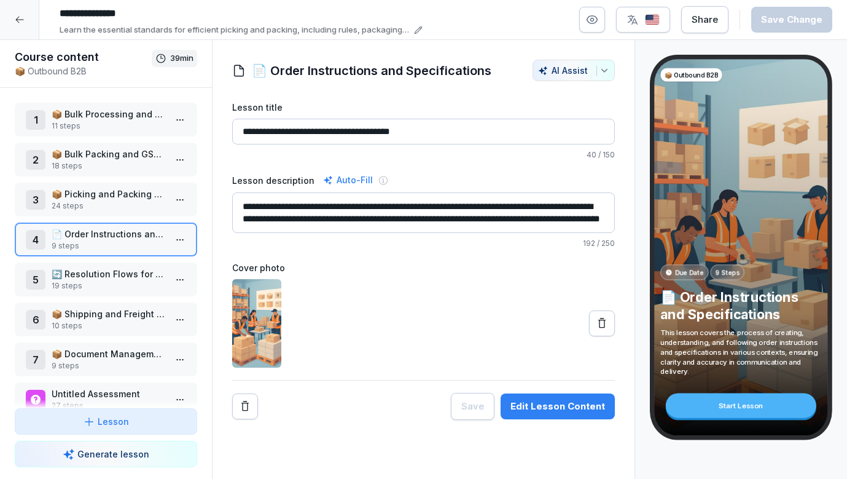
click at [179, 235] on html "**********" at bounding box center [423, 239] width 847 height 479
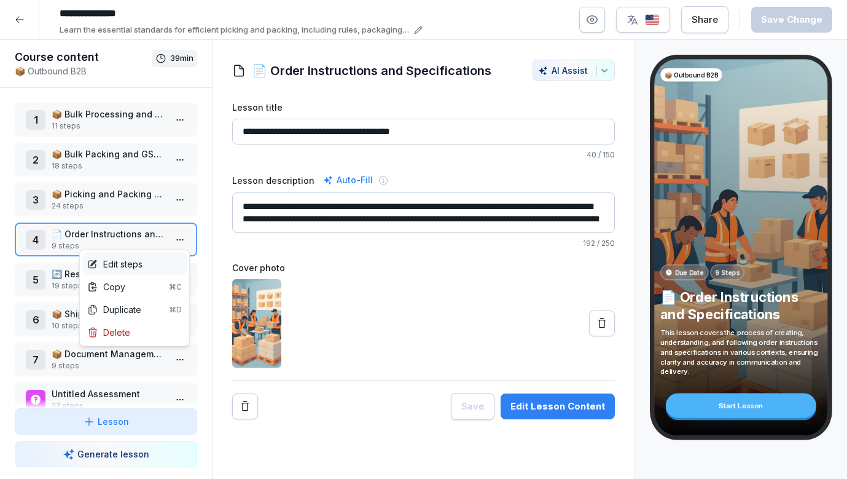
click at [155, 262] on div "Edit steps" at bounding box center [134, 263] width 104 height 23
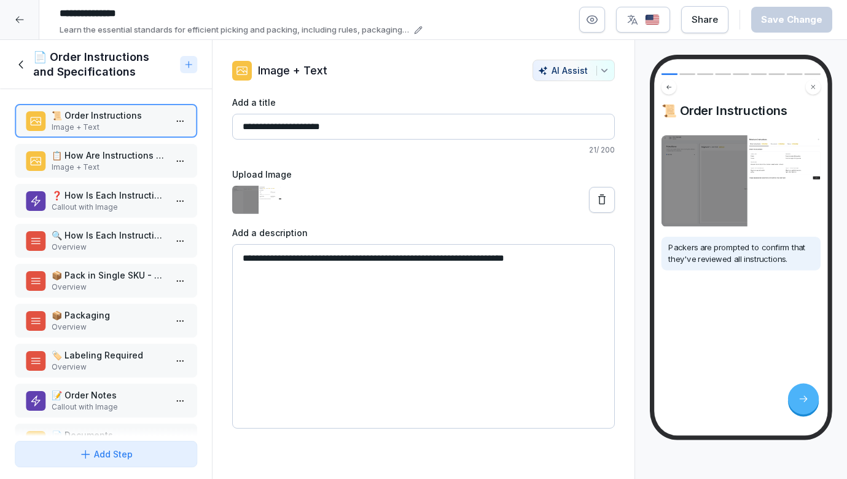
click at [133, 158] on p "📋 How Are Instructions Applied to Orders?" at bounding box center [109, 155] width 114 height 13
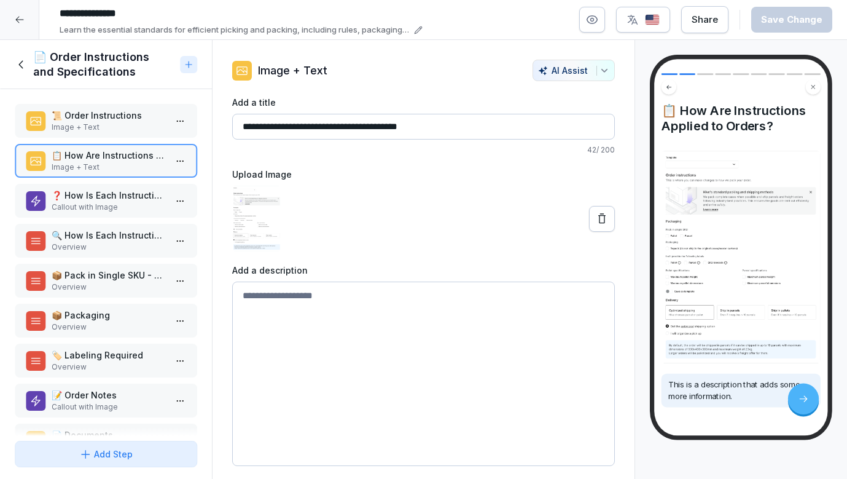
click at [119, 123] on p "Image + Text" at bounding box center [109, 127] width 114 height 11
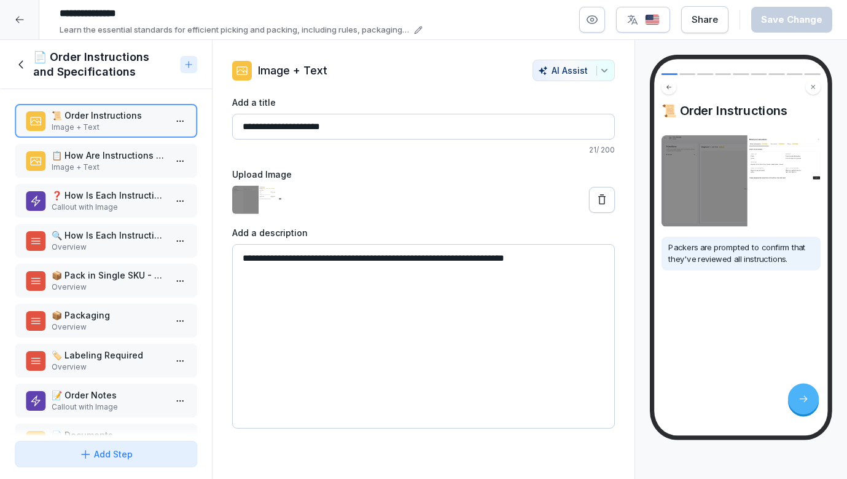
click at [114, 204] on p "Callout with Image" at bounding box center [109, 207] width 114 height 11
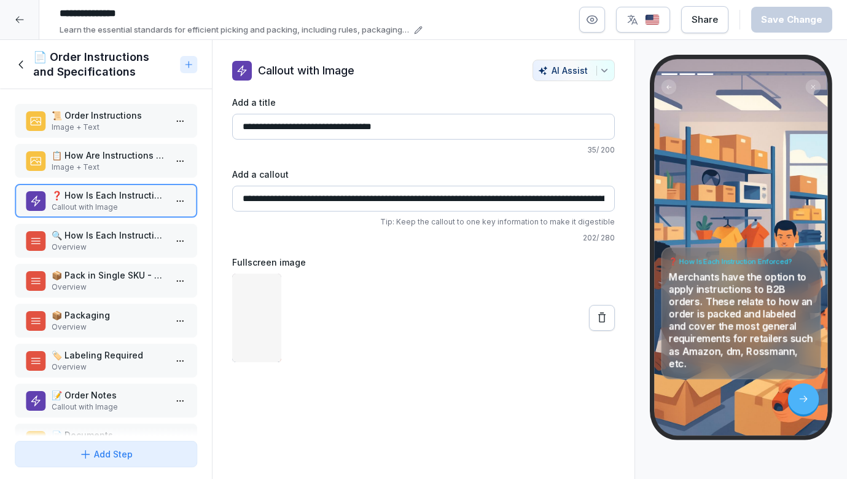
click at [109, 245] on p "Overview" at bounding box center [109, 246] width 114 height 11
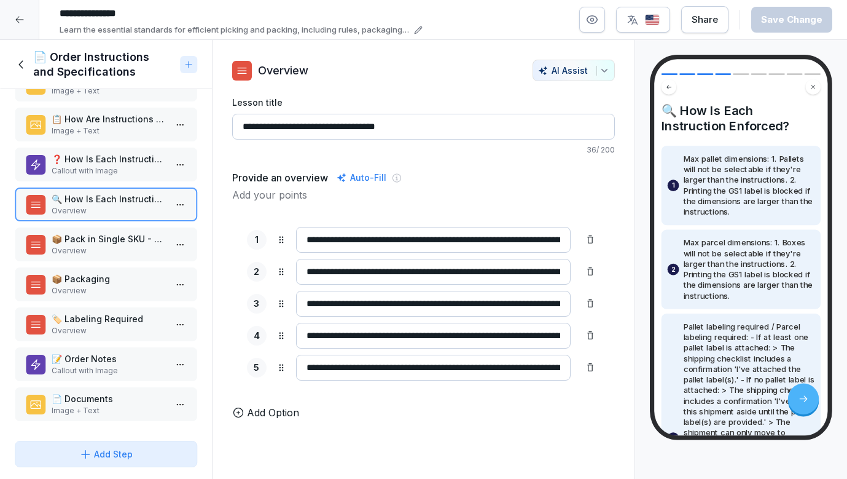
scroll to position [36, 0]
click at [109, 239] on p "📦 Pack in Single SKU - Pallet / Parcel" at bounding box center [109, 238] width 114 height 13
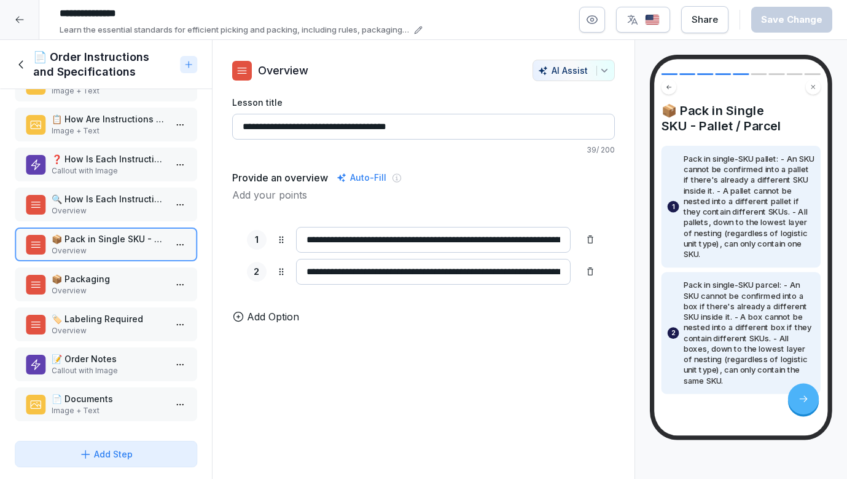
click at [108, 213] on p "Overview" at bounding box center [109, 210] width 114 height 11
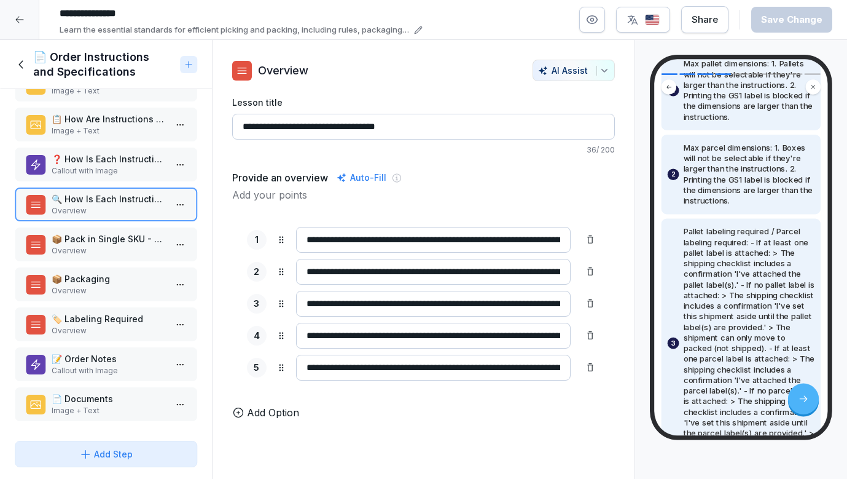
scroll to position [139, 0]
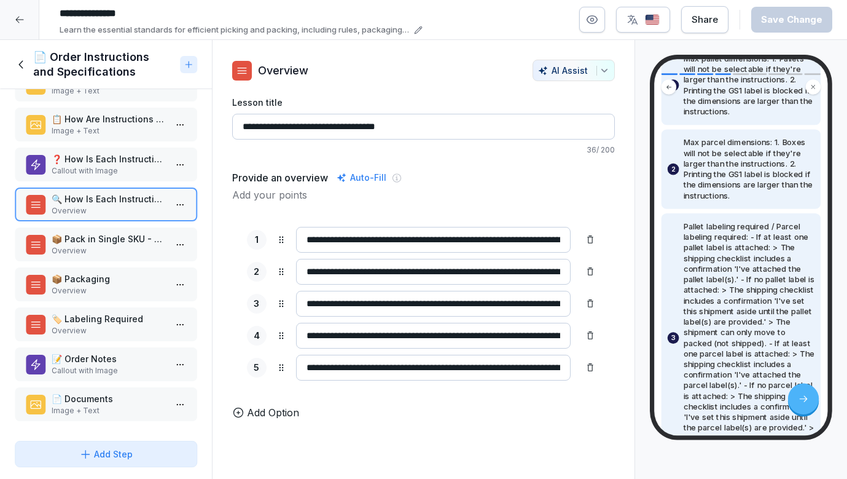
drag, startPoint x: 307, startPoint y: 304, endPoint x: 752, endPoint y: 384, distance: 451.9
click at [752, 384] on div "Course content 📦 Outbound B2B 39 min 1 📦 Bulk Processing and Picking 11 steps 2…" at bounding box center [423, 259] width 847 height 439
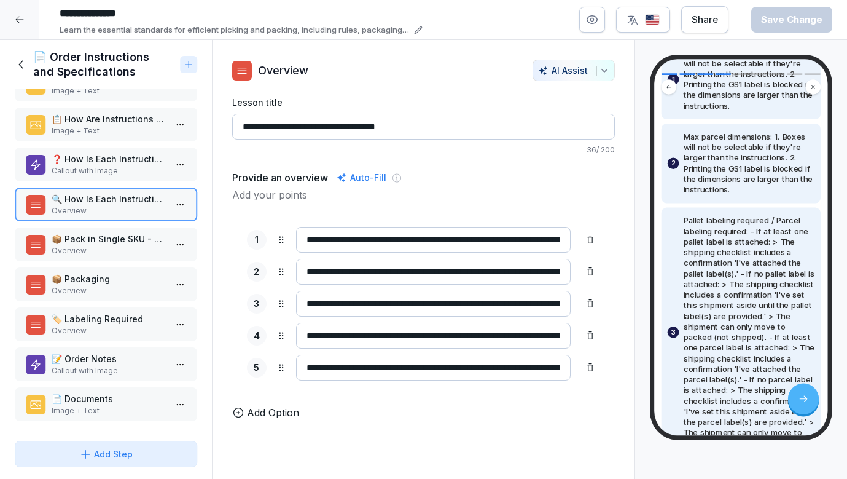
scroll to position [149, 0]
click at [117, 455] on div "Add Step" at bounding box center [105, 453] width 53 height 13
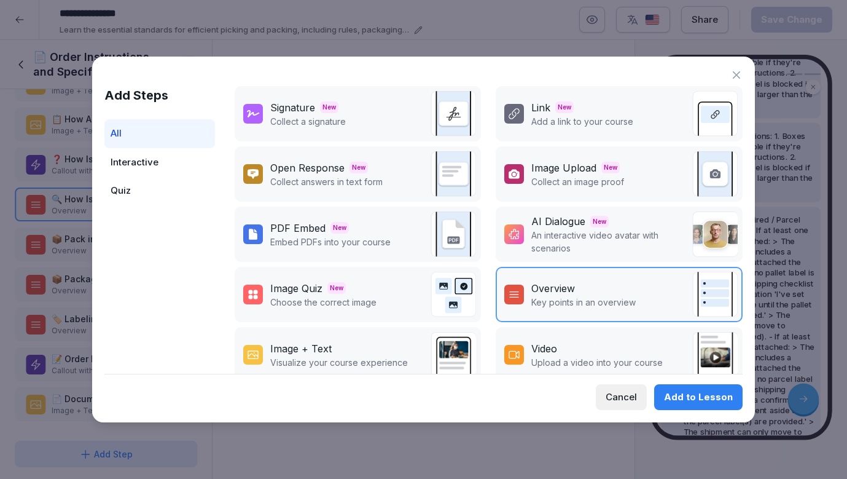
click at [681, 395] on div "Add to Lesson" at bounding box center [698, 397] width 69 height 14
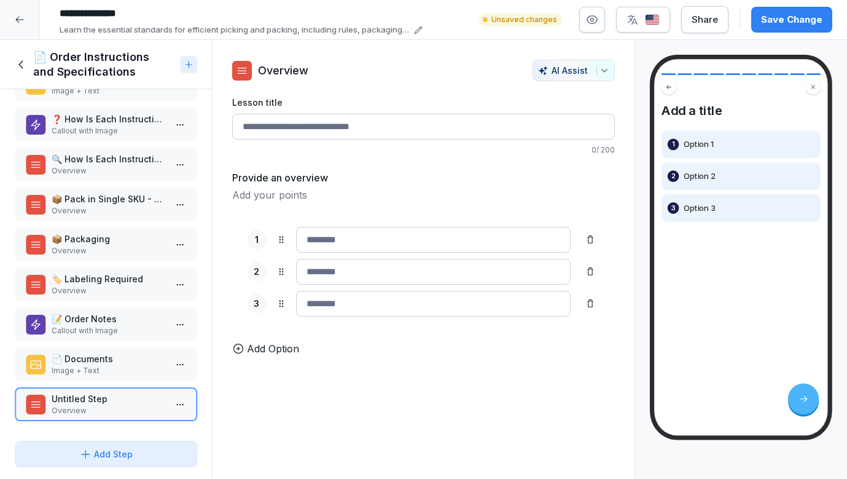
scroll to position [76, 0]
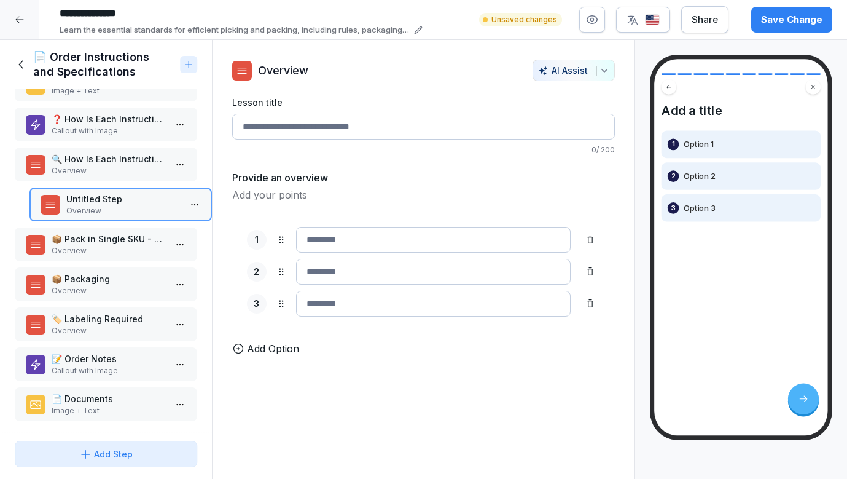
drag, startPoint x: 106, startPoint y: 409, endPoint x: 123, endPoint y: 209, distance: 200.4
click at [123, 209] on p "Overview" at bounding box center [123, 210] width 114 height 11
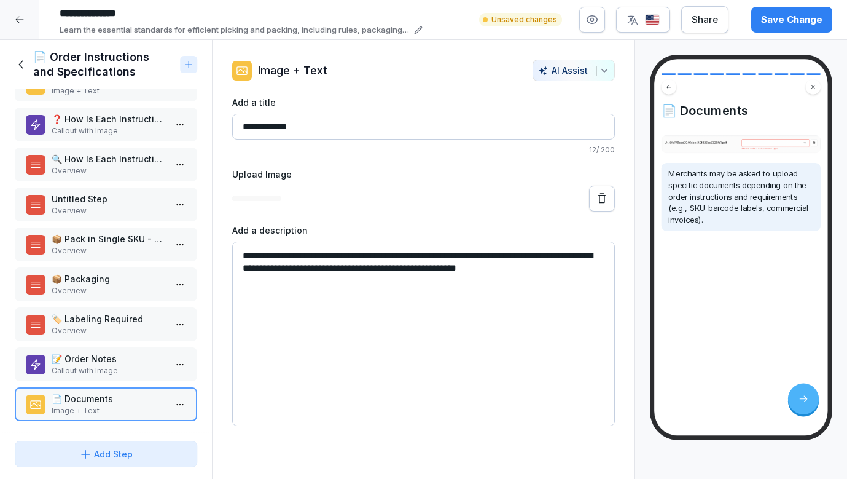
click at [123, 164] on p "🔍 How Is Each Instruction Enforced?" at bounding box center [109, 158] width 114 height 13
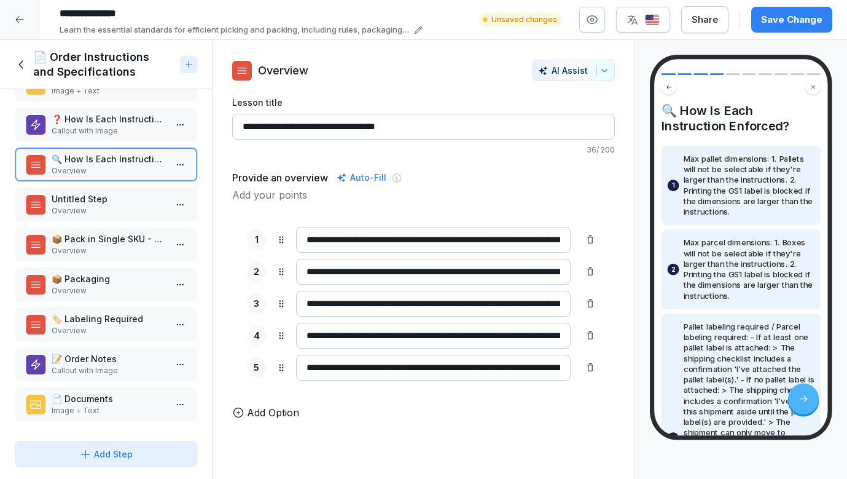
drag, startPoint x: 423, startPoint y: 128, endPoint x: 235, endPoint y: 128, distance: 188.6
click at [235, 128] on input "**********" at bounding box center [423, 127] width 383 height 26
click at [149, 198] on p "Untitled Step" at bounding box center [109, 198] width 114 height 13
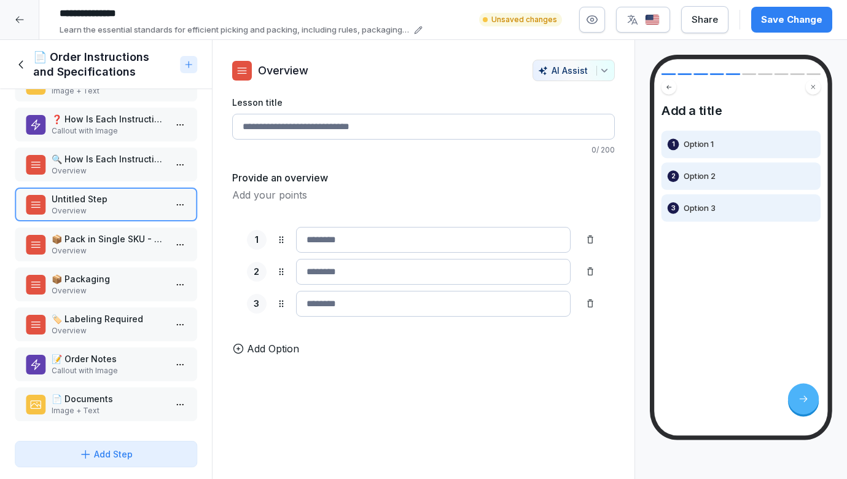
click at [326, 125] on input "Lesson title" at bounding box center [423, 127] width 383 height 26
paste input "**********"
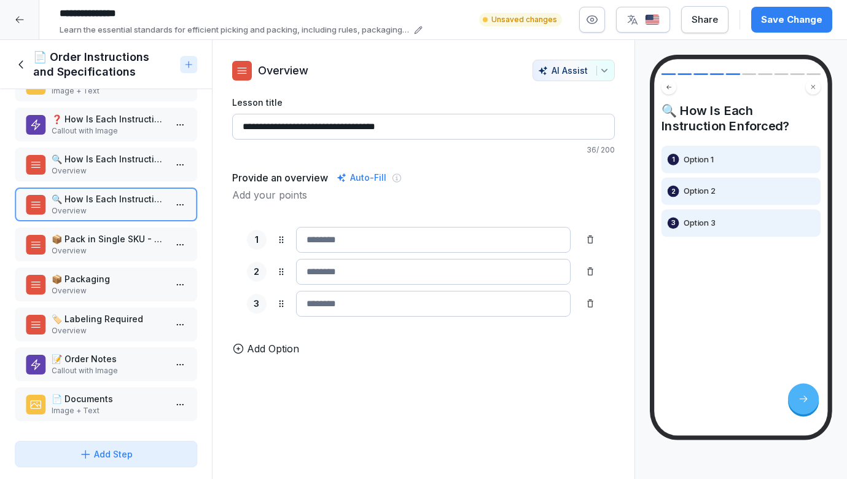
type input "**********"
click at [112, 163] on p "🔍 How Is Each Instruction Enforced?" at bounding box center [109, 158] width 114 height 13
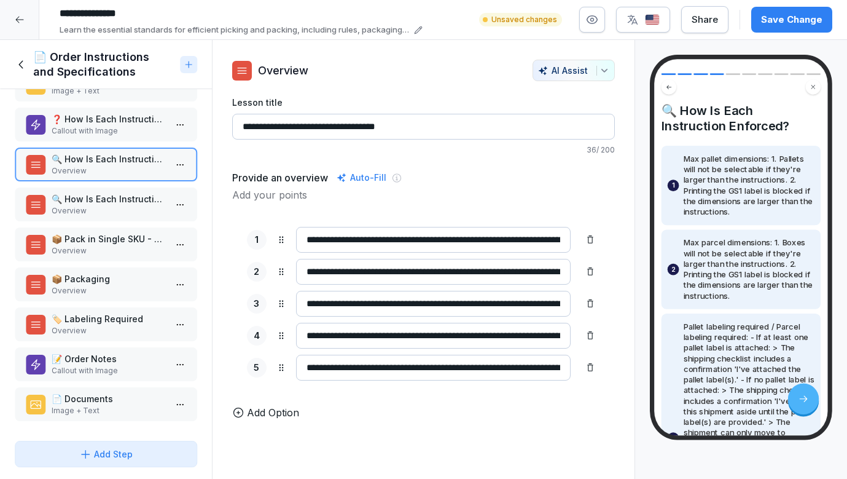
drag, startPoint x: 305, startPoint y: 303, endPoint x: 778, endPoint y: 327, distance: 473.7
click at [778, 327] on div "Course content 📦 Outbound B2B 39 min 1 📦 Bulk Processing and Picking 11 steps 2…" at bounding box center [423, 259] width 847 height 439
click at [109, 205] on p "🔍 How Is Each Instruction Enforced?" at bounding box center [109, 198] width 114 height 13
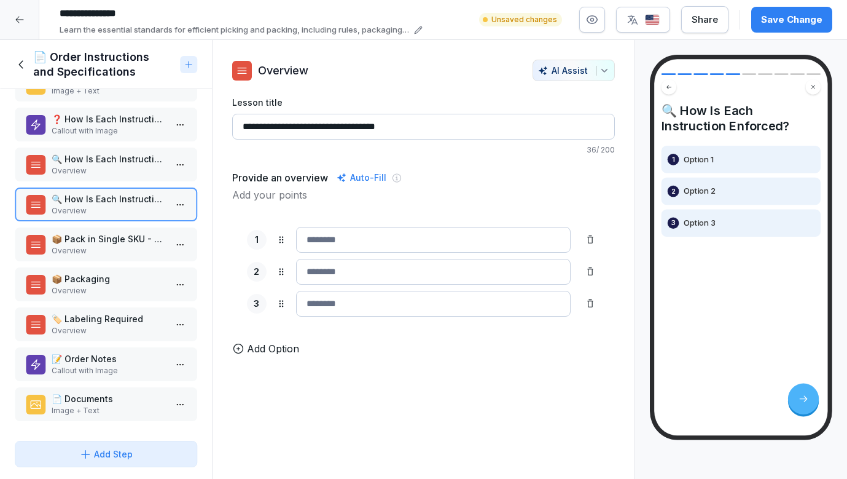
click at [334, 249] on input at bounding box center [433, 240] width 275 height 26
paste input "**********"
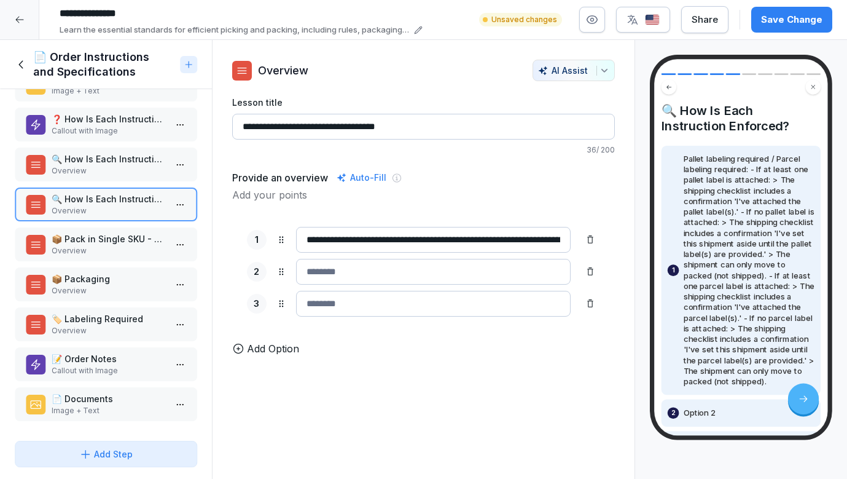
type input "**********"
click at [109, 165] on p "Overview" at bounding box center [109, 170] width 114 height 11
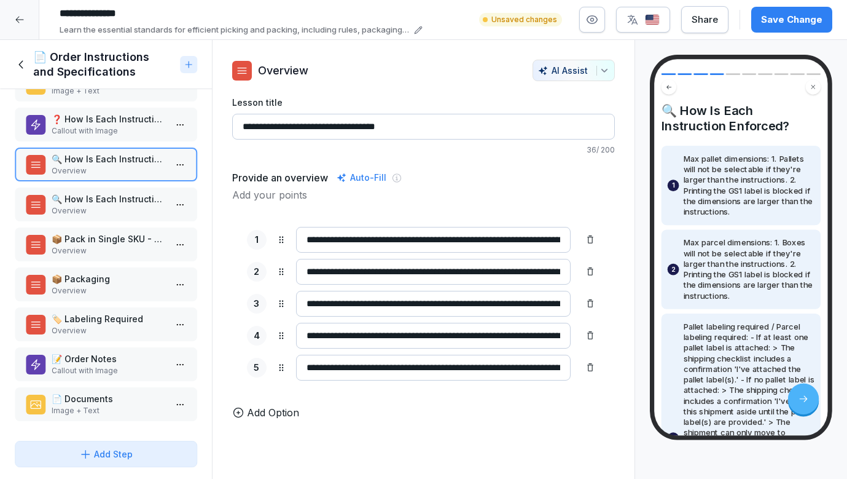
drag, startPoint x: 303, startPoint y: 337, endPoint x: 660, endPoint y: 356, distance: 357.5
click at [660, 356] on div "Course content 📦 Outbound B2B 39 min 1 📦 Bulk Processing and Picking 11 steps 2…" at bounding box center [423, 259] width 847 height 439
click at [110, 205] on p "🔍 How Is Each Instruction Enforced?" at bounding box center [109, 198] width 114 height 13
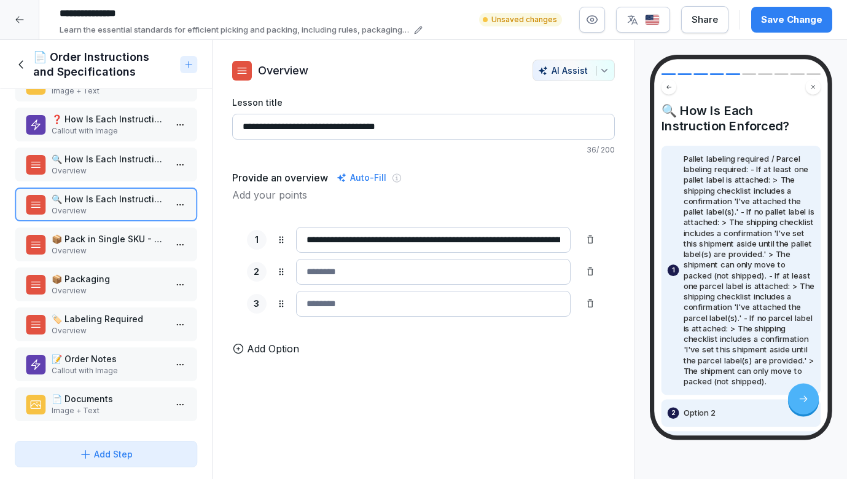
click at [328, 276] on input at bounding box center [433, 272] width 275 height 26
paste input "**********"
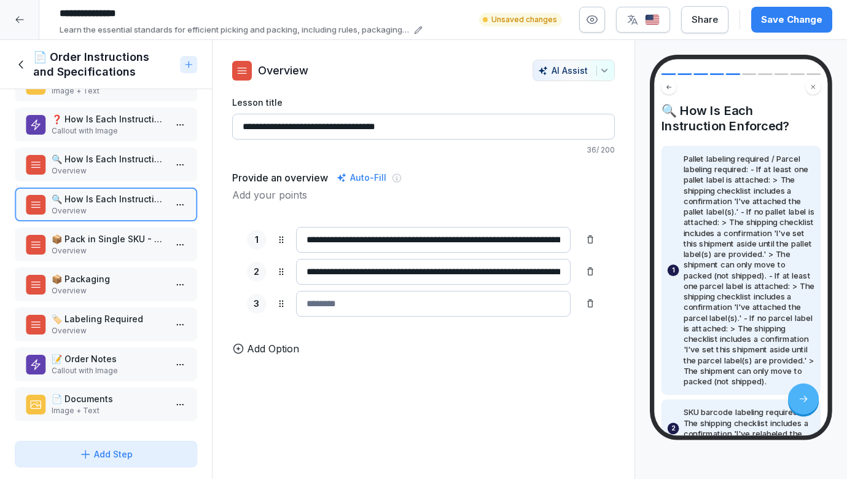
type input "**********"
click at [112, 168] on p "Overview" at bounding box center [109, 170] width 114 height 11
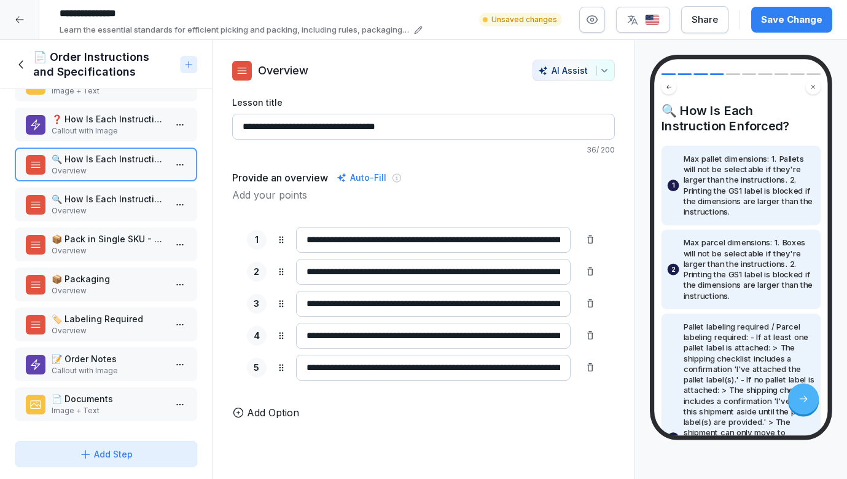
click at [115, 195] on p "🔍 How Is Each Instruction Enforced?" at bounding box center [109, 198] width 114 height 13
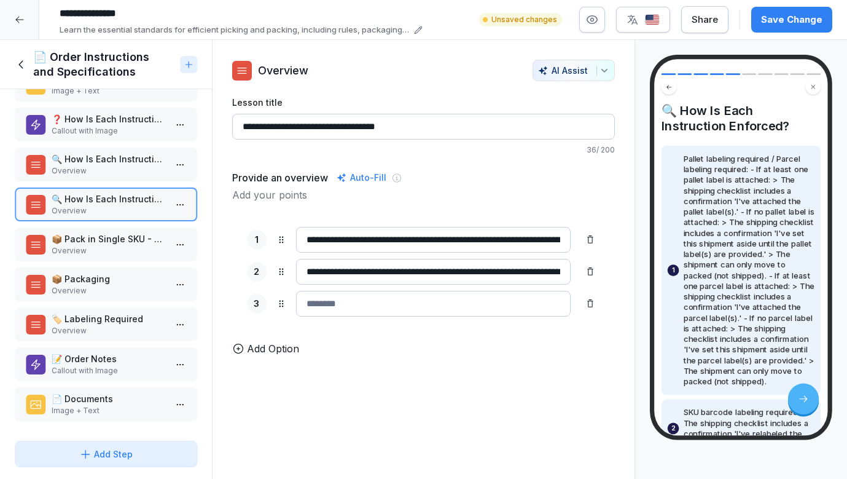
click at [118, 168] on p "Overview" at bounding box center [109, 170] width 114 height 11
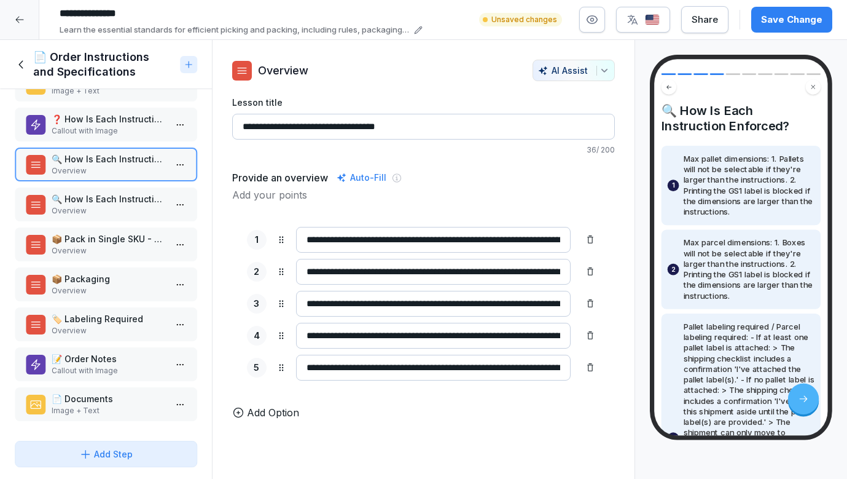
drag, startPoint x: 304, startPoint y: 366, endPoint x: 656, endPoint y: 424, distance: 356.7
click at [656, 424] on div "Course content 📦 Outbound B2B 39 min 1 📦 Bulk Processing and Picking 11 steps 2…" at bounding box center [423, 259] width 847 height 439
click at [140, 209] on p "Overview" at bounding box center [109, 210] width 114 height 11
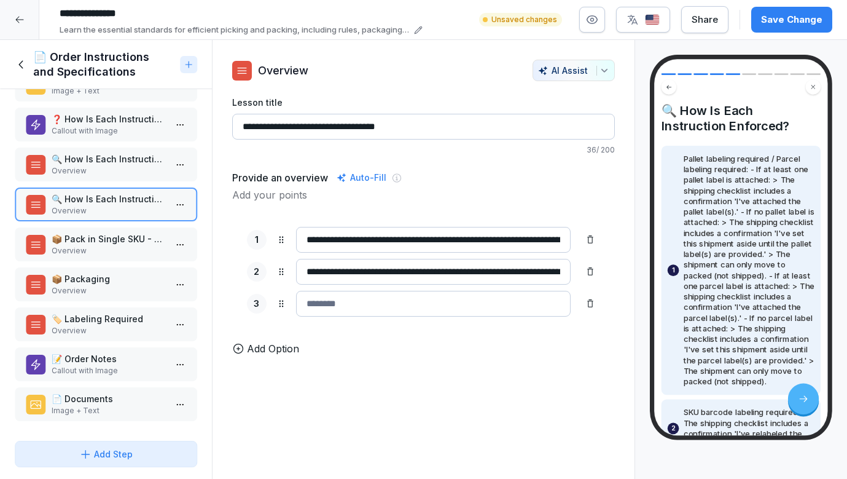
click at [399, 309] on input at bounding box center [433, 304] width 275 height 26
paste input "**********"
type input "**********"
click at [258, 237] on p "1" at bounding box center [257, 240] width 4 height 14
click at [282, 243] on icon at bounding box center [281, 240] width 4 height 7
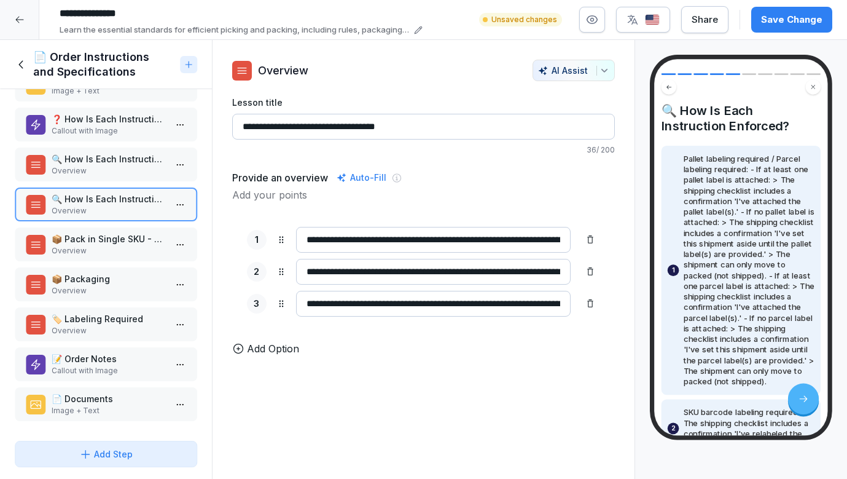
click at [259, 242] on div "1" at bounding box center [257, 240] width 20 height 20
click at [255, 241] on p "1" at bounding box center [257, 240] width 4 height 14
click at [171, 176] on div at bounding box center [180, 164] width 20 height 34
click at [160, 168] on p "Overview" at bounding box center [109, 170] width 114 height 11
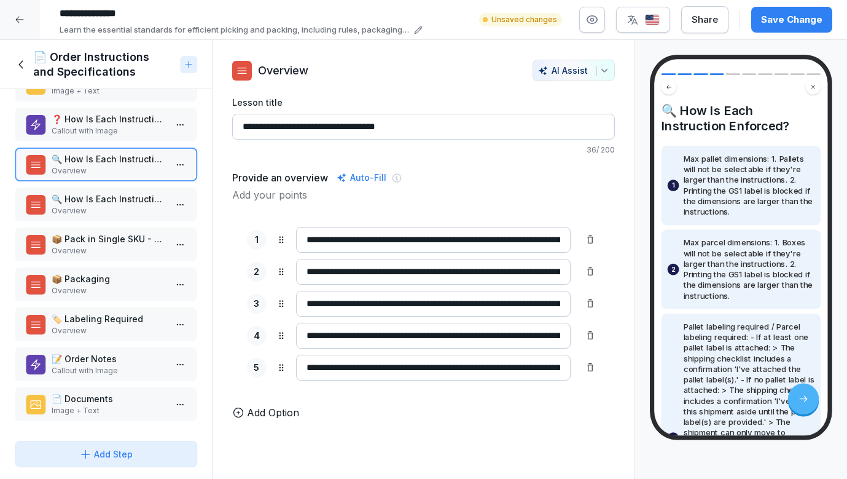
click at [592, 338] on icon at bounding box center [590, 336] width 10 height 10
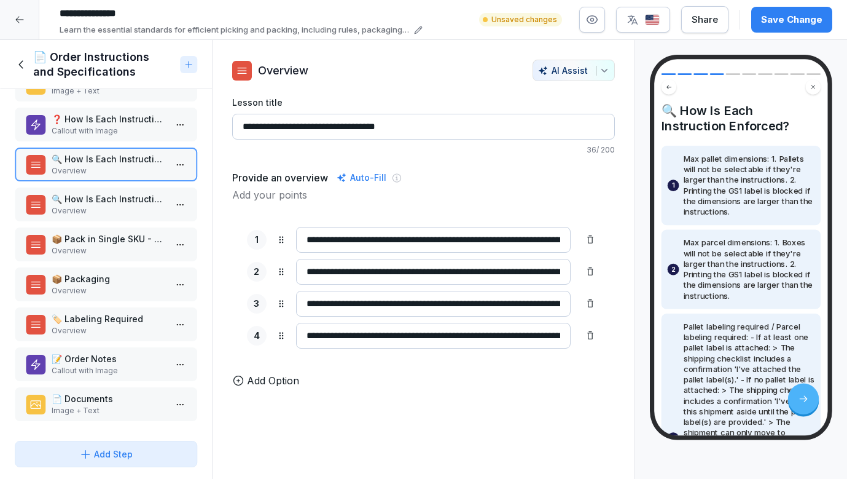
click at [592, 340] on div at bounding box center [591, 336] width 20 height 20
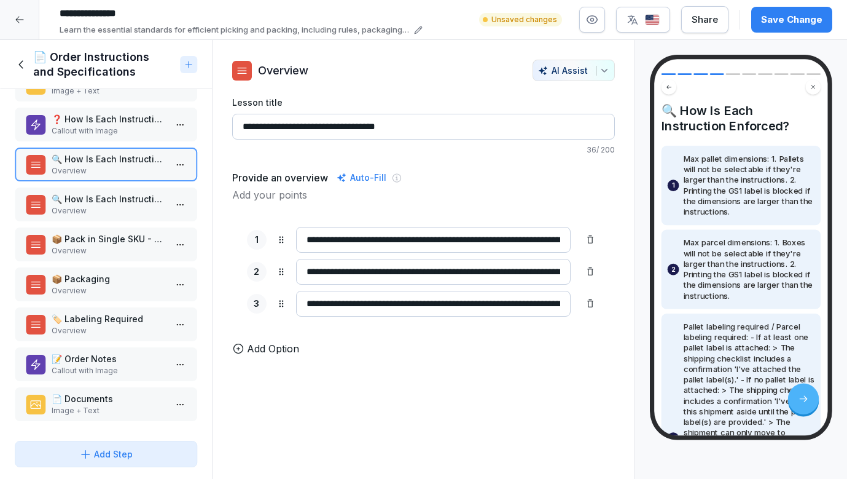
click at [147, 200] on p "🔍 How Is Each Instruction Enforced?" at bounding box center [109, 198] width 114 height 13
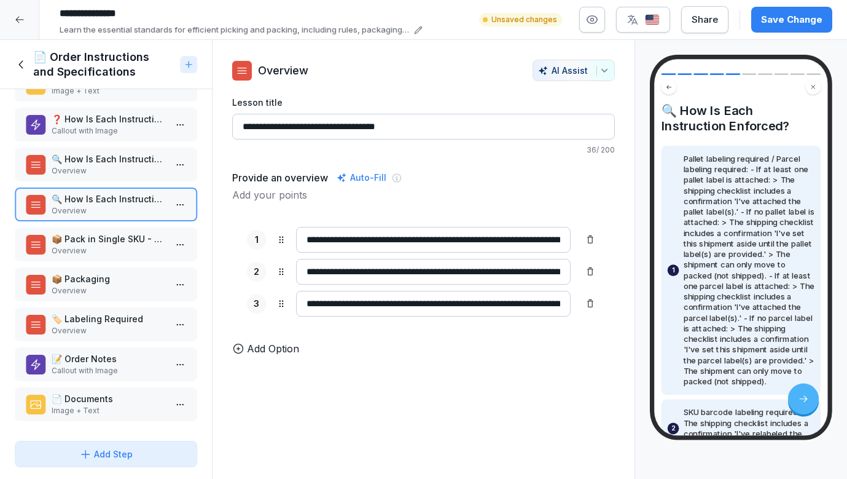
click at [257, 242] on p "1" at bounding box center [257, 240] width 4 height 14
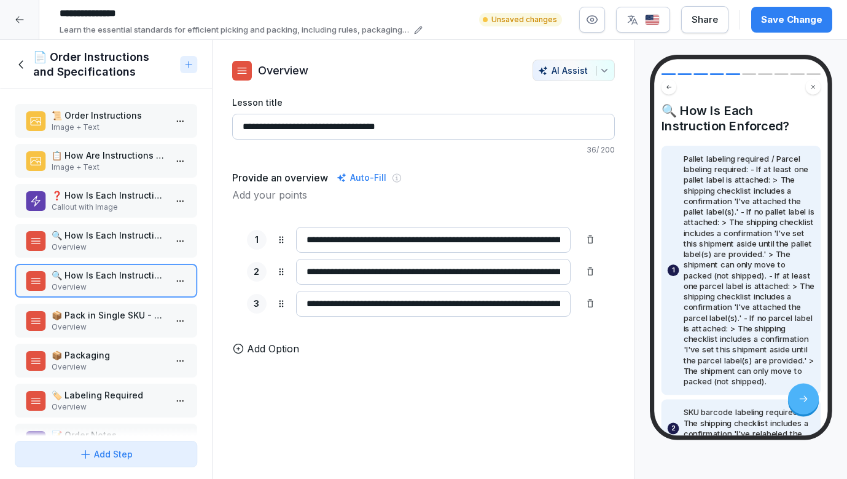
click at [120, 157] on p "📋 How Are Instructions Applied to Orders?" at bounding box center [109, 155] width 114 height 13
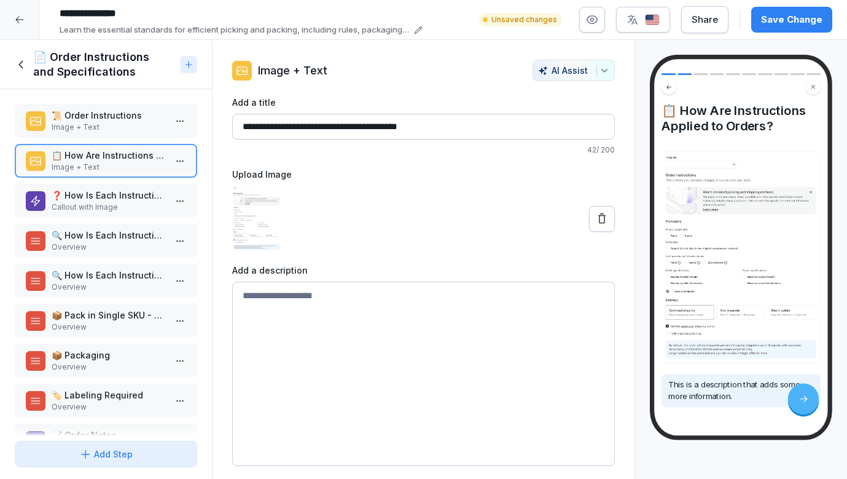
click at [120, 189] on p "❓ How Is Each Instruction Enforced?" at bounding box center [109, 195] width 114 height 13
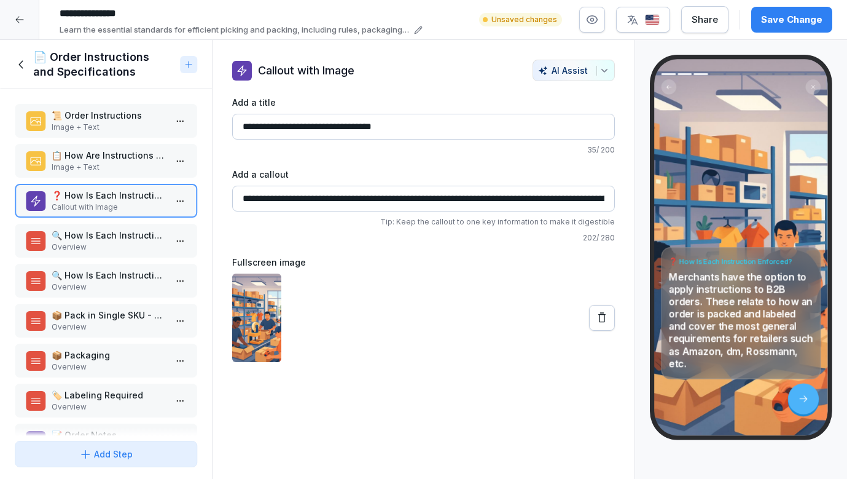
click at [162, 241] on p "Overview" at bounding box center [109, 246] width 114 height 11
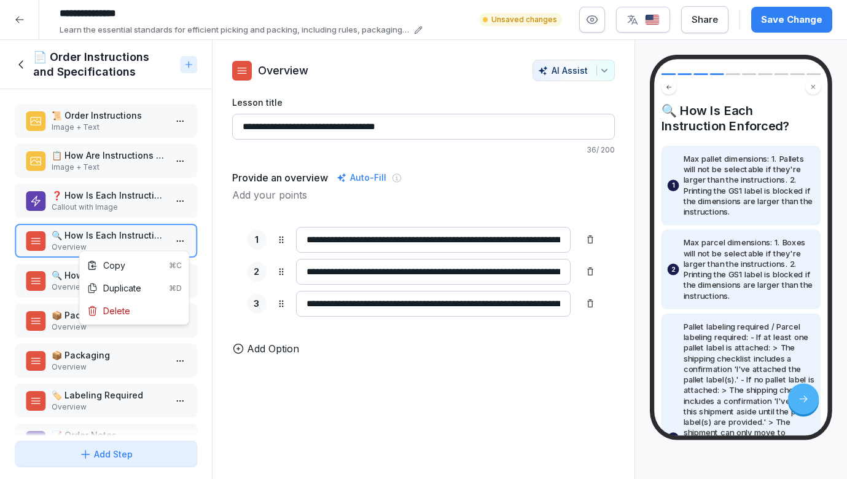
click at [176, 243] on html "**********" at bounding box center [423, 239] width 847 height 479
click at [146, 307] on div "Delete" at bounding box center [134, 310] width 104 height 23
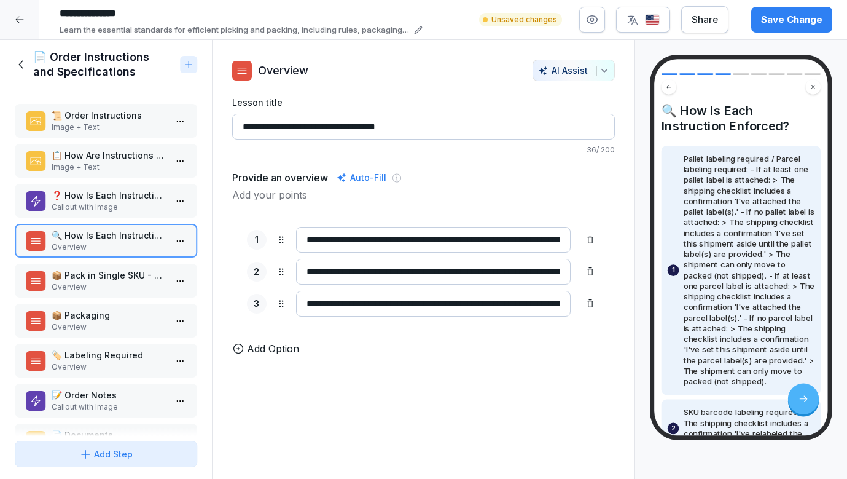
click at [184, 241] on html "**********" at bounding box center [423, 239] width 847 height 479
click at [162, 311] on div "Delete" at bounding box center [134, 310] width 104 height 23
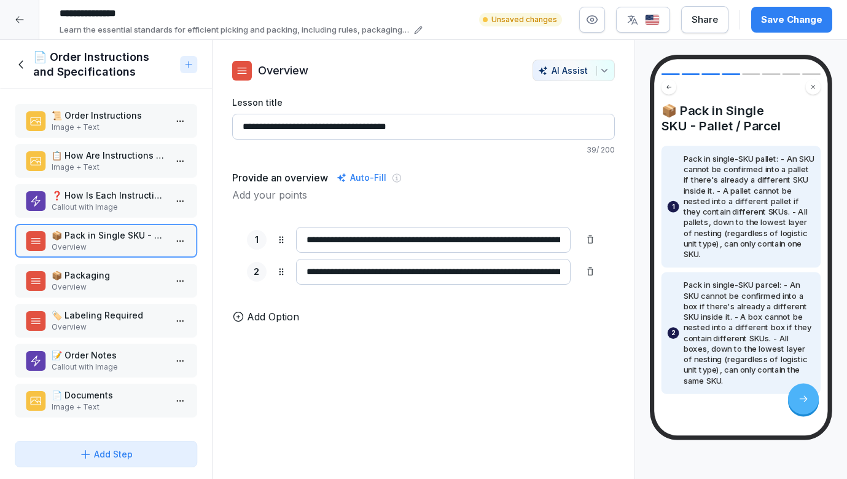
click at [136, 203] on p "Callout with Image" at bounding box center [109, 207] width 114 height 11
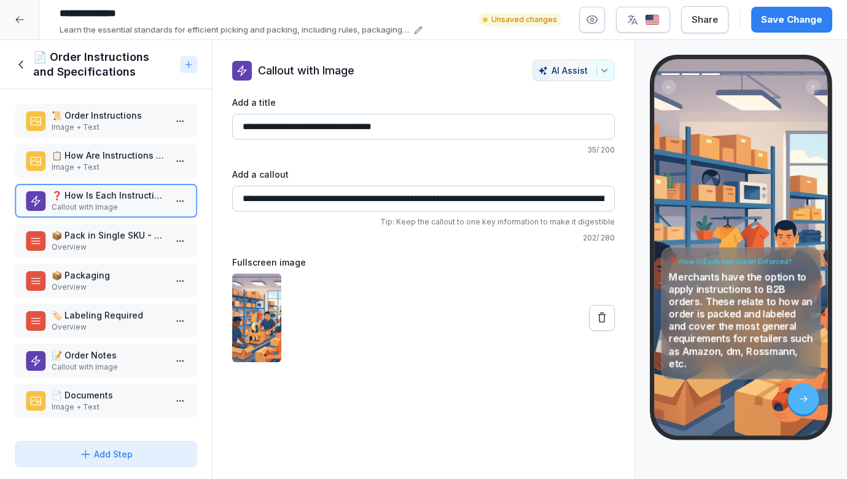
click at [129, 227] on div "📦 Pack in Single SKU - Pallet / Parcel Overview" at bounding box center [106, 241] width 182 height 34
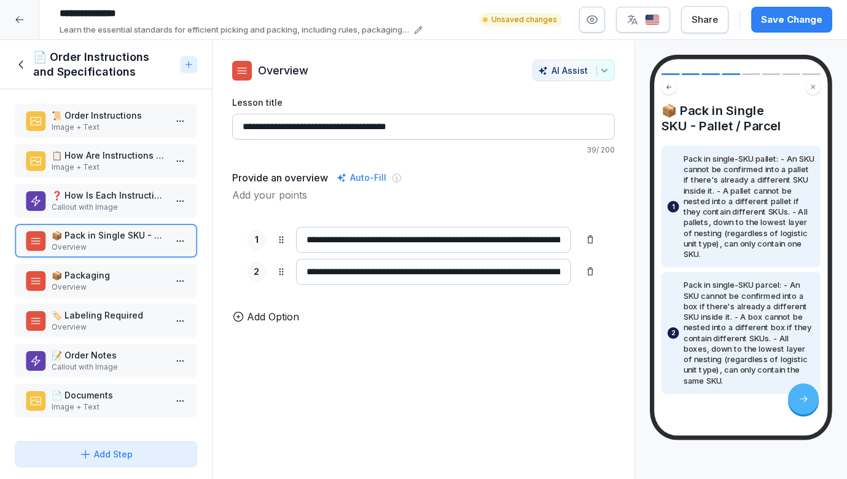
click at [125, 275] on p "📦 Packaging" at bounding box center [109, 274] width 114 height 13
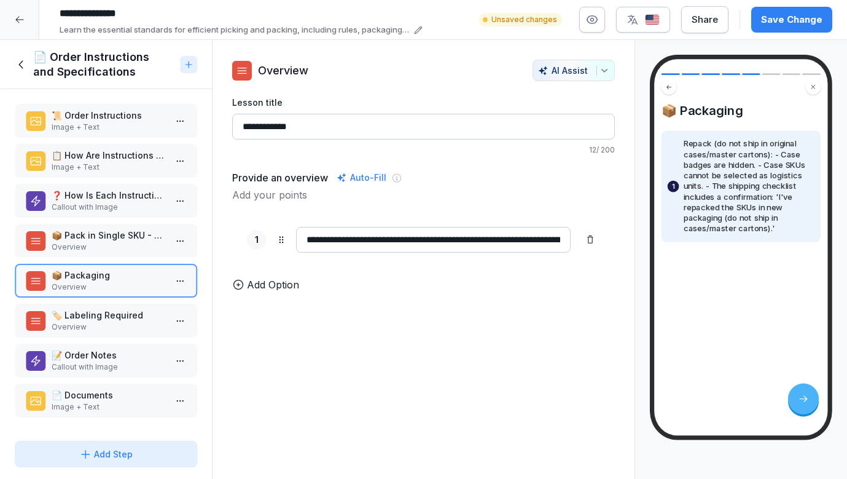
click at [88, 257] on div "📜 Order Instructions Image + Text 📋 How Are Instructions Applied to Orders? Ima…" at bounding box center [106, 262] width 212 height 346
click at [88, 247] on p "Overview" at bounding box center [109, 246] width 114 height 11
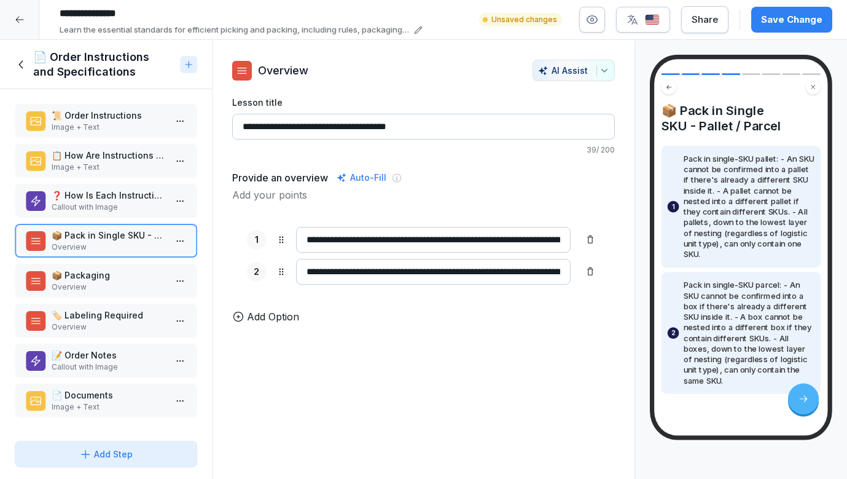
click at [92, 273] on p "📦 Packaging" at bounding box center [109, 274] width 114 height 13
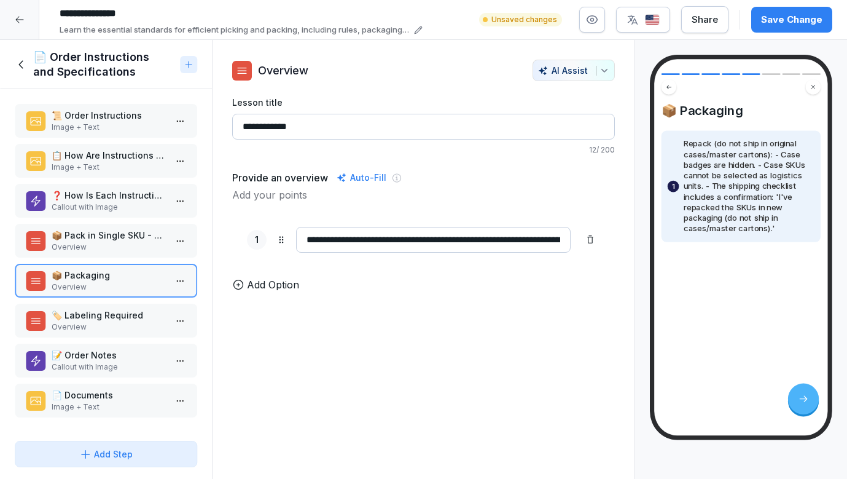
click at [117, 190] on p "❓ How Is Each Instruction Enforced?" at bounding box center [109, 195] width 114 height 13
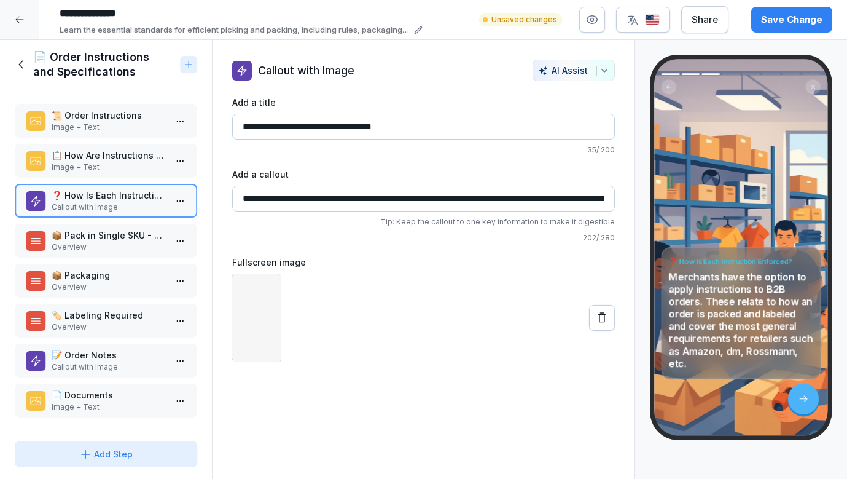
click at [106, 241] on p "Overview" at bounding box center [109, 246] width 114 height 11
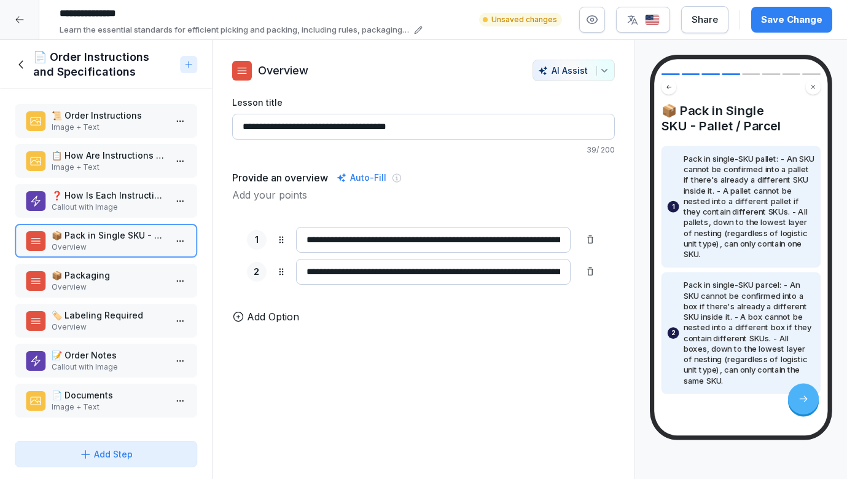
click at [117, 114] on p "📜 Order Instructions" at bounding box center [109, 115] width 114 height 13
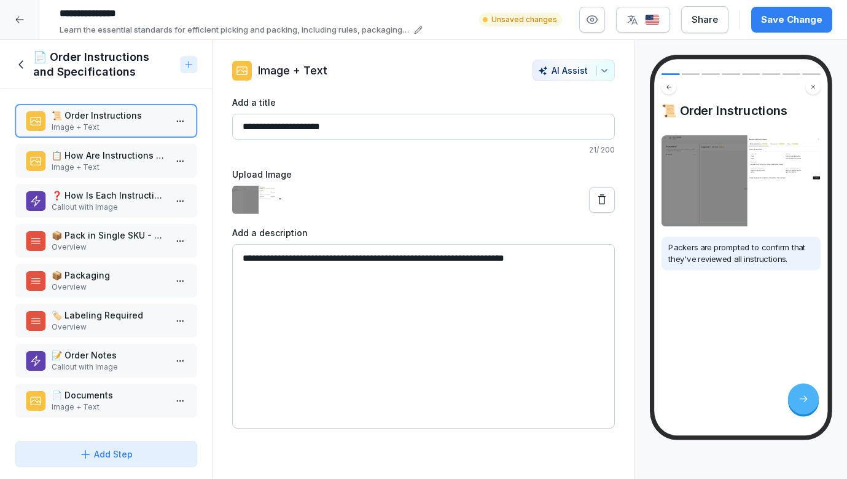
click at [117, 156] on p "📋 How Are Instructions Applied to Orders?" at bounding box center [109, 155] width 114 height 13
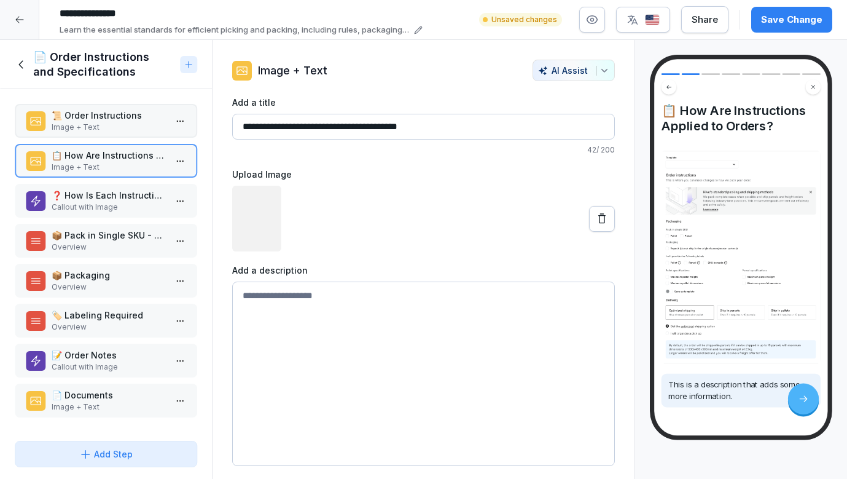
click at [115, 111] on p "📜 Order Instructions" at bounding box center [109, 115] width 114 height 13
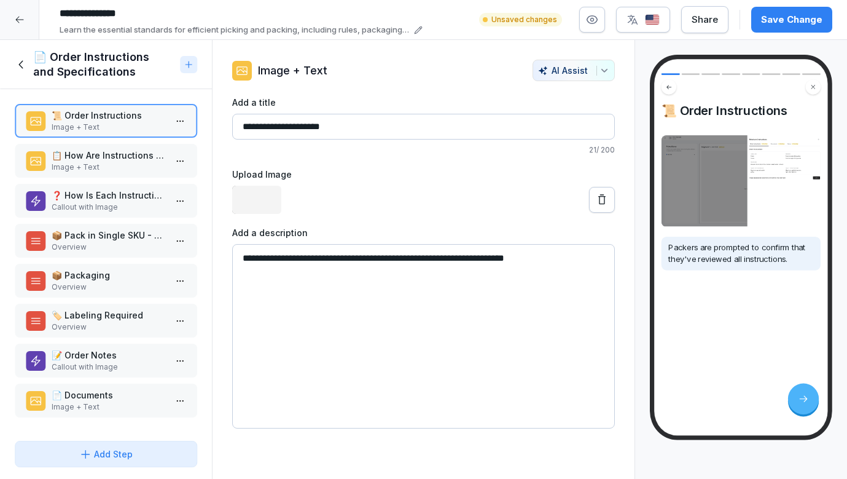
click at [108, 169] on p "Image + Text" at bounding box center [109, 167] width 114 height 11
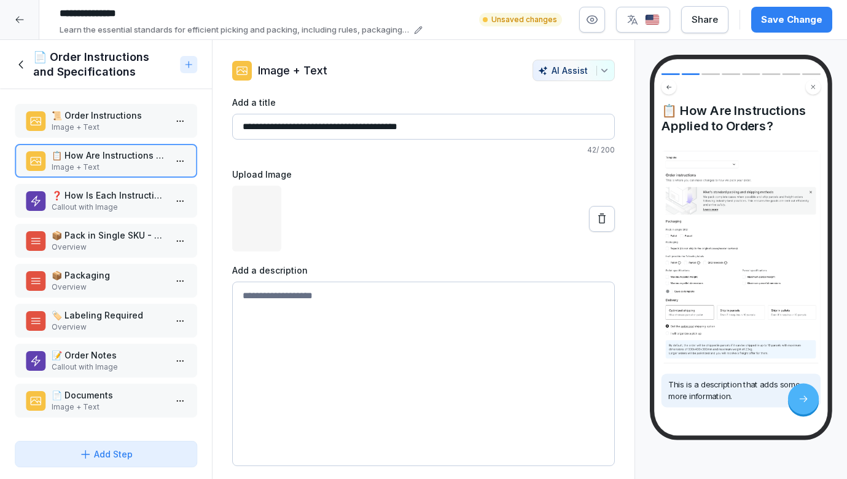
click at [108, 192] on p "❓ How Is Each Instruction Enforced?" at bounding box center [109, 195] width 114 height 13
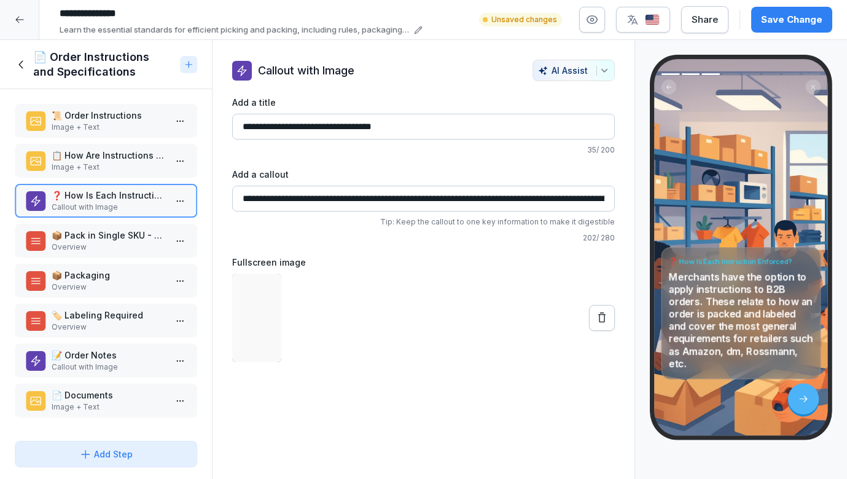
click at [120, 119] on p "📜 Order Instructions" at bounding box center [109, 115] width 114 height 13
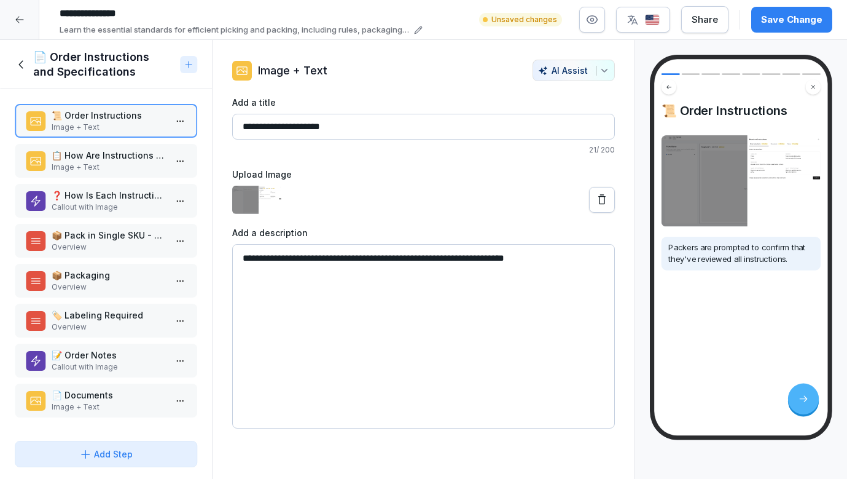
click at [151, 157] on p "📋 How Are Instructions Applied to Orders?" at bounding box center [109, 155] width 114 height 13
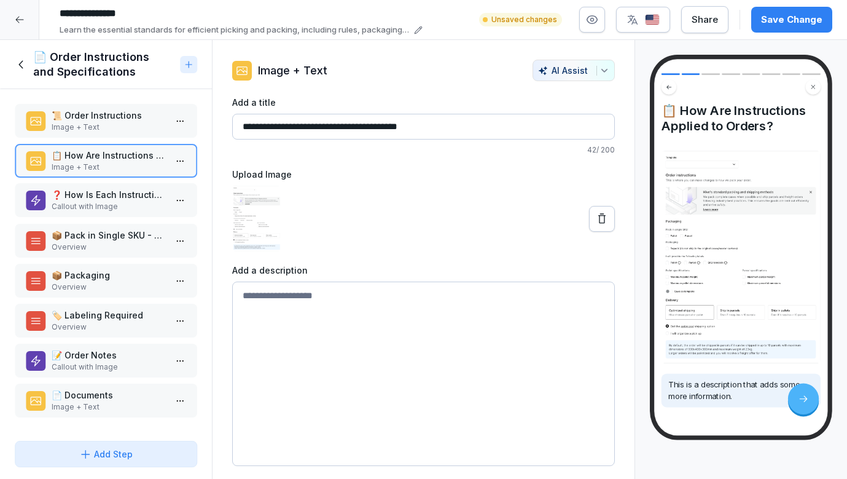
click at [122, 200] on p "❓ How Is Each Instruction Enforced?" at bounding box center [109, 194] width 114 height 13
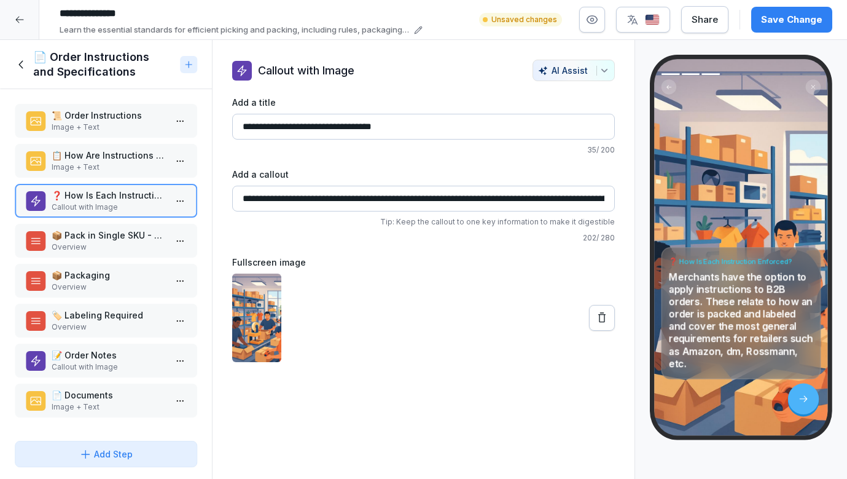
click at [119, 107] on div "📜 Order Instructions Image + Text" at bounding box center [106, 121] width 182 height 34
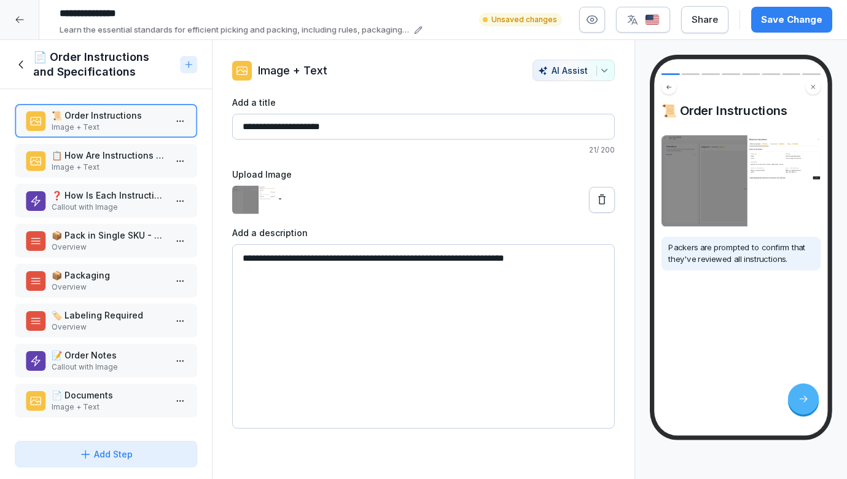
click at [115, 169] on p "Image + Text" at bounding box center [109, 167] width 114 height 11
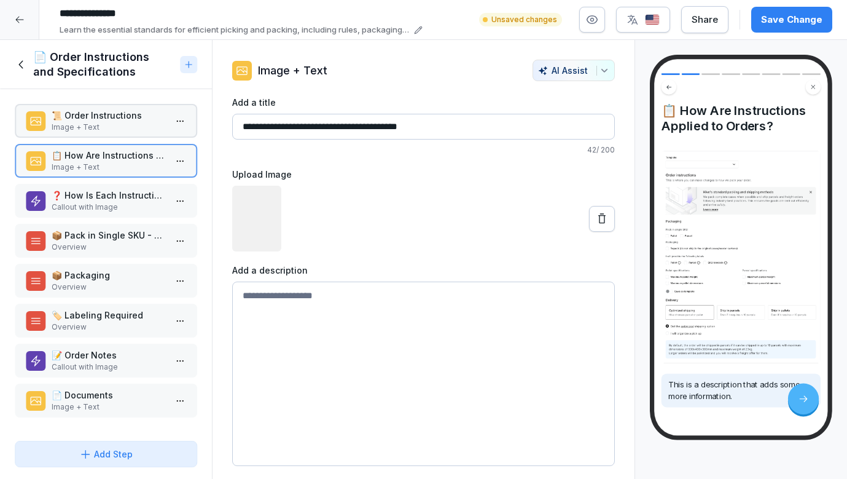
click at [112, 215] on div "❓ How Is Each Instruction Enforced? Callout with Image" at bounding box center [106, 201] width 182 height 34
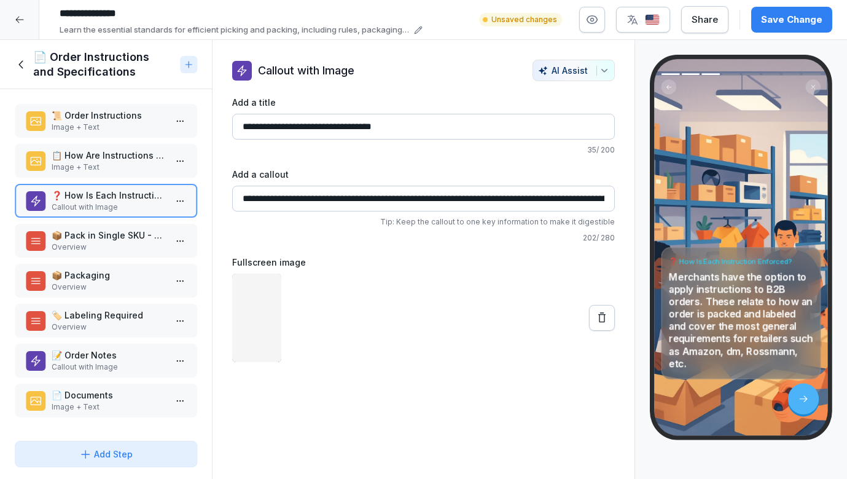
click at [115, 151] on p "📋 How Are Instructions Applied to Orders?" at bounding box center [109, 155] width 114 height 13
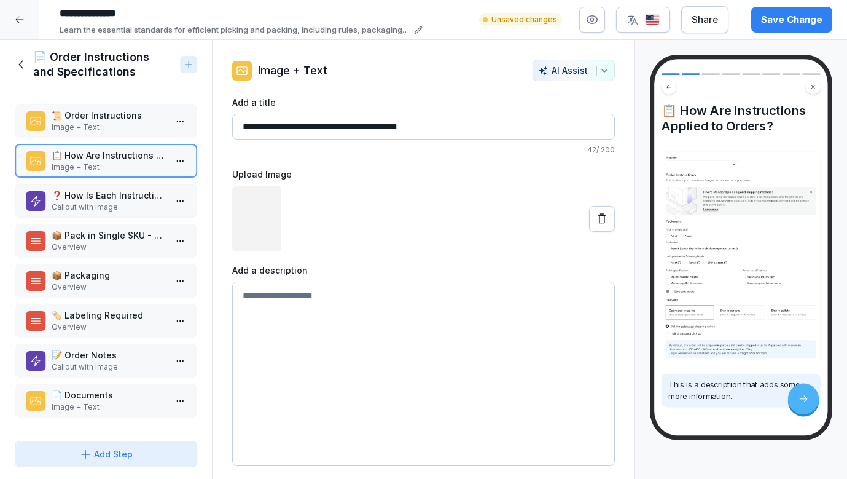
click at [117, 122] on p "Image + Text" at bounding box center [109, 127] width 114 height 11
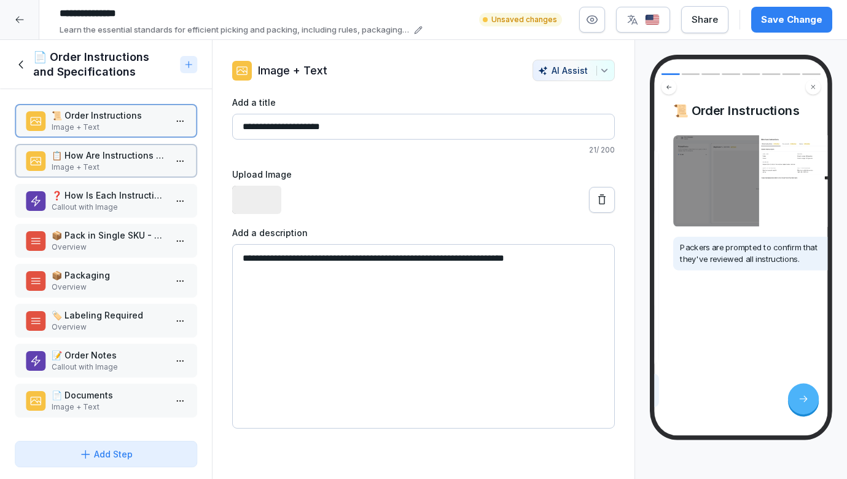
click at [117, 152] on p "📋 How Are Instructions Applied to Orders?" at bounding box center [109, 155] width 114 height 13
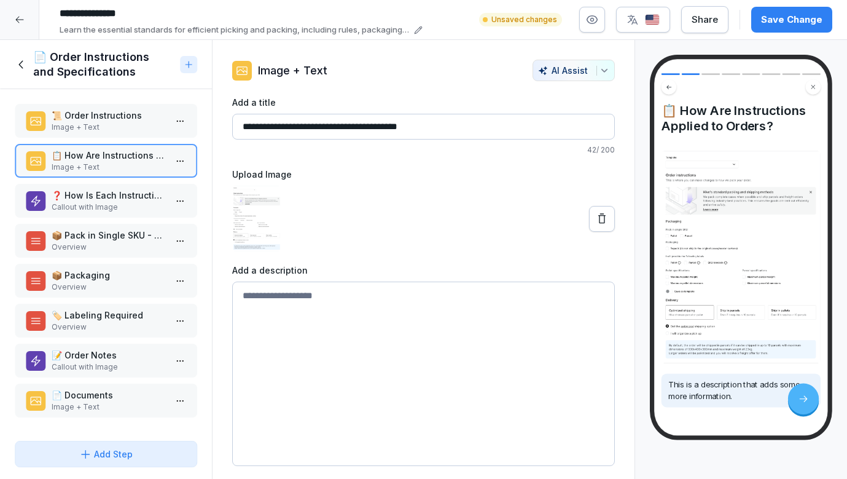
click at [117, 176] on div "📋 How Are Instructions Applied to Orders? Image + Text" at bounding box center [106, 161] width 182 height 34
click at [114, 192] on p "❓ How Is Each Instruction Enforced?" at bounding box center [109, 195] width 114 height 13
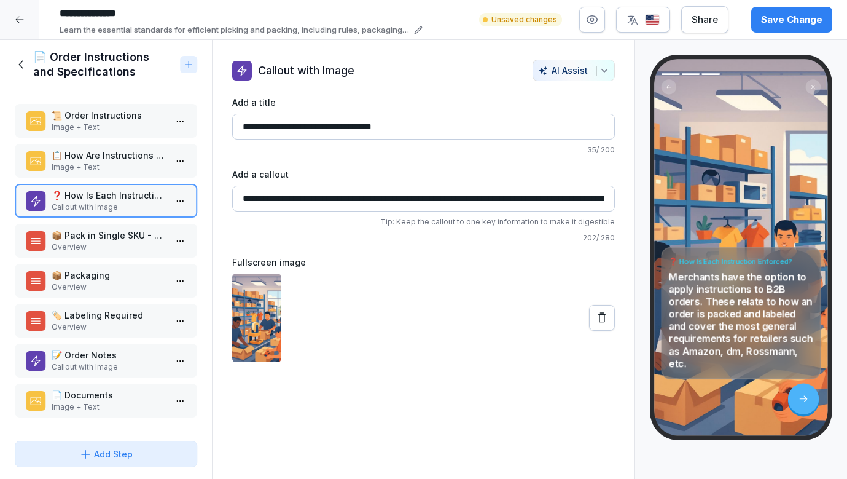
click at [127, 132] on p "Image + Text" at bounding box center [109, 127] width 114 height 11
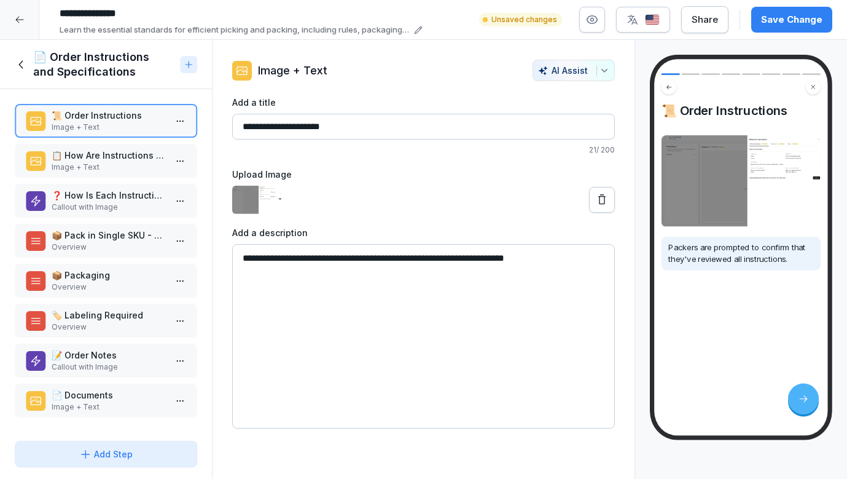
click at [119, 162] on p "Image + Text" at bounding box center [109, 167] width 114 height 11
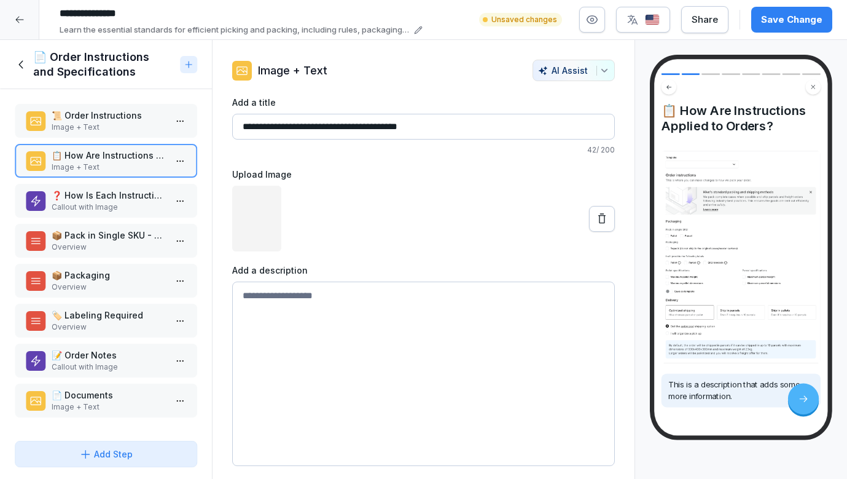
click at [112, 188] on div "❓ How Is Each Instruction Enforced? Callout with Image" at bounding box center [106, 201] width 182 height 34
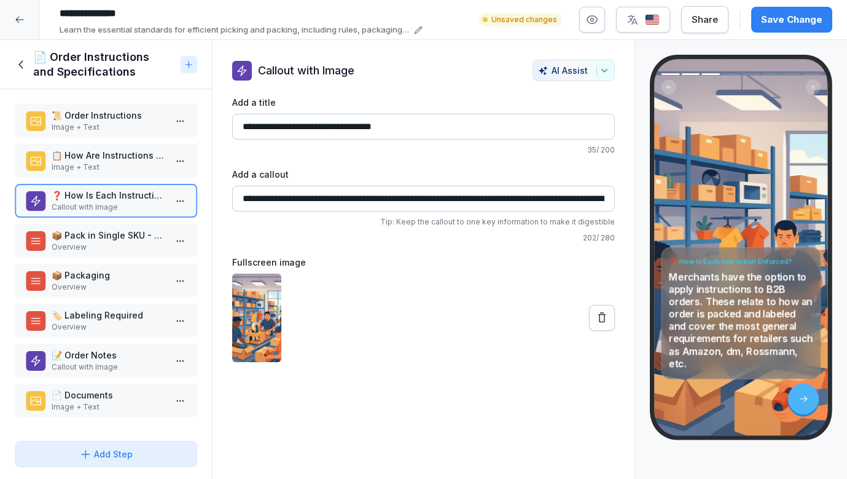
click at [98, 273] on p "📦 Packaging" at bounding box center [109, 274] width 114 height 13
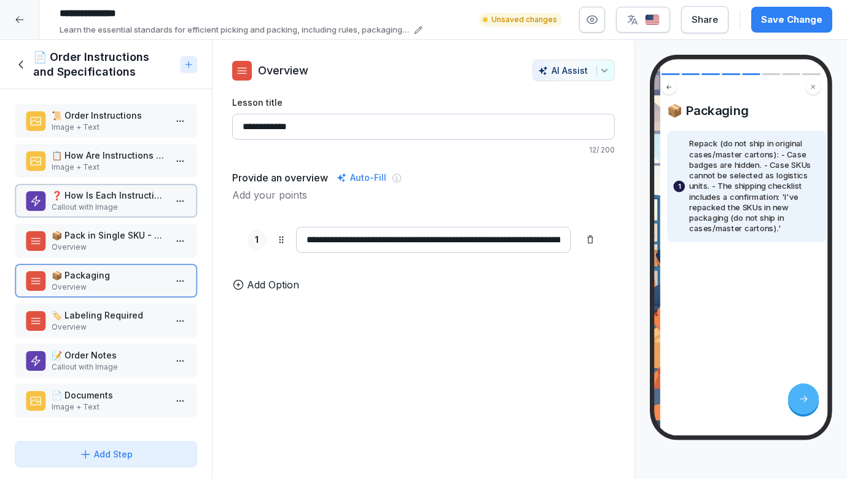
click at [98, 234] on p "📦 Pack in Single SKU - Pallet / Parcel" at bounding box center [109, 235] width 114 height 13
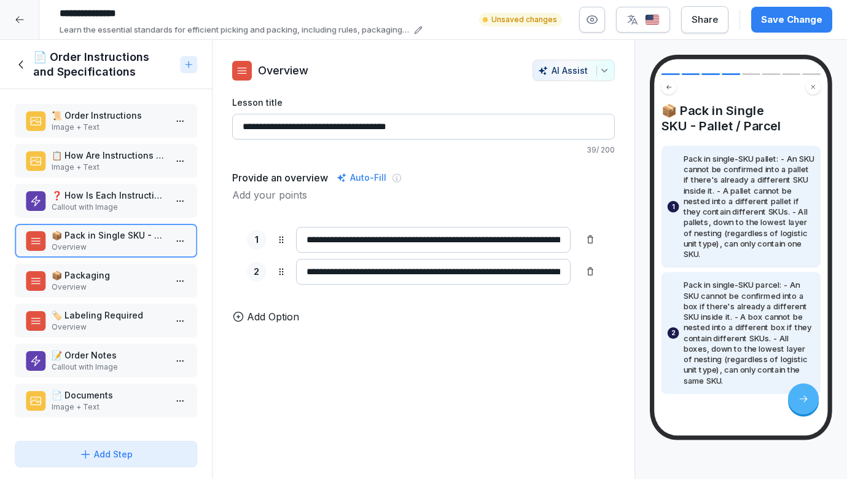
click at [122, 111] on p "📜 Order Instructions" at bounding box center [109, 115] width 114 height 13
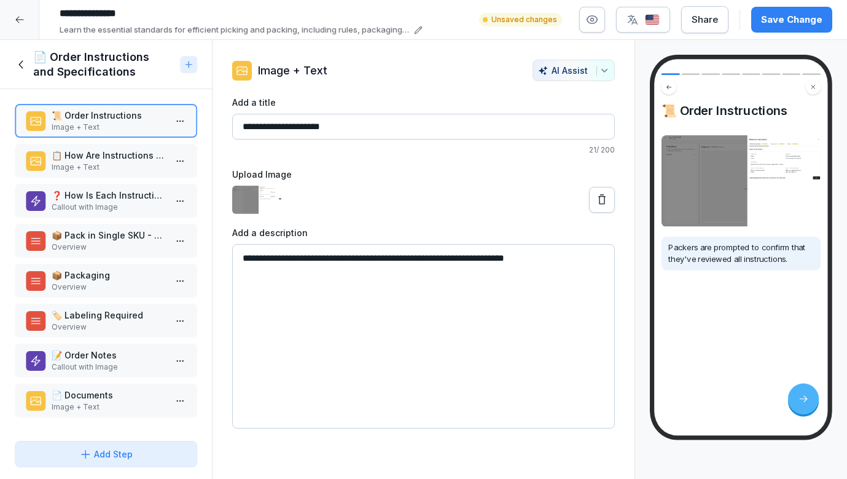
click at [125, 173] on div "📋 How Are Instructions Applied to Orders? Image + Text" at bounding box center [106, 161] width 182 height 34
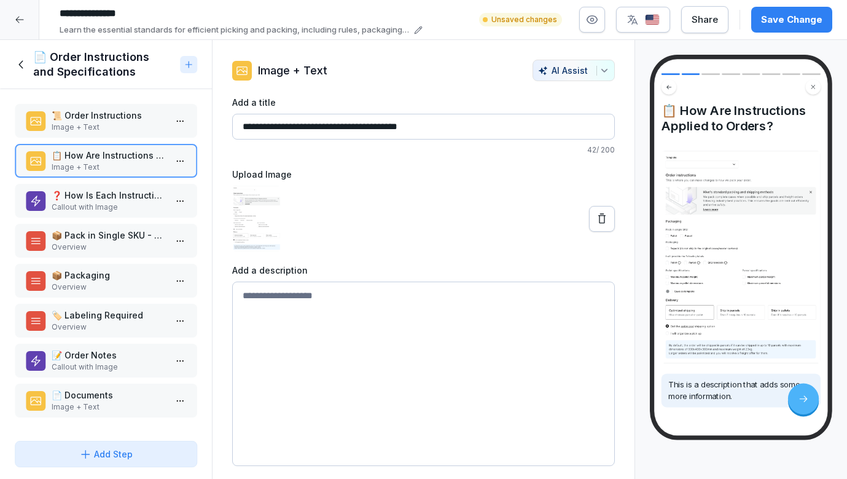
click at [112, 209] on p "Callout with Image" at bounding box center [109, 207] width 114 height 11
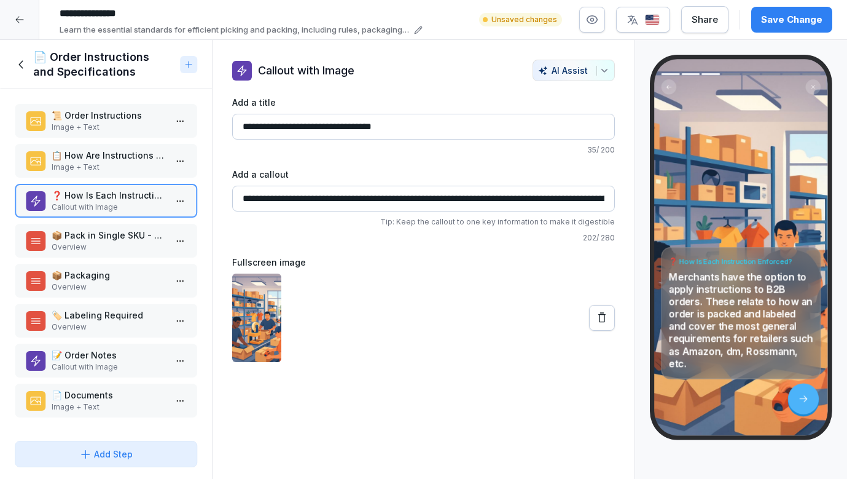
click at [106, 242] on p "Overview" at bounding box center [109, 246] width 114 height 11
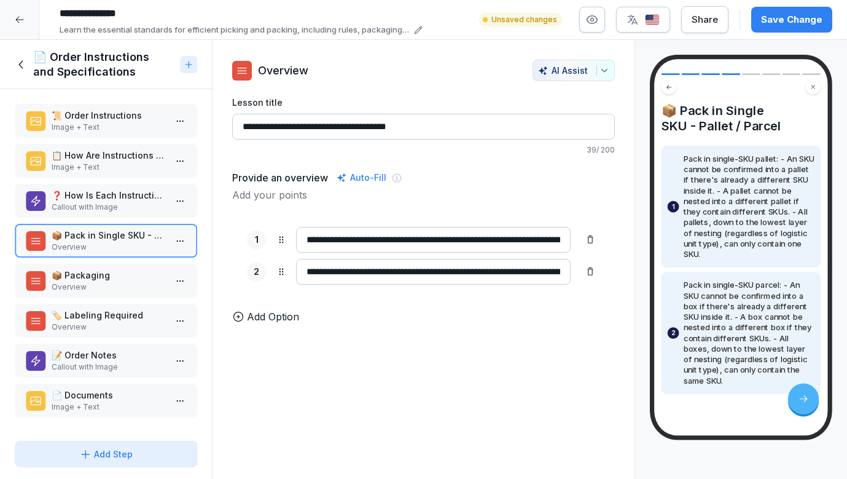
click at [101, 269] on p "📦 Packaging" at bounding box center [109, 274] width 114 height 13
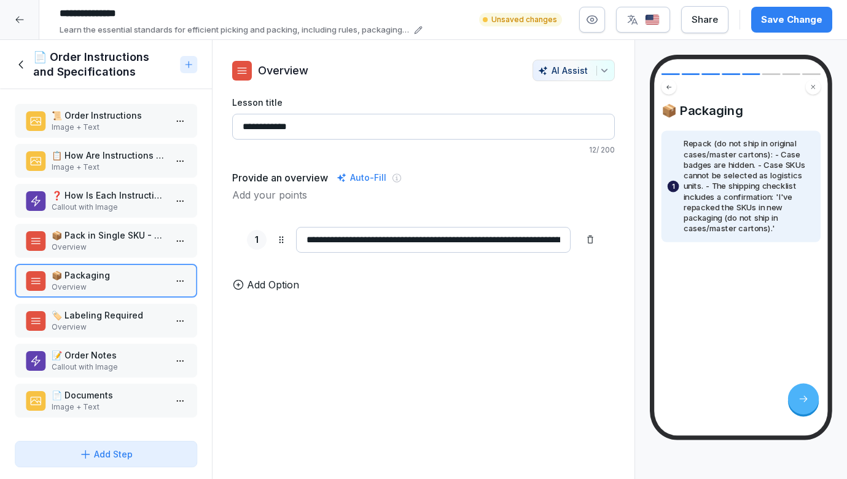
click at [85, 315] on p "🏷️ Labeling Required" at bounding box center [109, 314] width 114 height 13
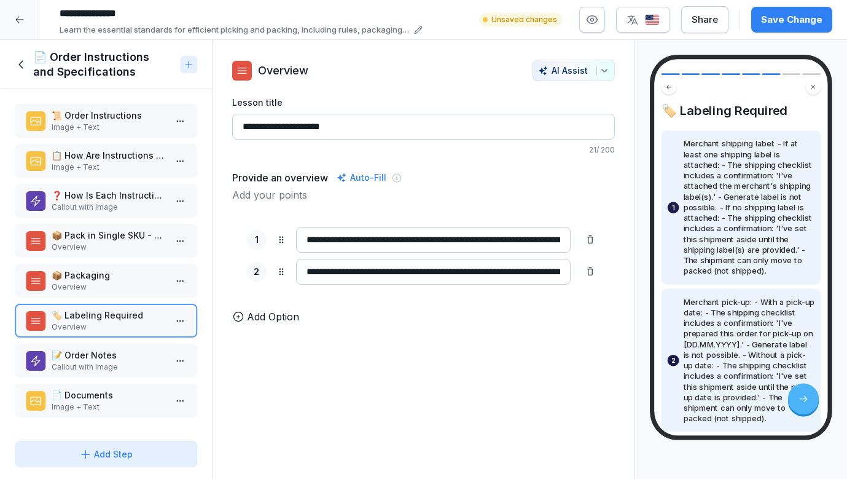
click at [128, 369] on p "Callout with Image" at bounding box center [109, 366] width 114 height 11
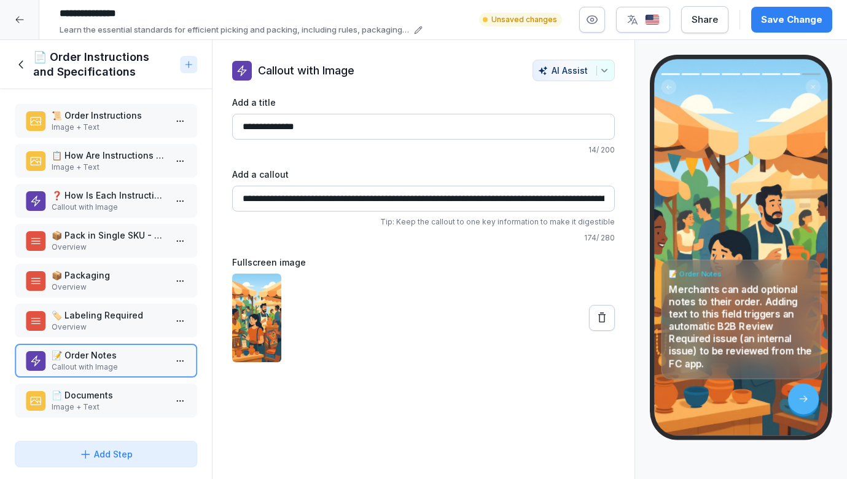
click at [130, 408] on p "Image + Text" at bounding box center [109, 406] width 114 height 11
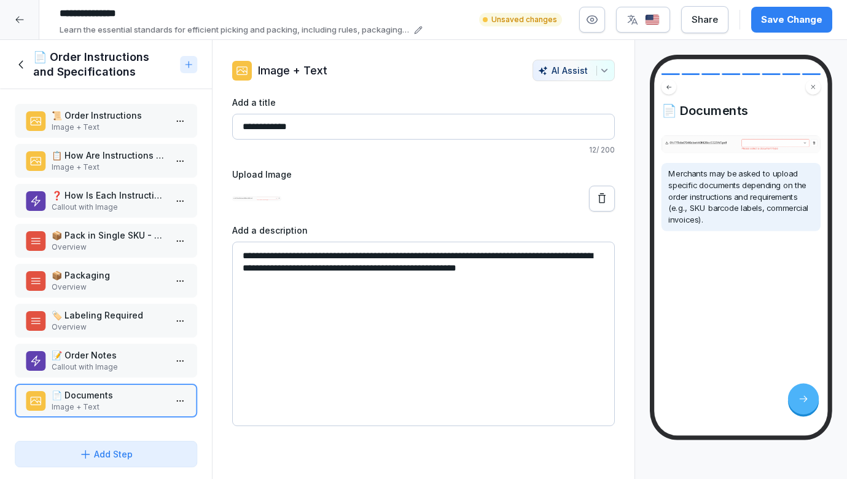
click at [101, 202] on p "❓ How Is Each Instruction Enforced?" at bounding box center [109, 195] width 114 height 13
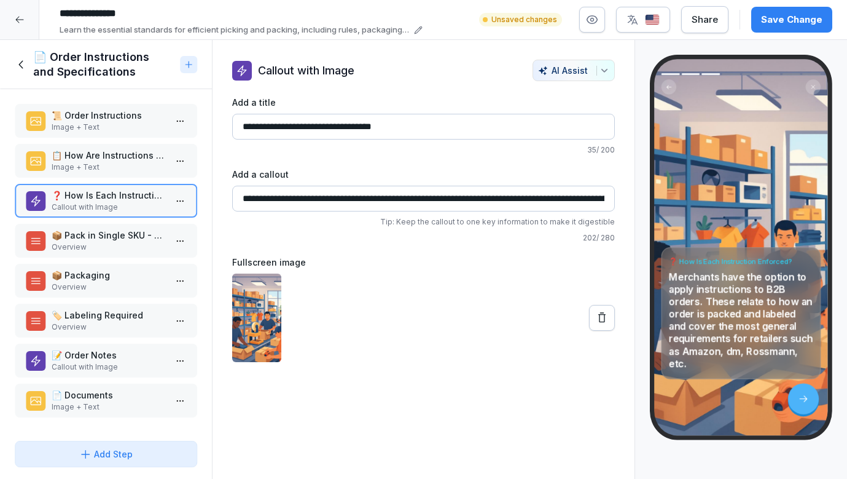
click at [145, 232] on p "📦 Pack in Single SKU - Pallet / Parcel" at bounding box center [109, 235] width 114 height 13
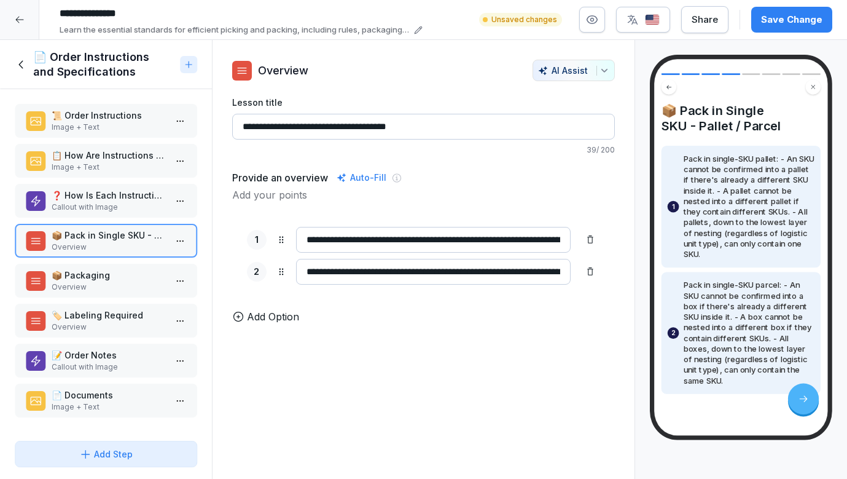
click at [103, 269] on p "📦 Packaging" at bounding box center [109, 274] width 114 height 13
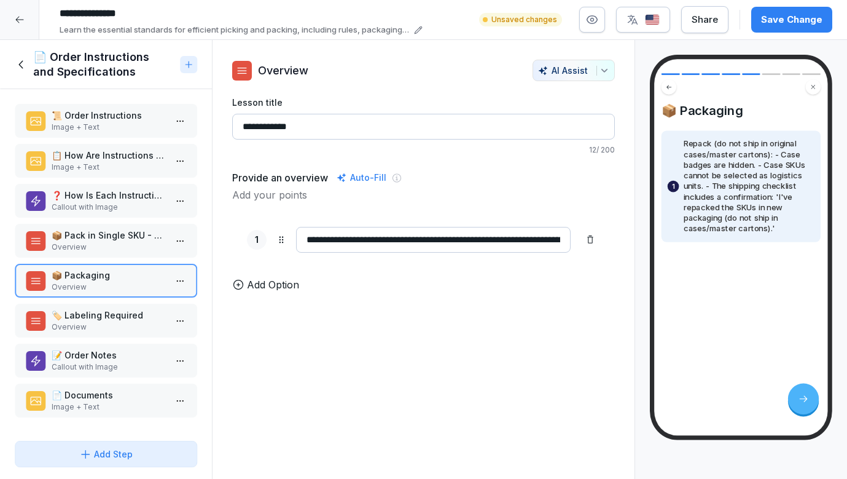
click at [104, 315] on p "🏷️ Labeling Required" at bounding box center [109, 314] width 114 height 13
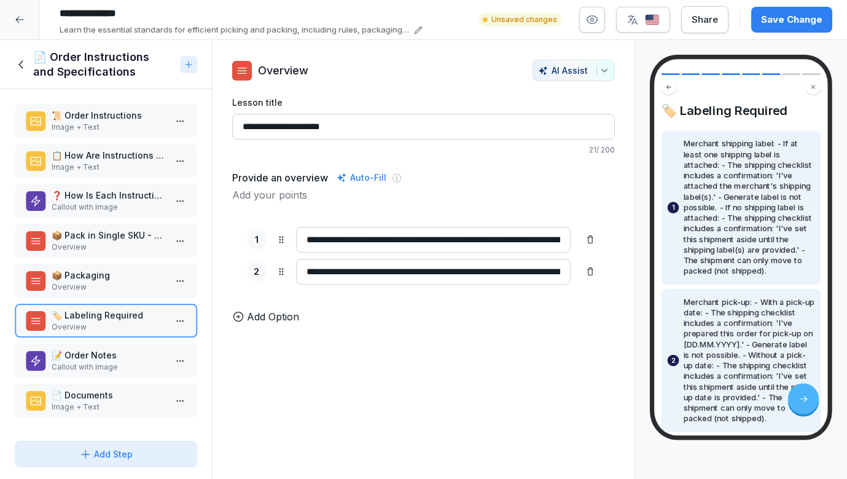
click at [98, 349] on p "📝 Order Notes" at bounding box center [109, 354] width 114 height 13
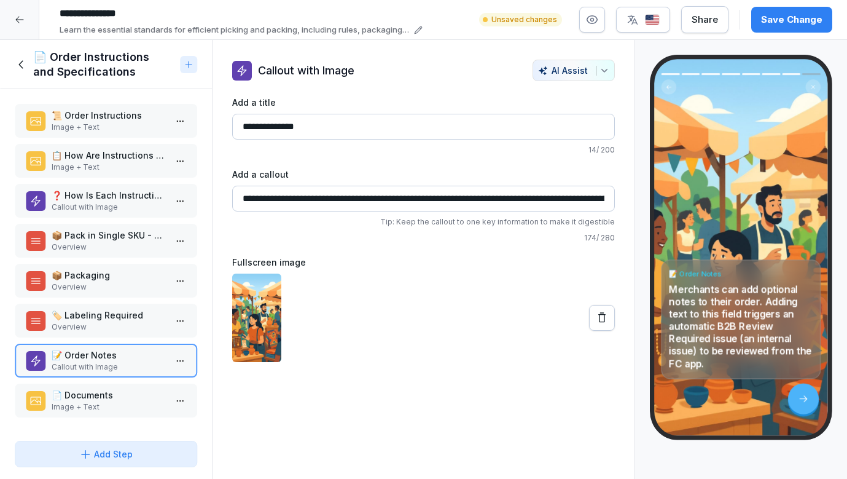
click at [128, 181] on div "📜 Order Instructions Image + Text 📋 How Are Instructions Applied to Orders? Ima…" at bounding box center [106, 262] width 212 height 346
click at [122, 163] on p "Image + Text" at bounding box center [109, 167] width 114 height 11
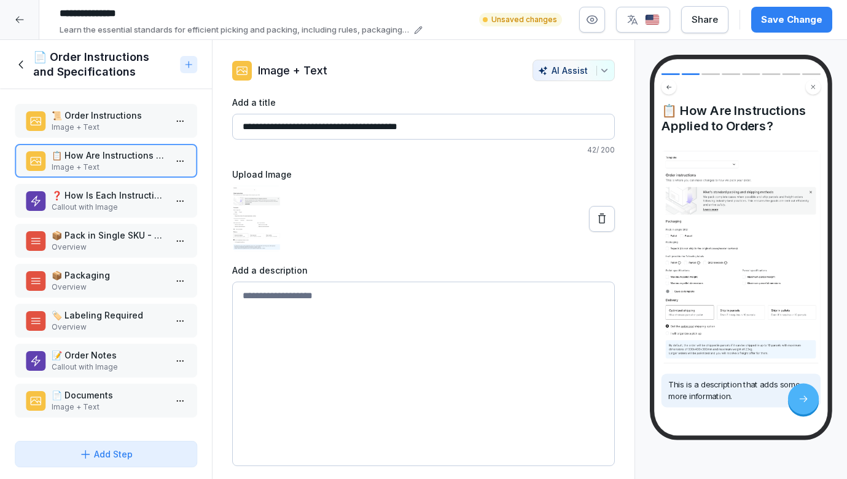
click at [119, 197] on p "❓ How Is Each Instruction Enforced?" at bounding box center [109, 195] width 114 height 13
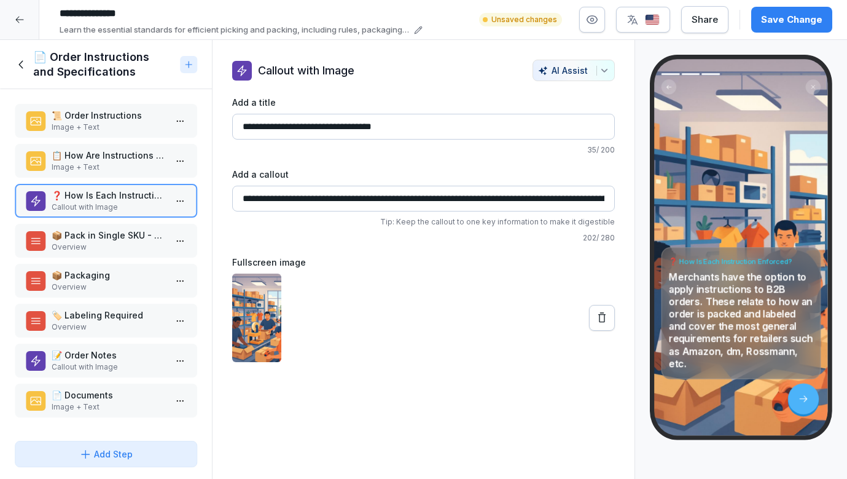
click at [135, 158] on p "📋 How Are Instructions Applied to Orders?" at bounding box center [109, 155] width 114 height 13
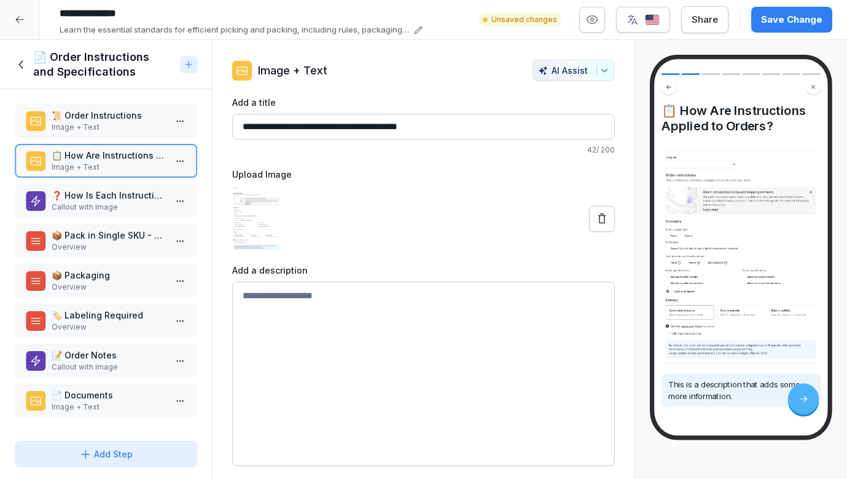
click at [121, 206] on p "Callout with Image" at bounding box center [109, 207] width 114 height 11
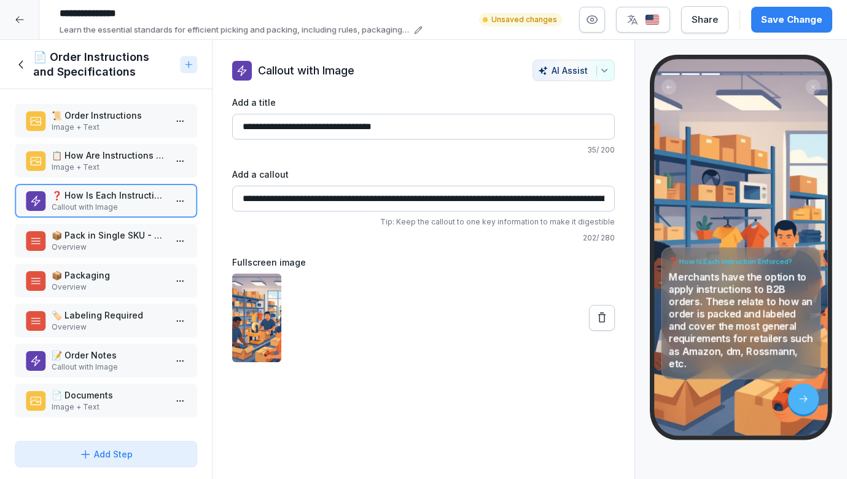
click at [119, 247] on p "Overview" at bounding box center [109, 246] width 114 height 11
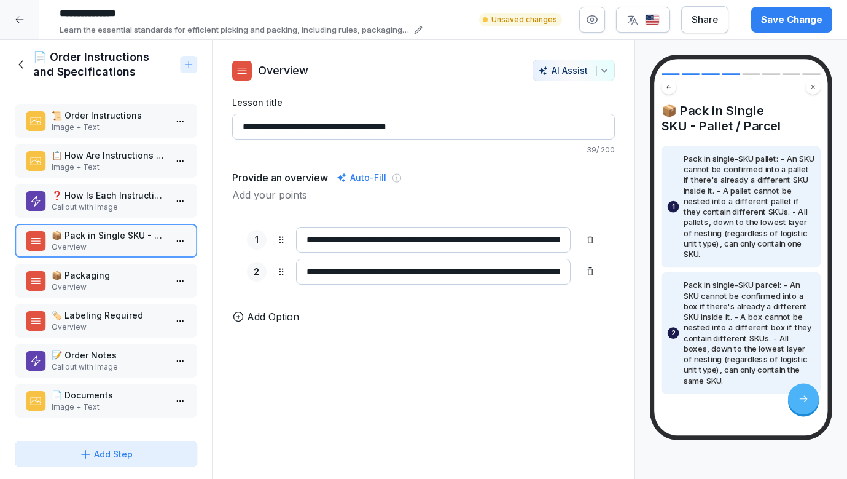
click at [127, 197] on p "❓ How Is Each Instruction Enforced?" at bounding box center [109, 195] width 114 height 13
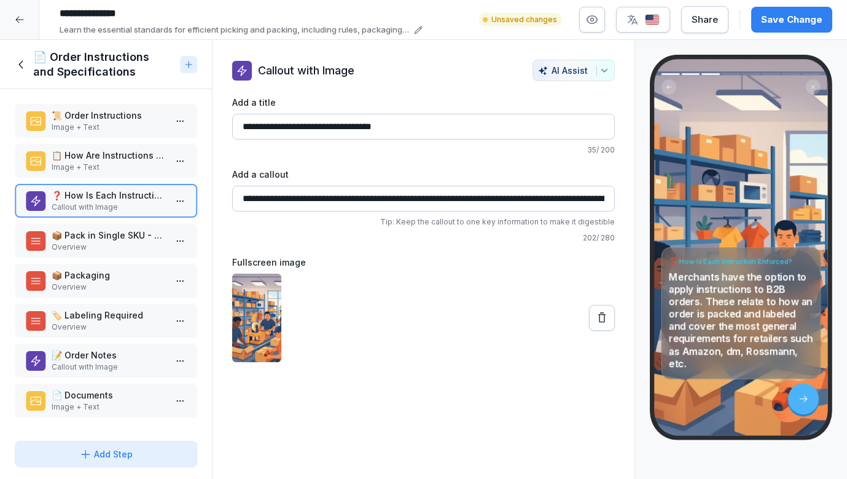
click at [131, 321] on p "Overview" at bounding box center [109, 326] width 114 height 11
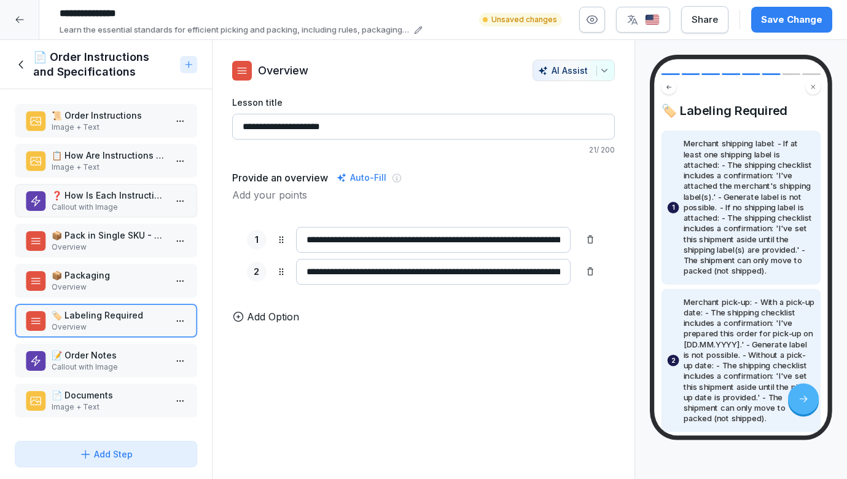
click at [113, 370] on p "Callout with Image" at bounding box center [109, 366] width 114 height 11
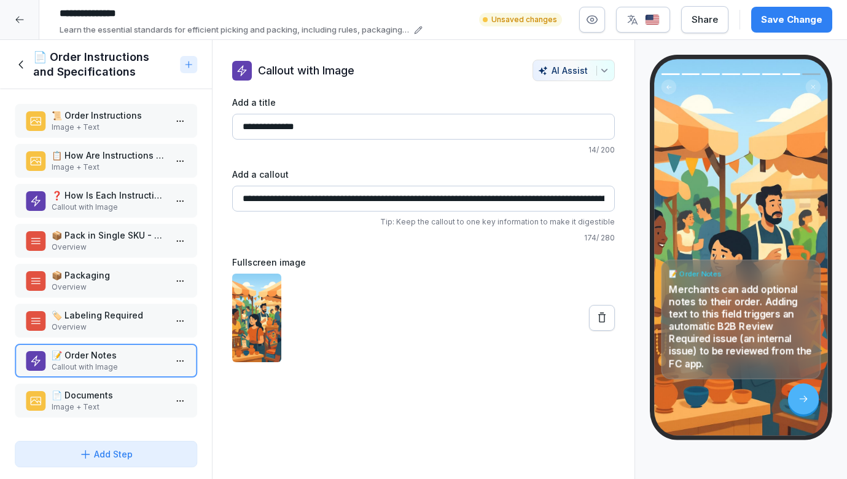
click at [111, 319] on p "🏷️ Labeling Required" at bounding box center [109, 314] width 114 height 13
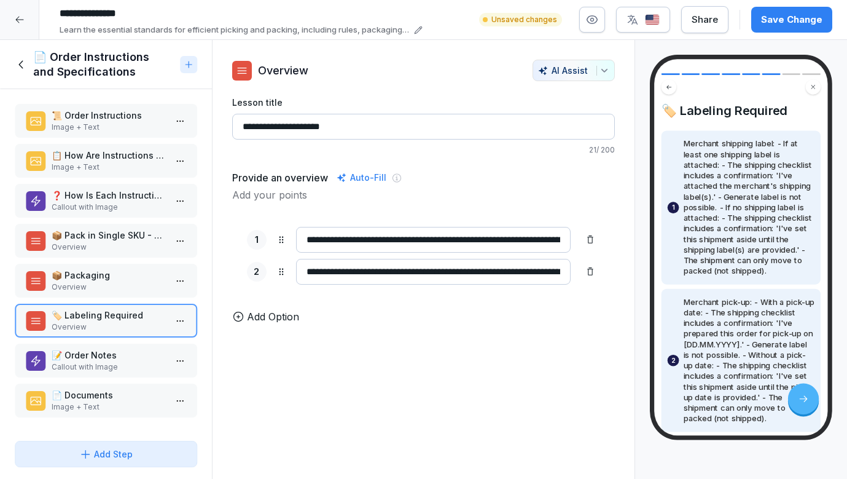
click at [774, 22] on div "Save Change" at bounding box center [791, 20] width 61 height 14
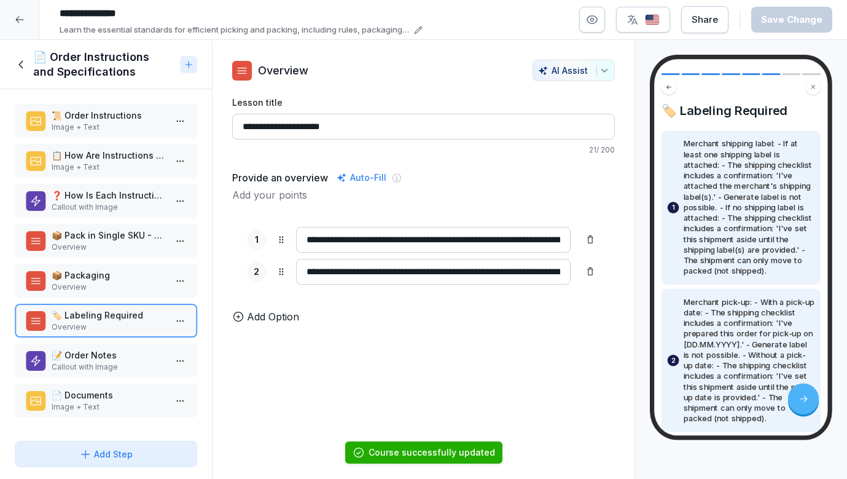
click at [20, 63] on icon at bounding box center [20, 64] width 4 height 8
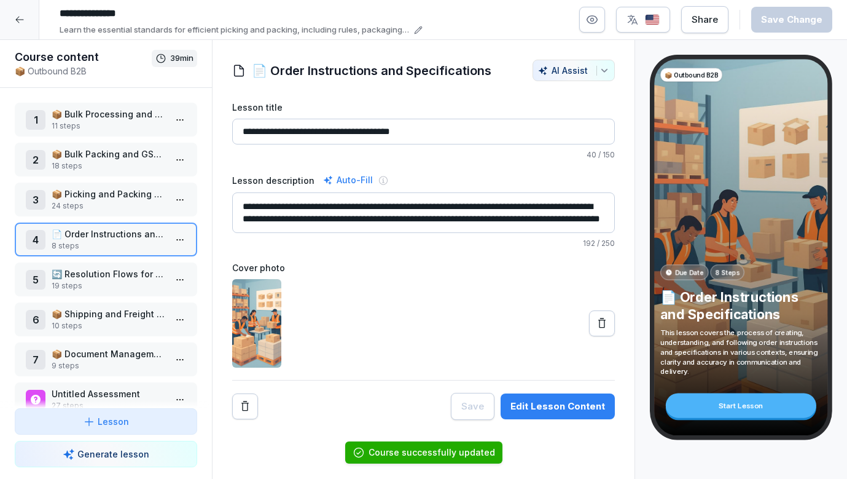
click at [106, 265] on div "5 🔄 Resolution Flows for Pending Information 19 steps" at bounding box center [106, 279] width 182 height 34
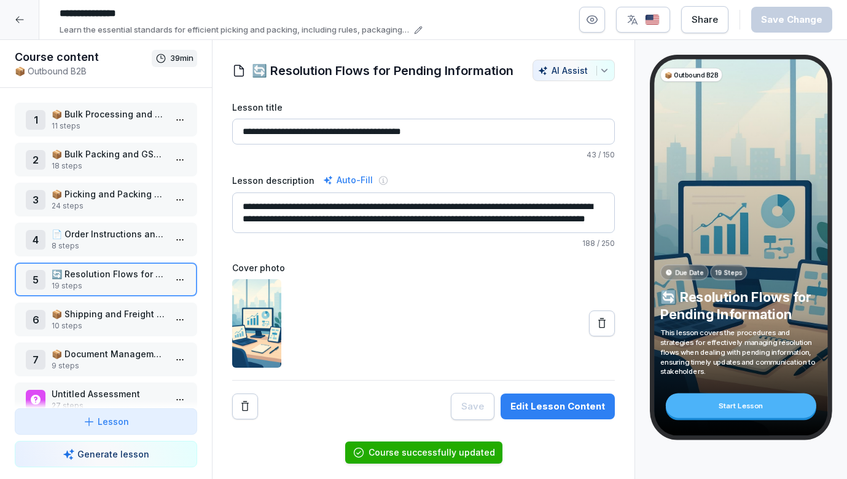
click at [182, 282] on html "**********" at bounding box center [423, 239] width 847 height 479
click at [159, 307] on div "Edit steps" at bounding box center [134, 303] width 104 height 23
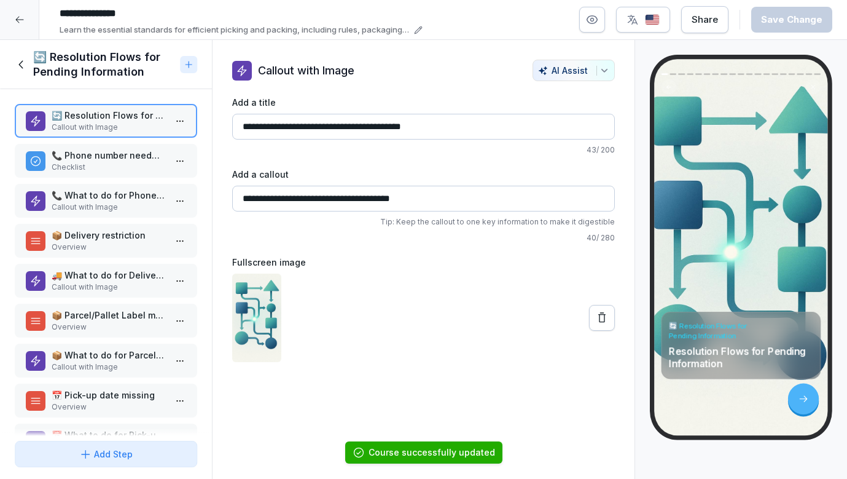
click at [107, 157] on p "📞 Phone number needed missing" at bounding box center [109, 155] width 114 height 13
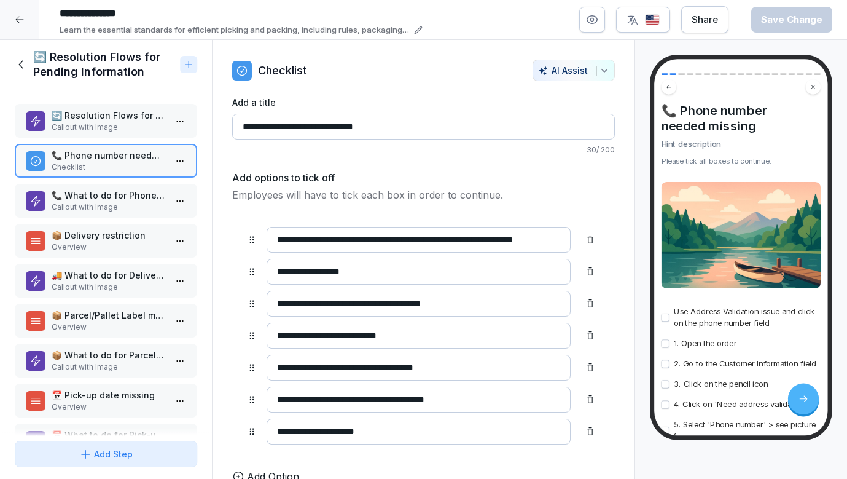
click at [104, 199] on p "📞 What to do for Phone number needed missing" at bounding box center [109, 195] width 114 height 13
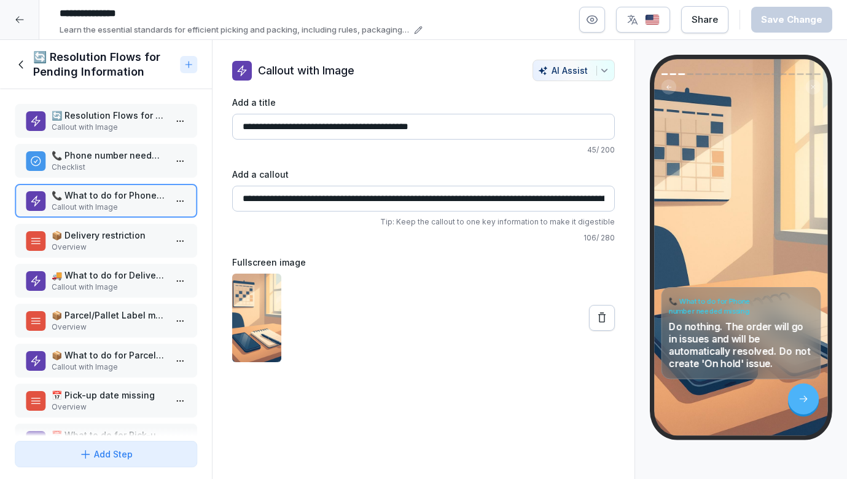
click at [96, 240] on p "📦 Delivery restriction" at bounding box center [109, 235] width 114 height 13
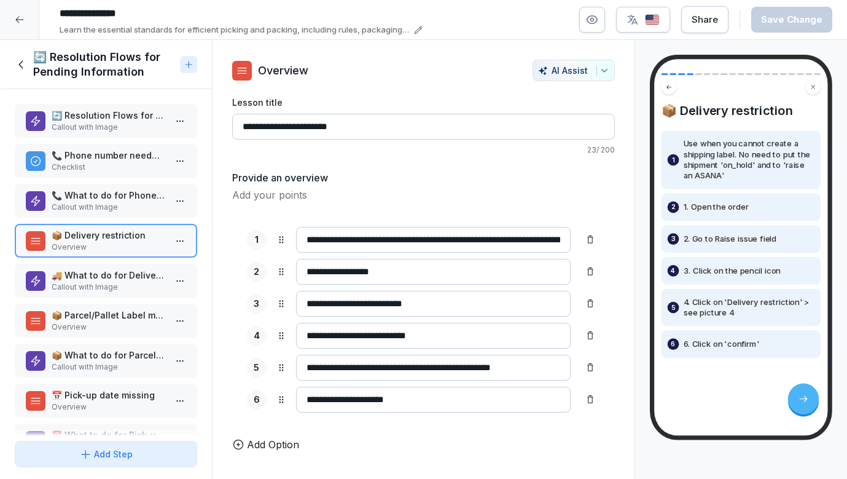
click at [97, 284] on p "Callout with Image" at bounding box center [109, 286] width 114 height 11
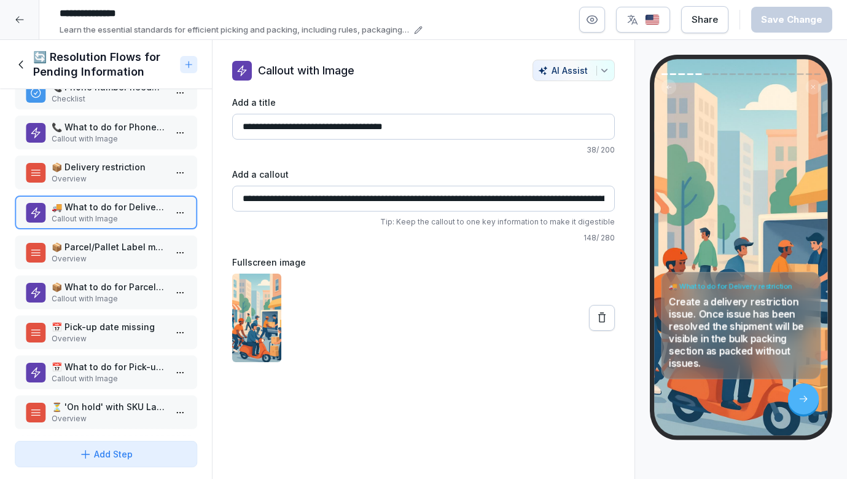
scroll to position [85, 0]
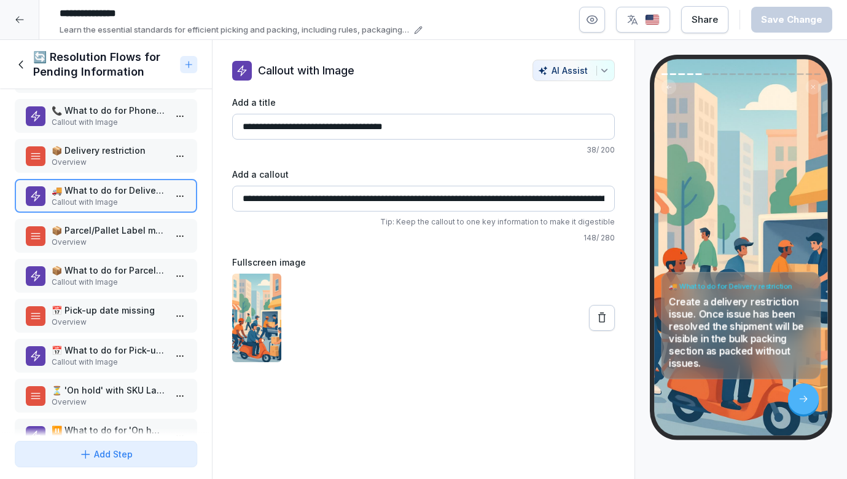
click at [79, 237] on p "Overview" at bounding box center [109, 242] width 114 height 11
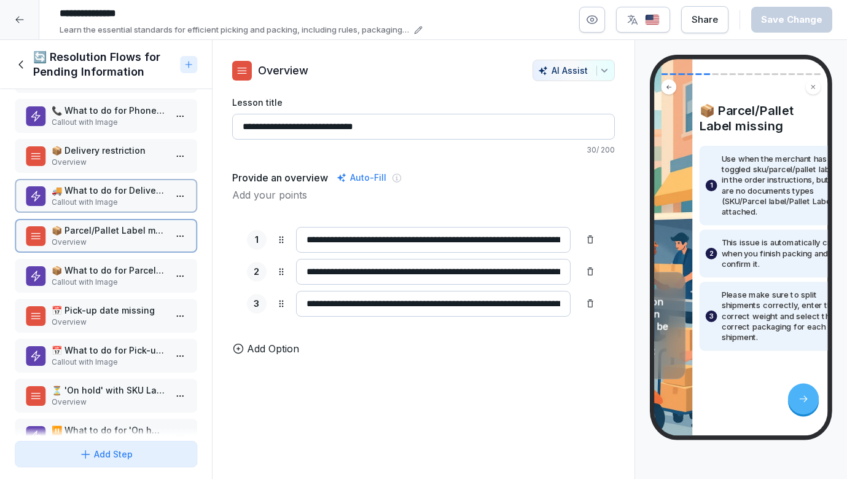
click at [79, 259] on div "📦 What to do for Parcel/Pallet Label missing Callout with Image" at bounding box center [106, 276] width 182 height 34
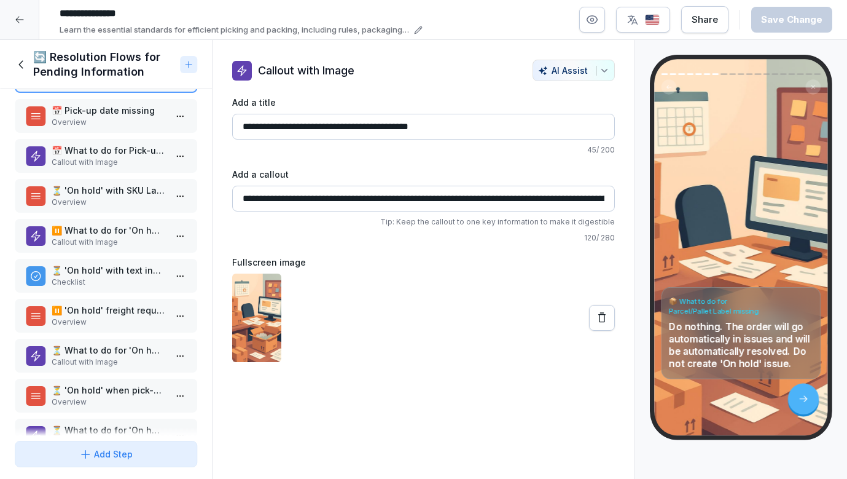
scroll to position [284, 0]
click at [99, 143] on div "📅 What to do for Pick-up date missing Callout with Image" at bounding box center [106, 156] width 182 height 34
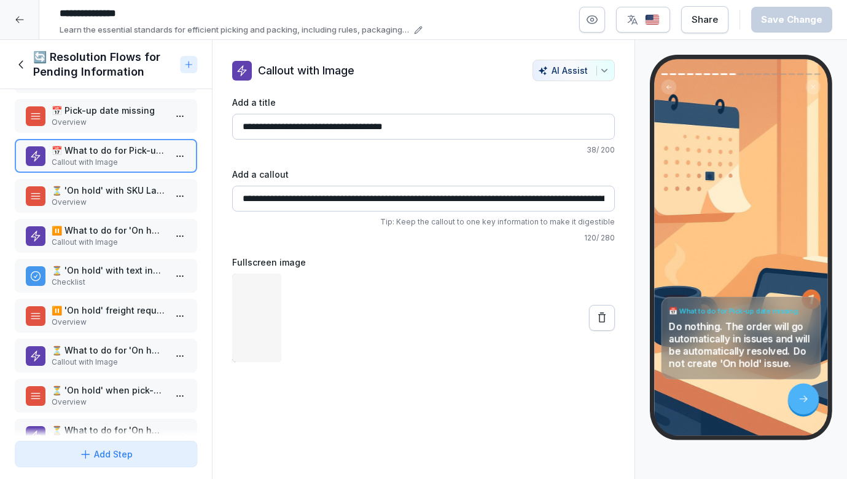
click at [99, 194] on p "⏳ 'On hold' with SKU Labels missing" at bounding box center [109, 190] width 114 height 13
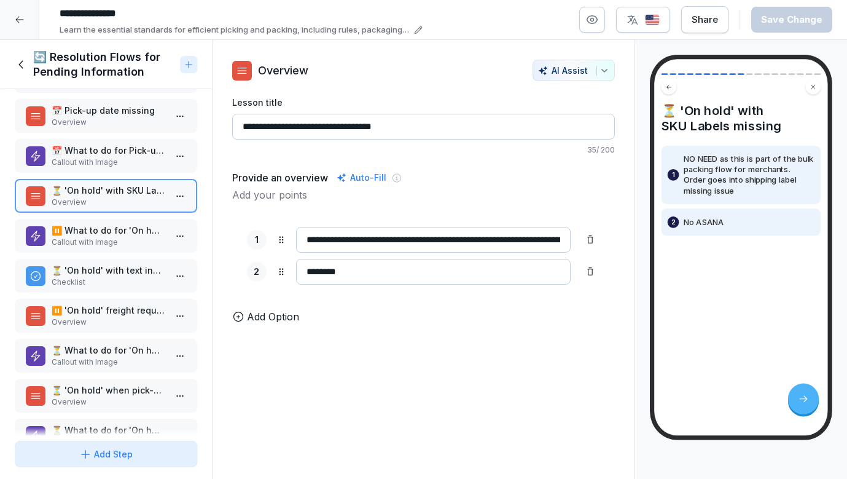
click at [95, 240] on p "Callout with Image" at bounding box center [109, 242] width 114 height 11
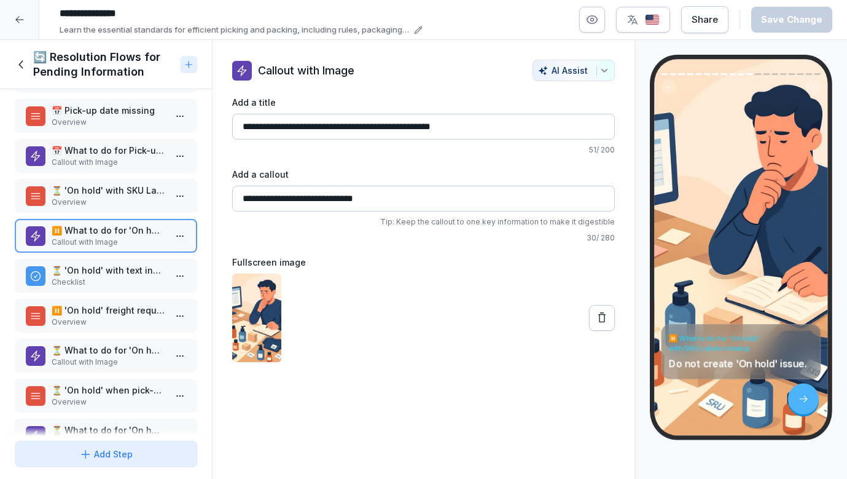
click at [94, 268] on p "⏳ 'On hold' with text inventory discrepancies" at bounding box center [109, 270] width 114 height 13
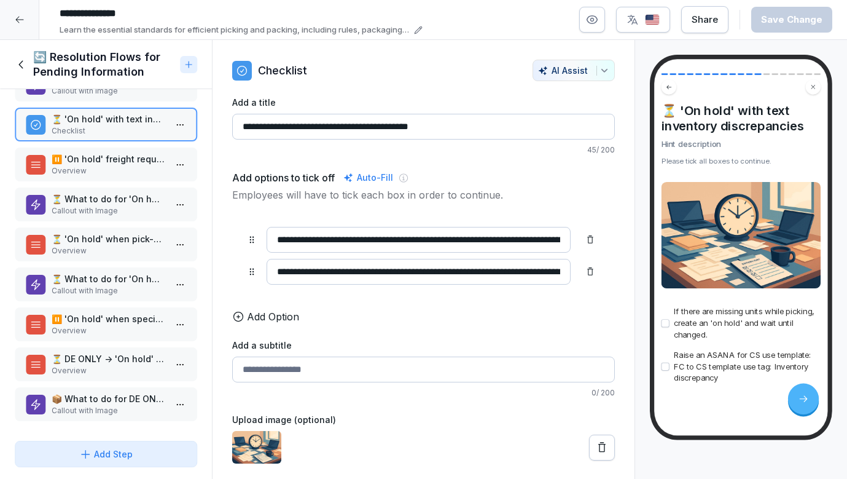
scroll to position [436, 0]
click at [87, 324] on p "⏸️ 'On hold' when specific batch pick-up is requested" at bounding box center [109, 318] width 114 height 13
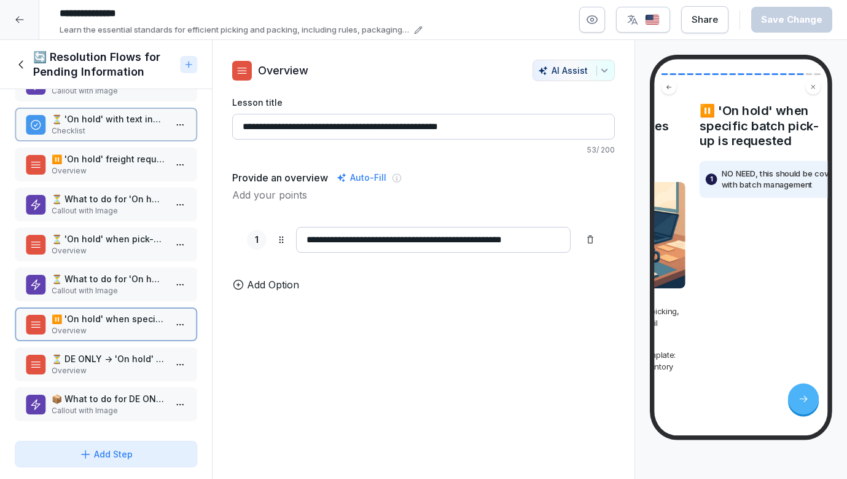
click at [87, 383] on div "🔄 Resolution Flows for Pending Information Callout with Image 📞 Phone number ne…" at bounding box center [106, 262] width 212 height 346
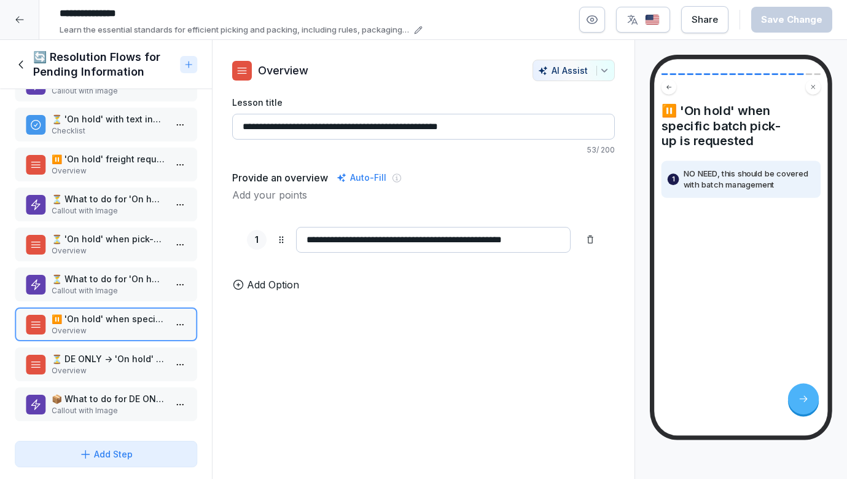
click at [85, 401] on p "📦 What to do for DE ONLY -> 'On hold' when shipping an international order with…" at bounding box center [109, 398] width 114 height 13
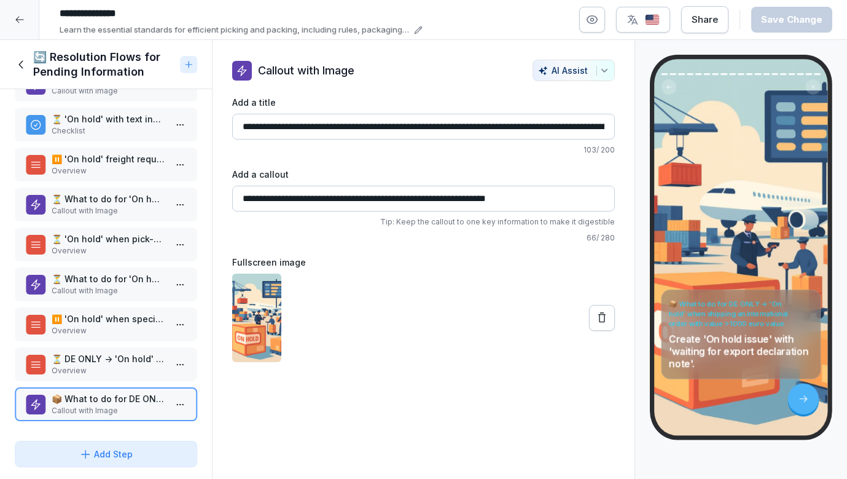
click at [23, 65] on icon at bounding box center [22, 65] width 14 height 14
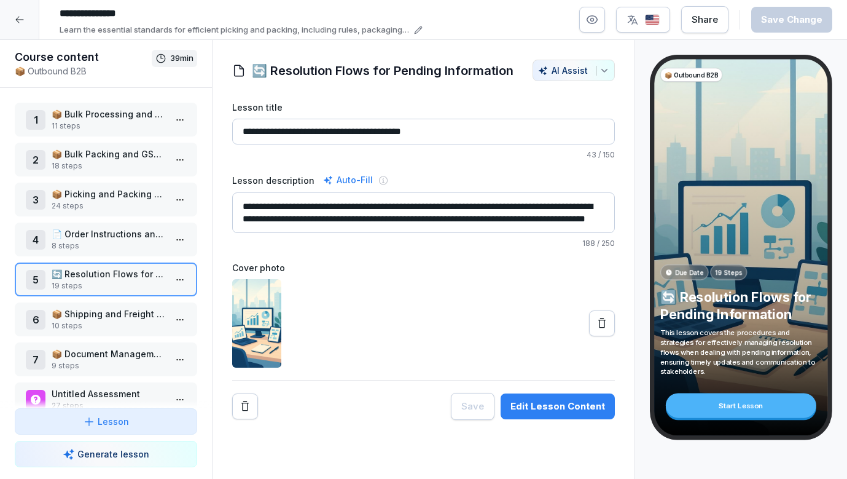
click at [57, 233] on p "📄 Order Instructions and Specifications" at bounding box center [109, 233] width 114 height 13
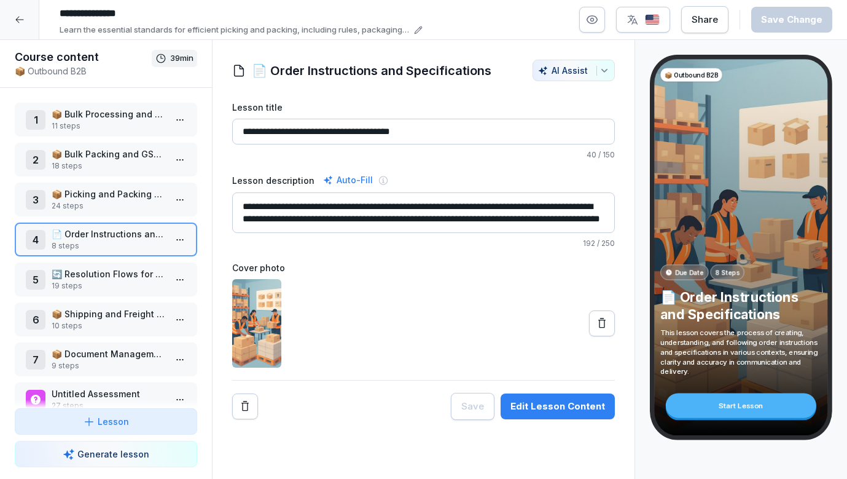
click at [84, 198] on p "📦 Picking and Packing Guidelines" at bounding box center [109, 193] width 114 height 13
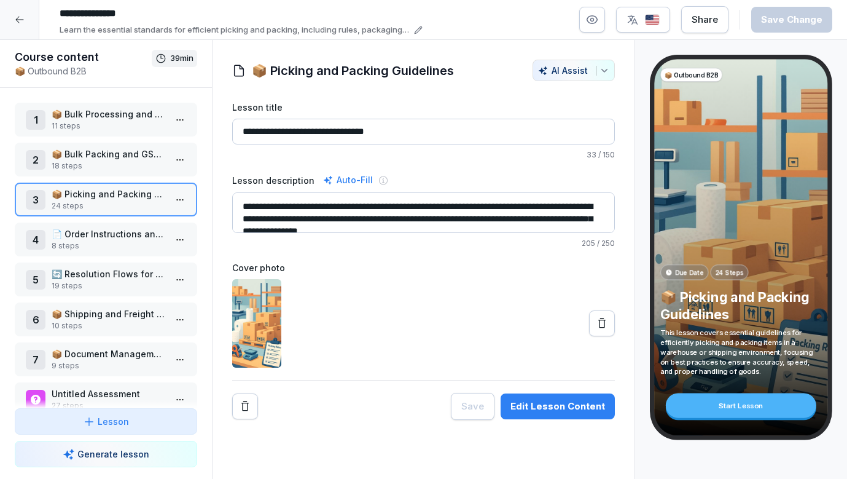
click at [87, 237] on p "📄 Order Instructions and Specifications" at bounding box center [109, 233] width 114 height 13
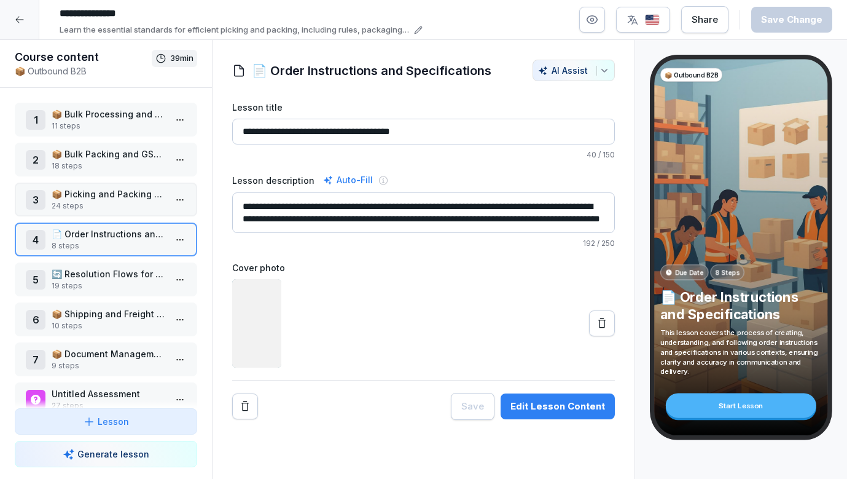
click at [87, 290] on p "19 steps" at bounding box center [109, 285] width 114 height 11
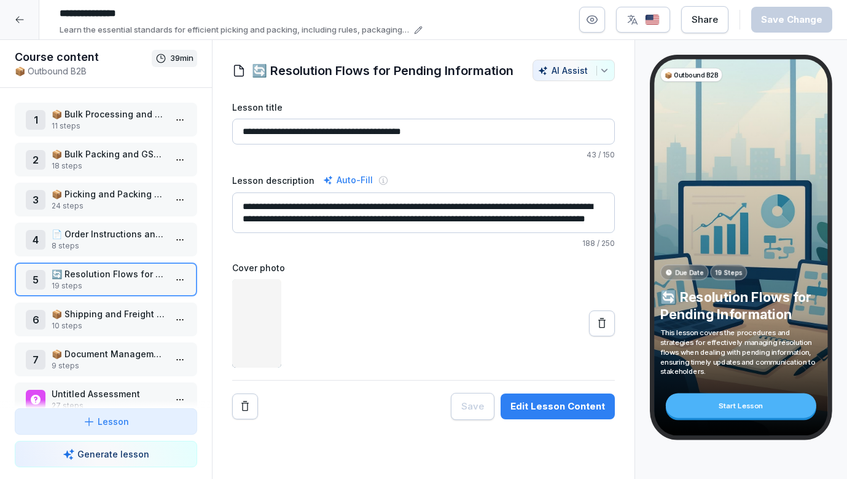
click at [92, 346] on div "7 📦 Document Management for Shipments 9 steps" at bounding box center [106, 359] width 182 height 34
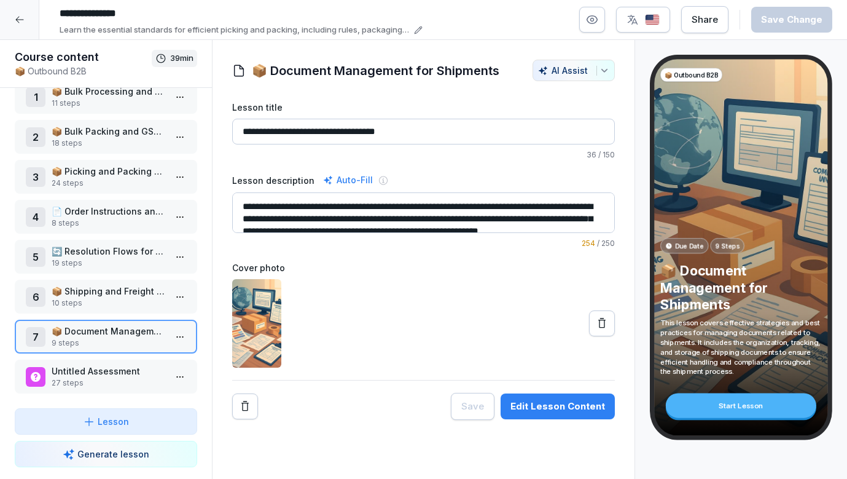
scroll to position [23, 0]
click at [92, 223] on p "8 steps" at bounding box center [109, 222] width 114 height 11
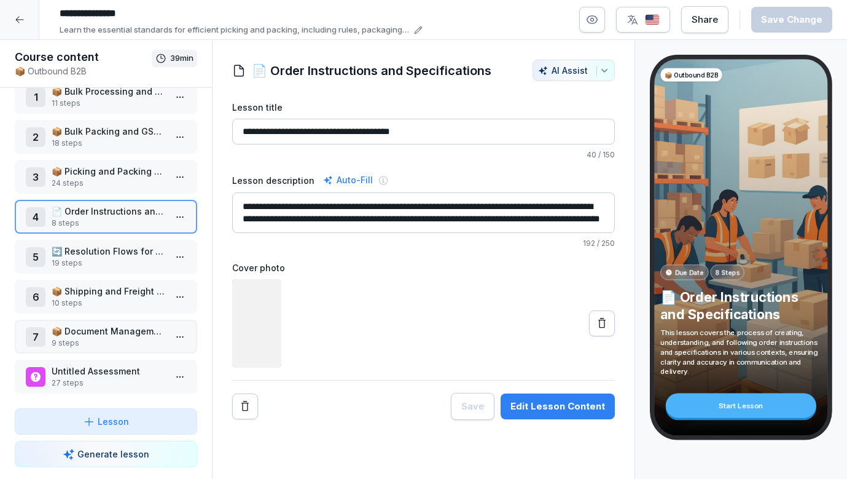
click at [87, 258] on p "19 steps" at bounding box center [109, 262] width 114 height 11
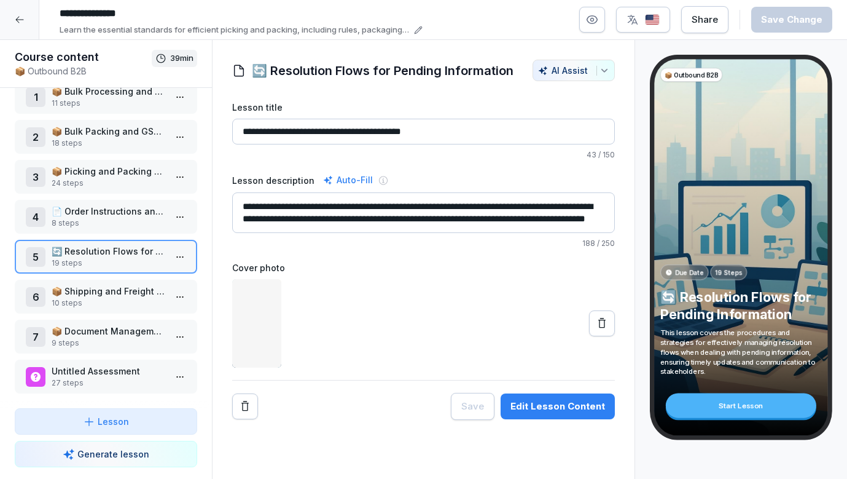
click at [85, 286] on p "📦 Shipping and Freight Requests" at bounding box center [109, 290] width 114 height 13
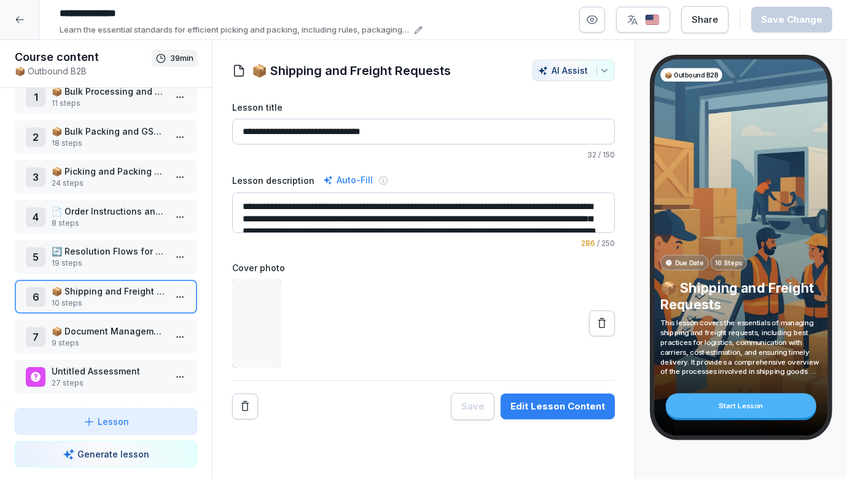
click at [80, 330] on p "📦 Document Management for Shipments" at bounding box center [109, 330] width 114 height 13
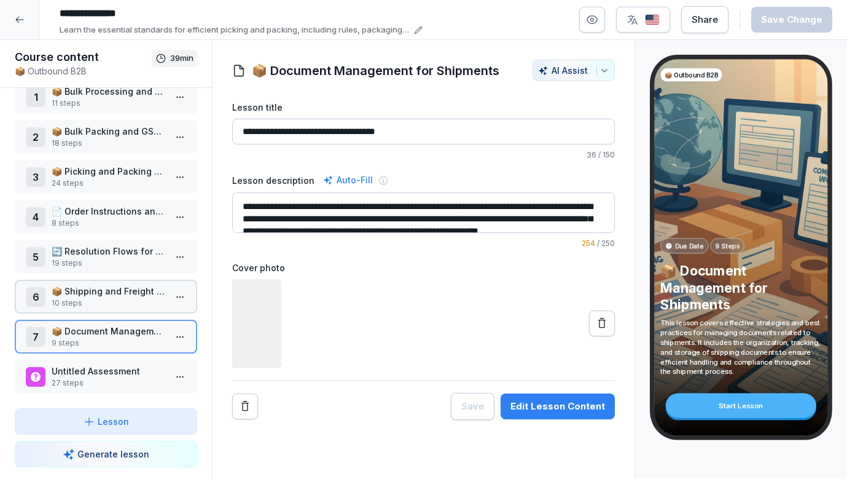
click at [80, 369] on p "Untitled Assessment" at bounding box center [109, 370] width 114 height 13
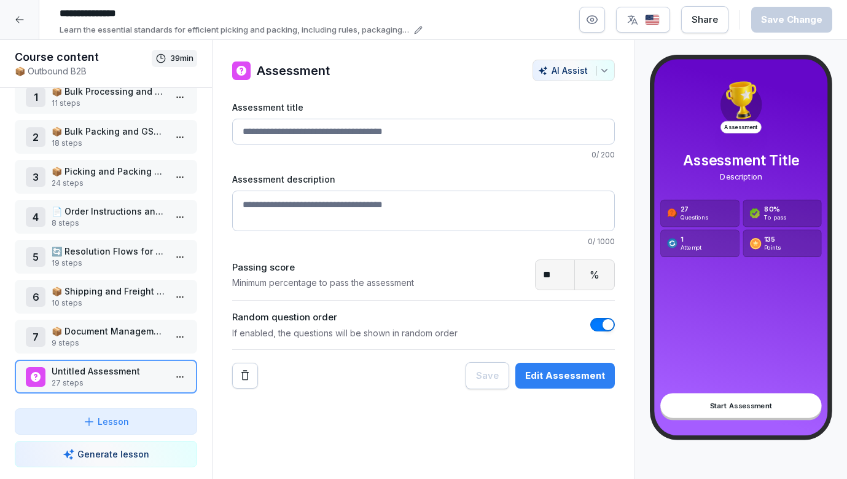
click at [30, 19] on div at bounding box center [19, 19] width 39 height 39
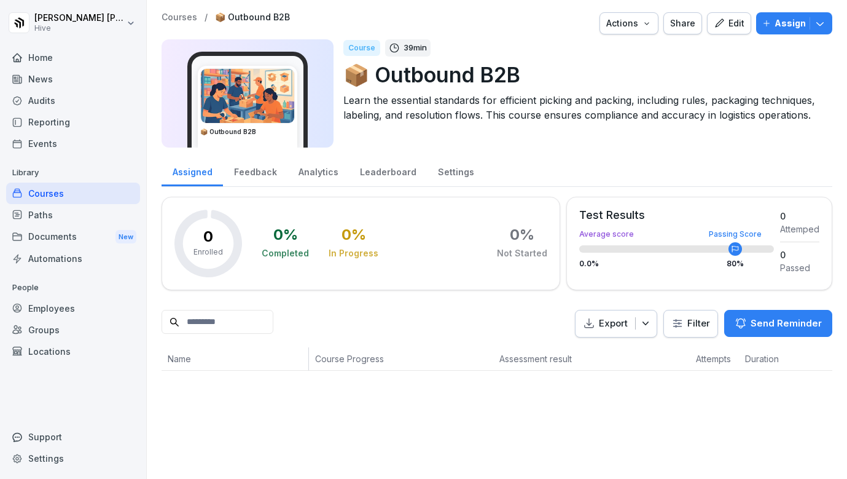
click at [40, 56] on div "Home" at bounding box center [73, 58] width 134 height 22
